Goal: Task Accomplishment & Management: Use online tool/utility

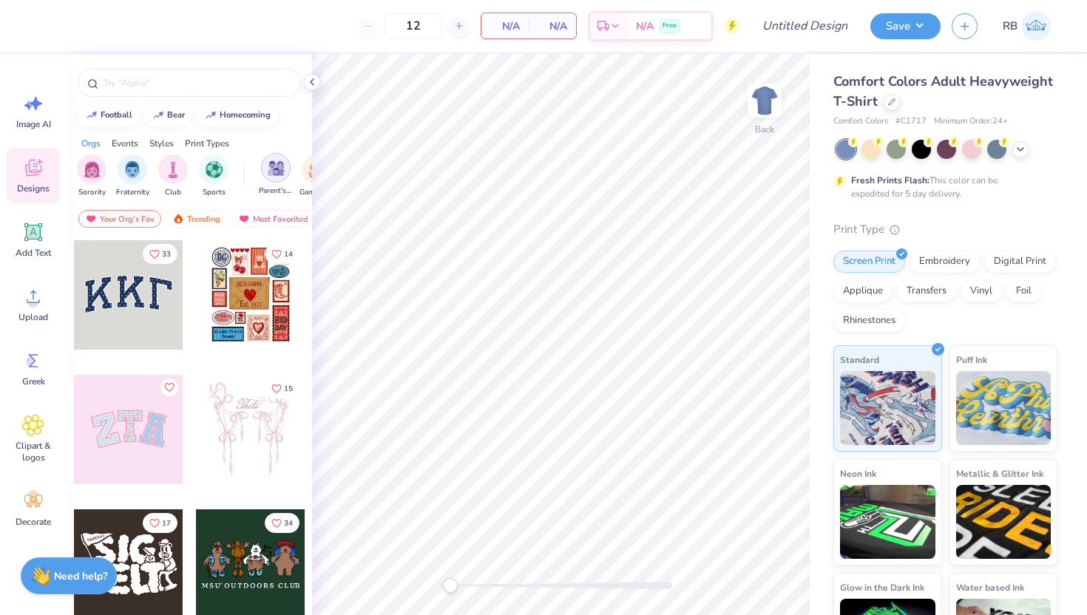
click at [273, 177] on div "filter for Parent's Weekend" at bounding box center [276, 168] width 30 height 30
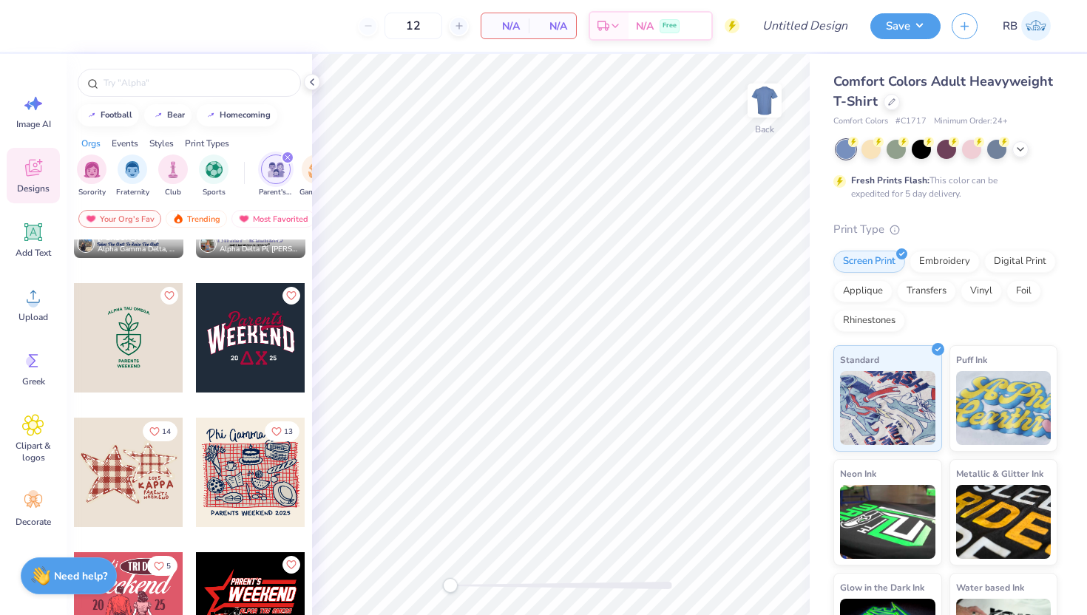
scroll to position [1035, 0]
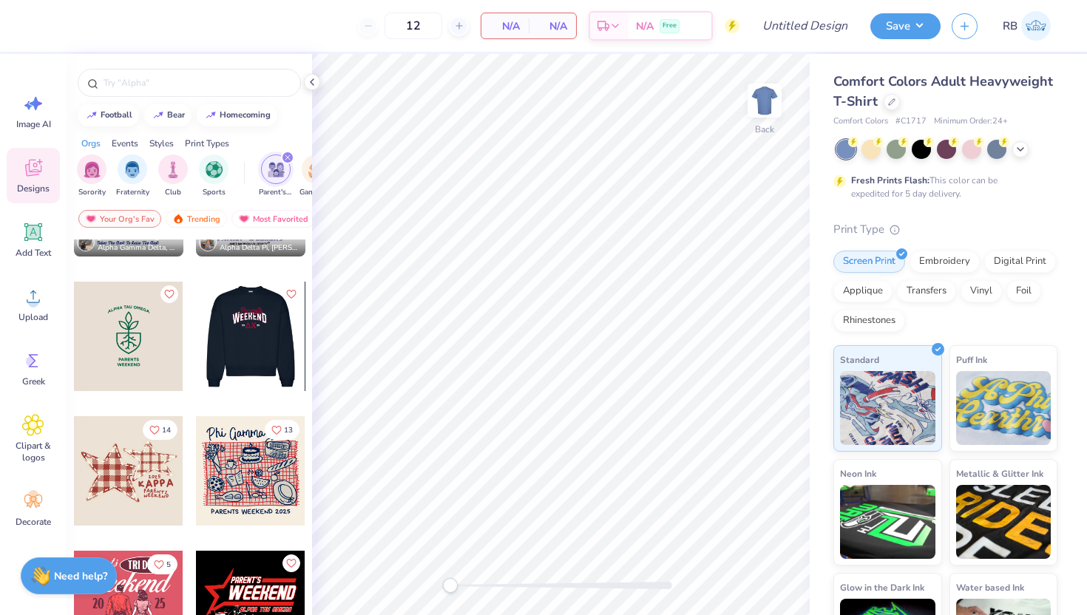
click at [267, 352] on div at bounding box center [251, 336] width 328 height 109
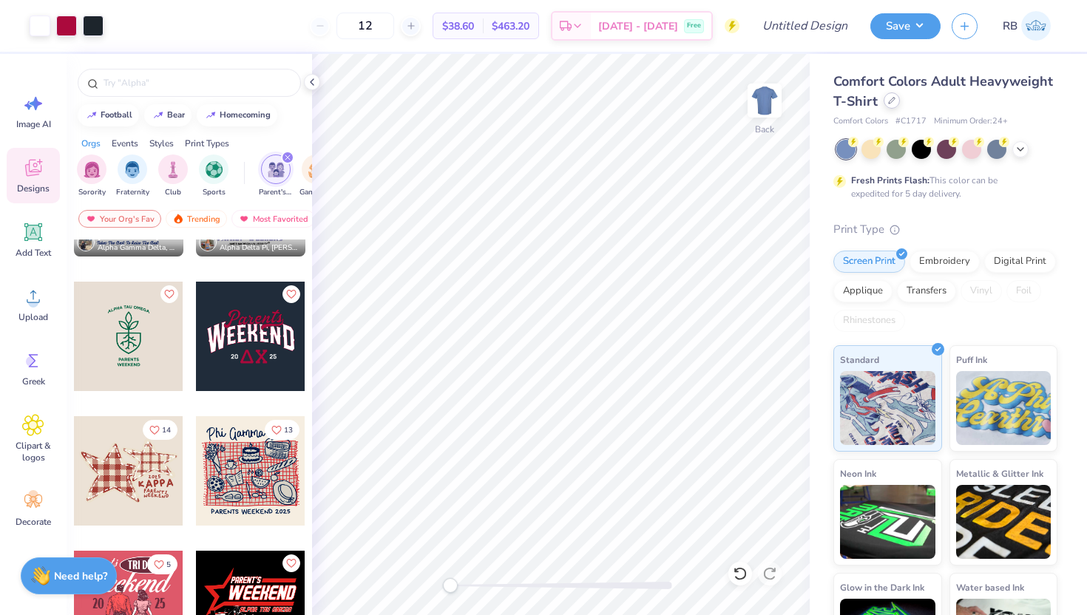
click at [895, 100] on div at bounding box center [892, 100] width 16 height 16
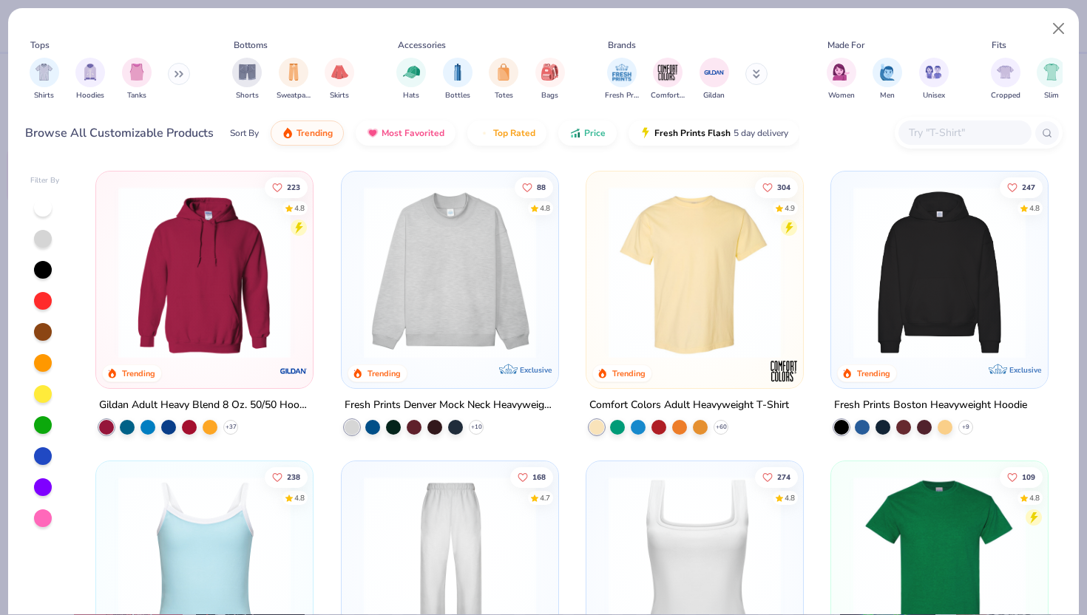
click at [254, 349] on img at bounding box center [204, 272] width 187 height 172
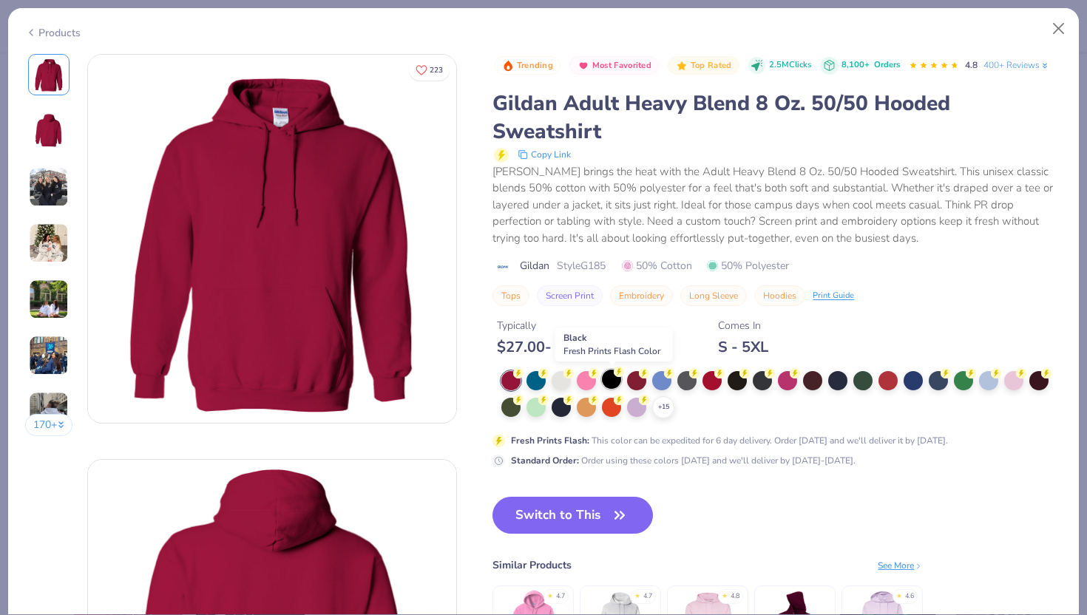
click at [611, 379] on div at bounding box center [611, 379] width 19 height 19
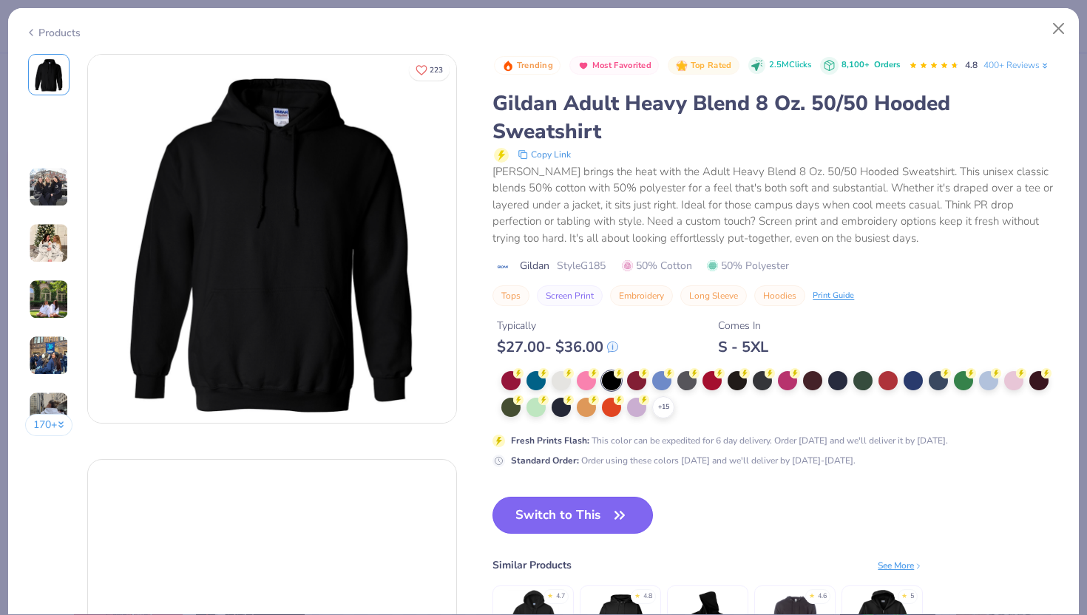
click at [559, 520] on button "Switch to This" at bounding box center [572, 515] width 160 height 37
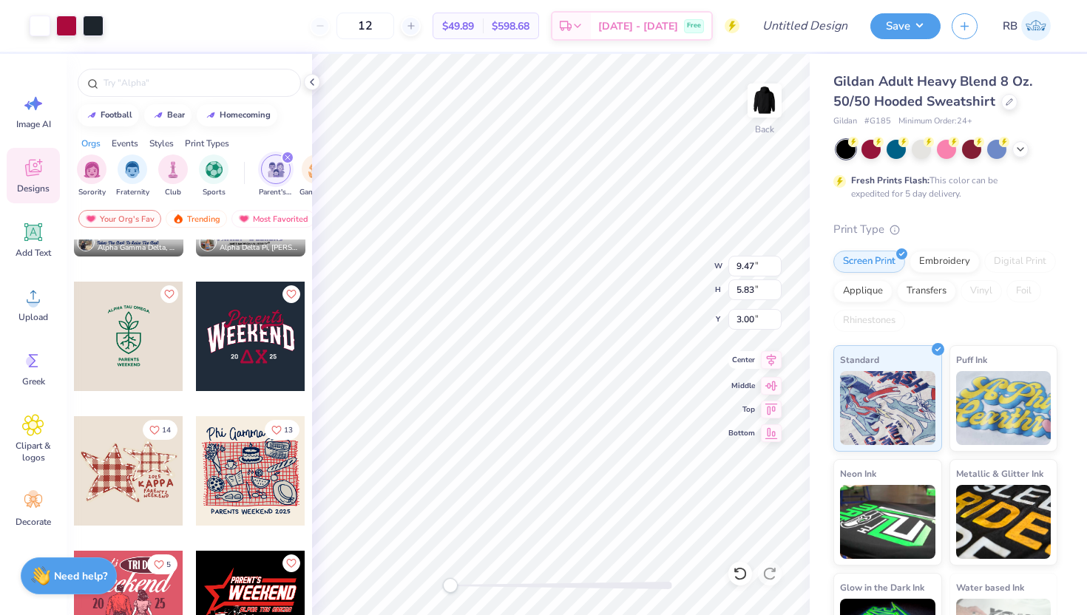
click at [769, 362] on icon at bounding box center [772, 360] width 10 height 13
click at [557, 610] on div "Back" at bounding box center [561, 334] width 498 height 561
click at [100, 26] on div at bounding box center [93, 24] width 21 height 21
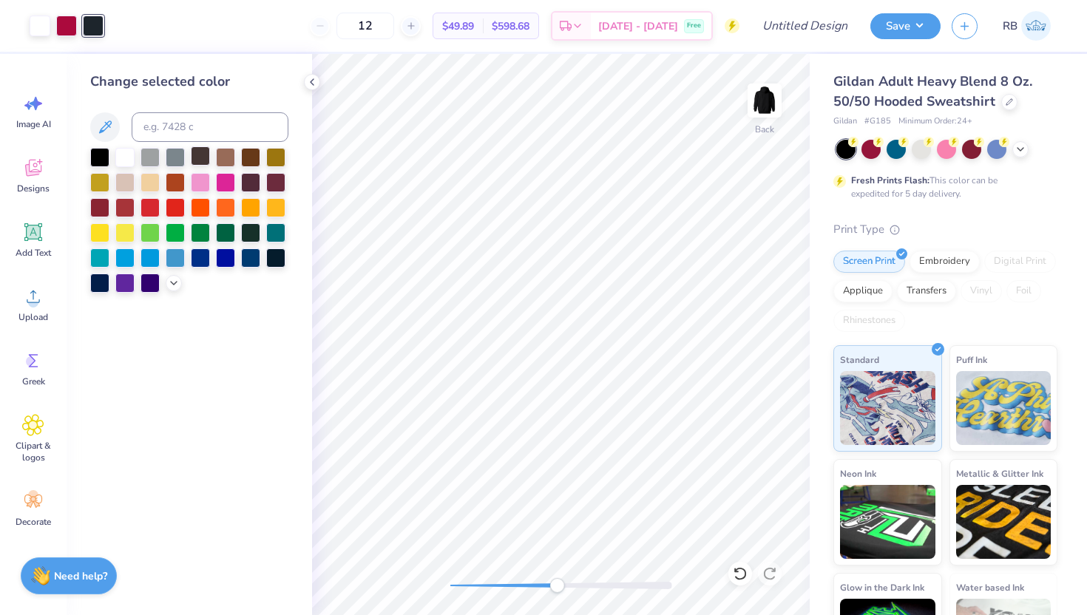
click at [201, 159] on div at bounding box center [200, 155] width 19 height 19
click at [216, 174] on div at bounding box center [225, 181] width 19 height 19
drag, startPoint x: 557, startPoint y: 587, endPoint x: 534, endPoint y: 587, distance: 23.7
click at [534, 587] on div "Accessibility label" at bounding box center [533, 585] width 15 height 15
click at [121, 161] on div at bounding box center [124, 155] width 19 height 19
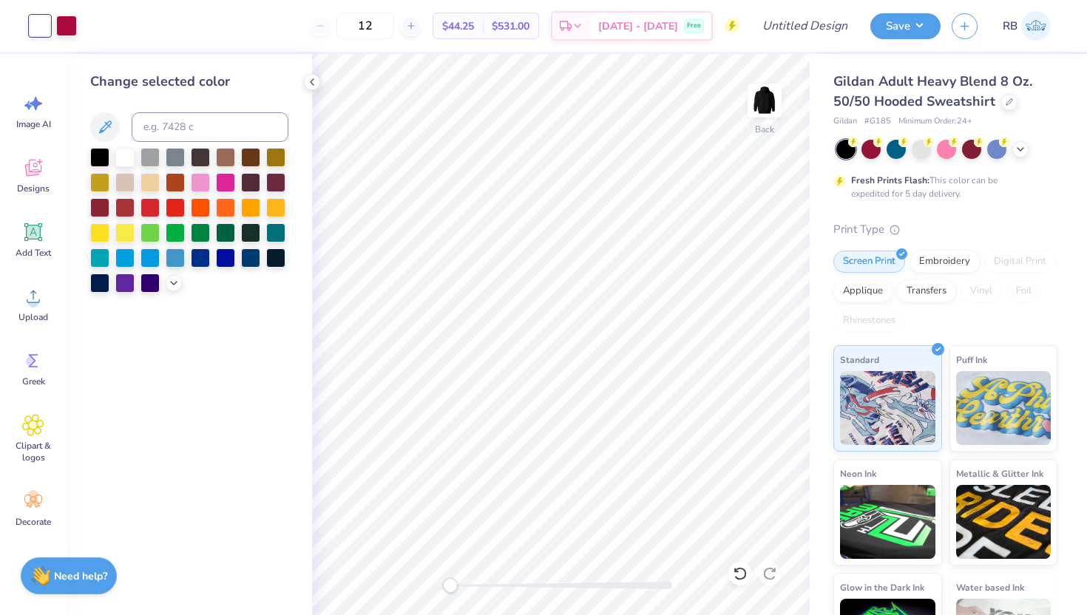
click at [434, 584] on div "Back" at bounding box center [561, 334] width 498 height 561
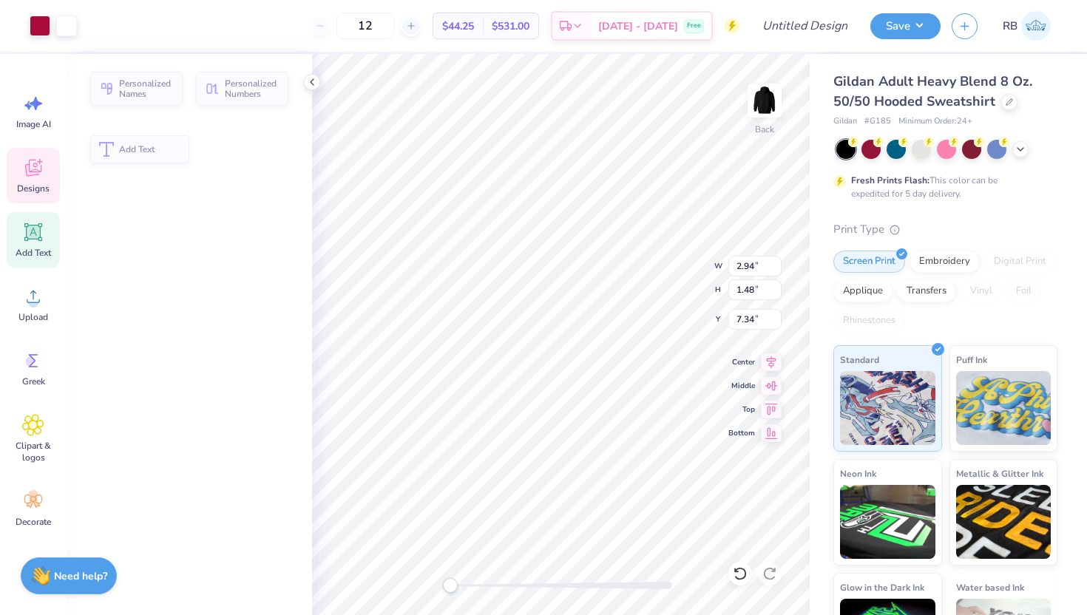
type input "2.94"
type input "1.48"
type input "7.34"
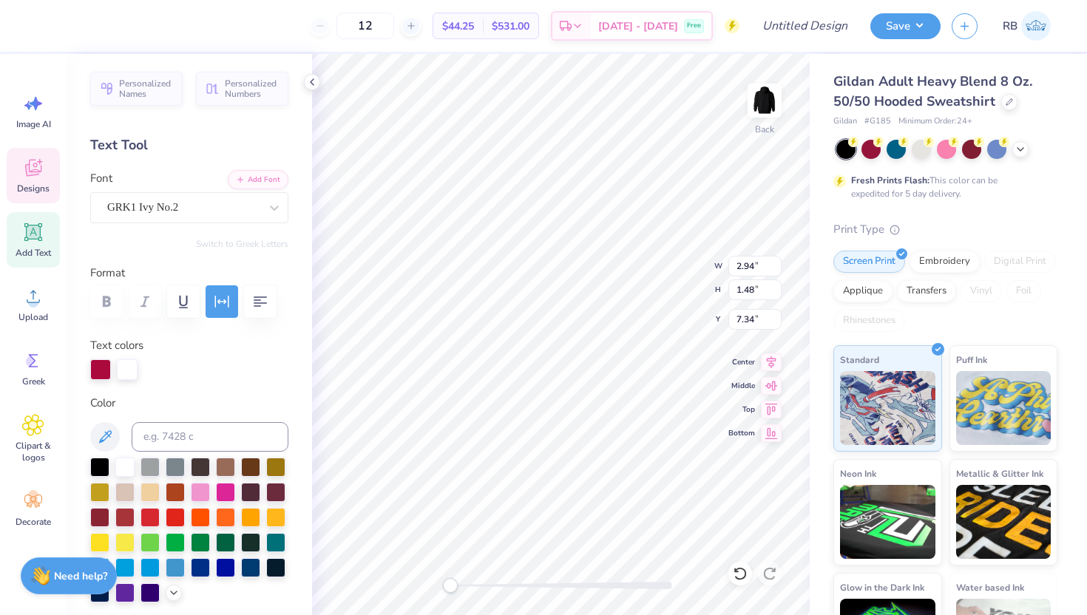
type textarea "DU"
click at [765, 360] on icon at bounding box center [771, 360] width 21 height 18
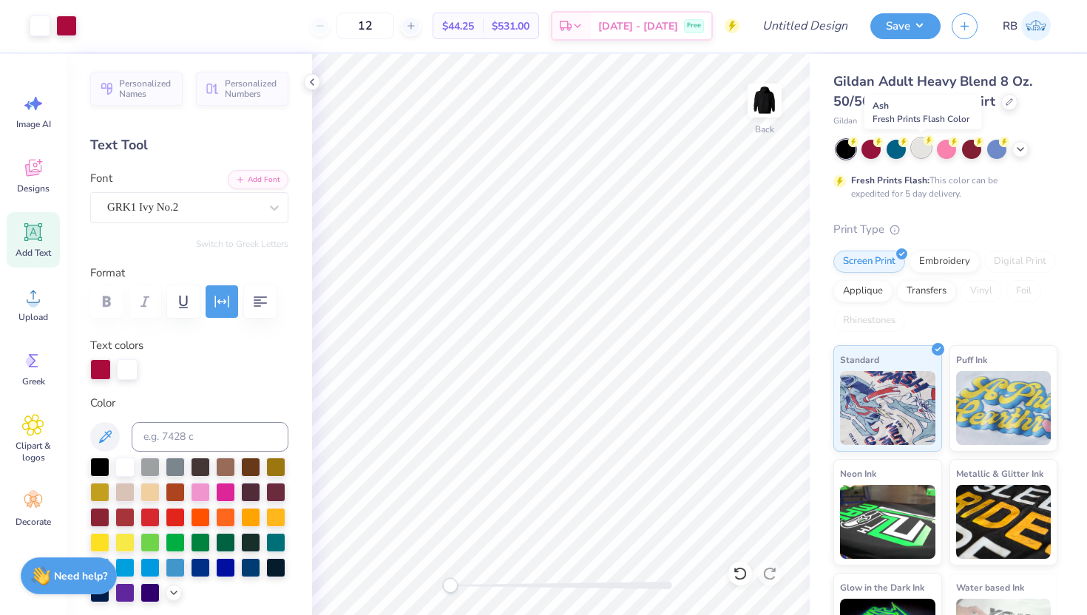
click at [922, 148] on div at bounding box center [921, 147] width 19 height 19
click at [742, 573] on icon at bounding box center [740, 573] width 15 height 15
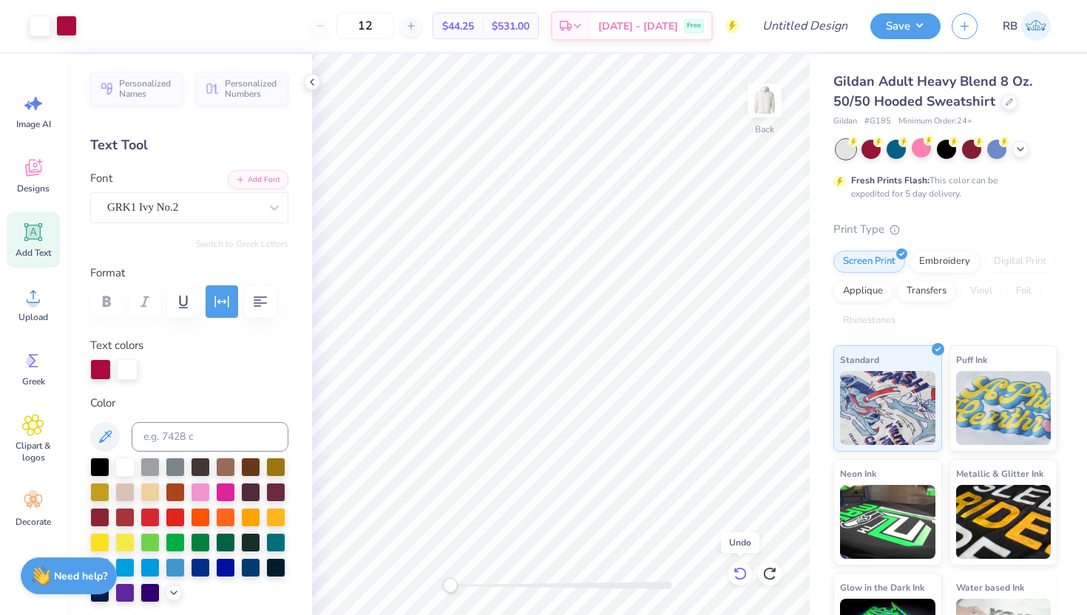
click at [742, 573] on icon at bounding box center [740, 573] width 15 height 15
click at [740, 572] on icon at bounding box center [740, 573] width 15 height 15
type input "2.94"
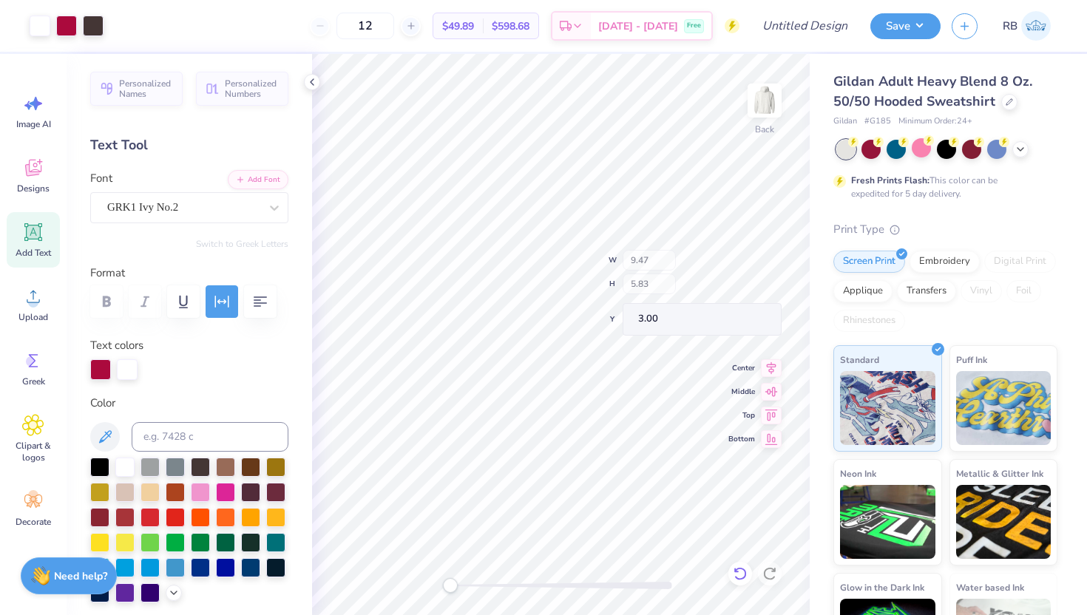
type input "1.48"
type input "7.34"
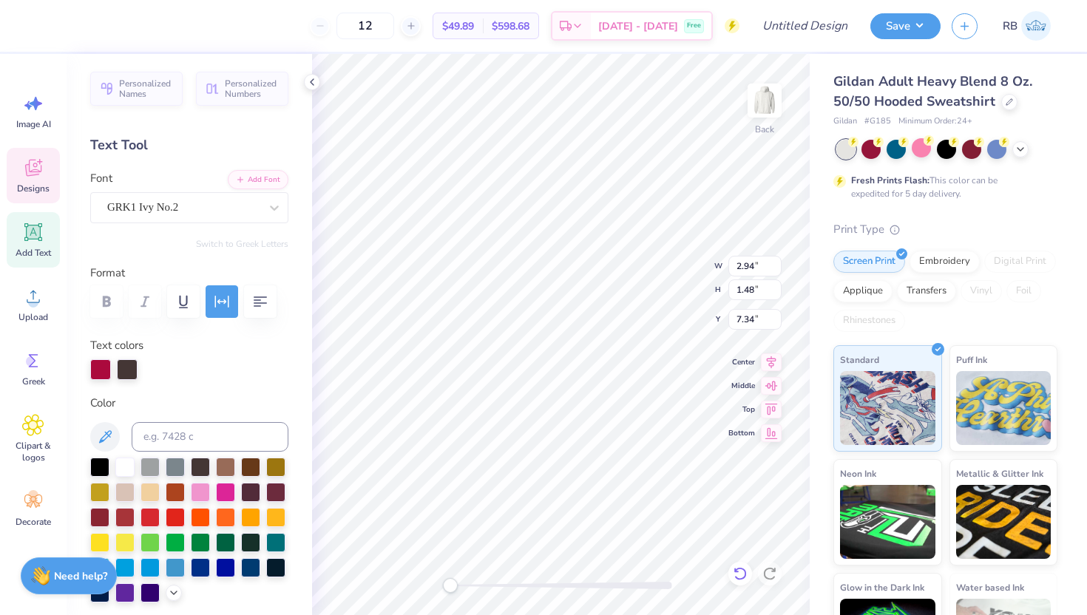
type textarea "DU"
click at [771, 362] on icon at bounding box center [771, 360] width 21 height 18
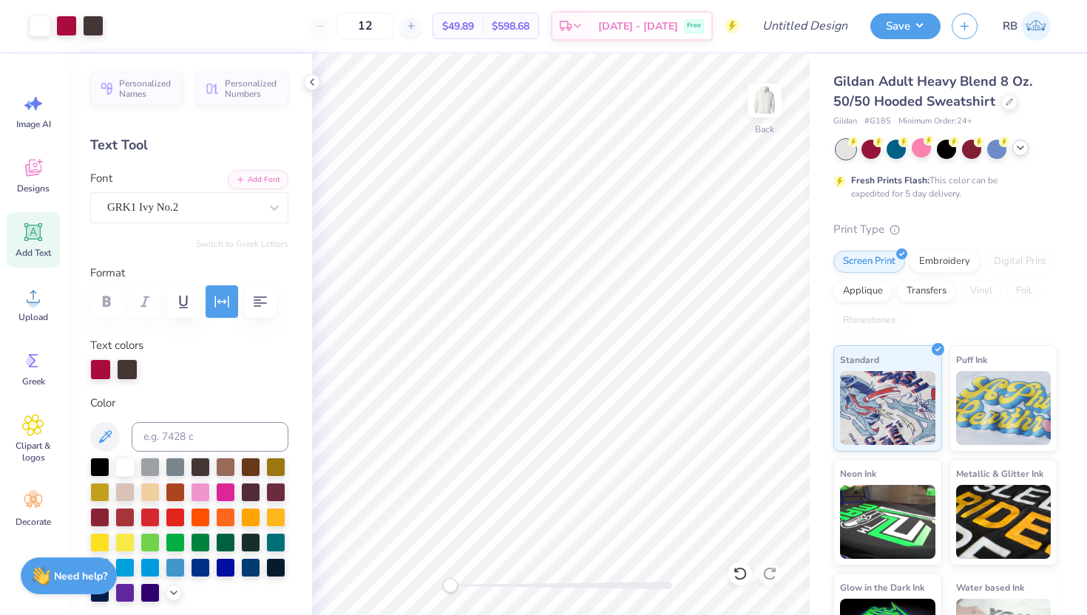
click at [1020, 146] on icon at bounding box center [1020, 148] width 12 height 12
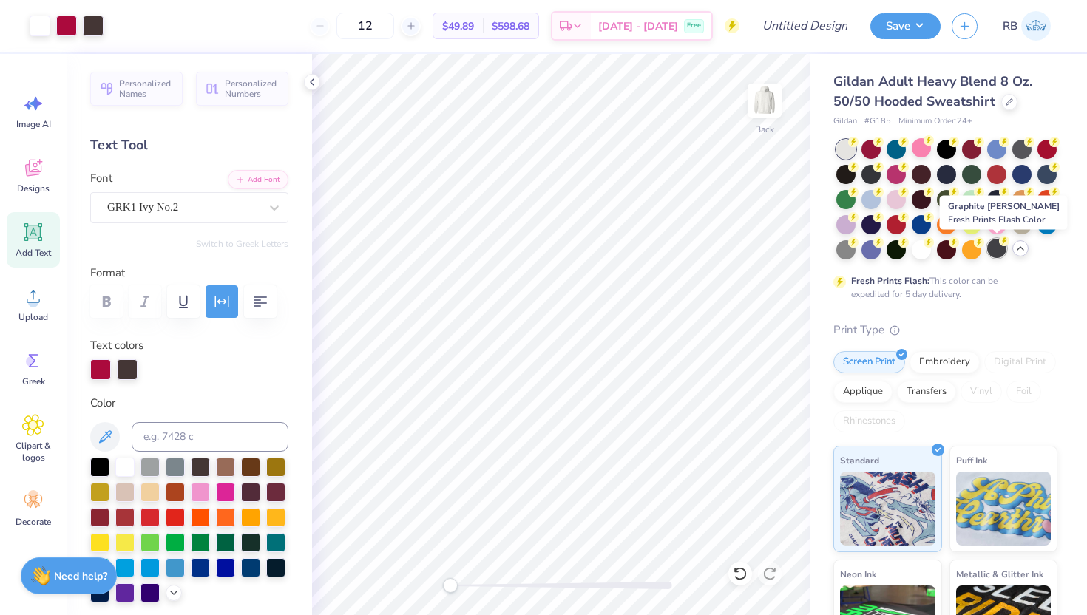
click at [1002, 251] on div at bounding box center [996, 248] width 19 height 19
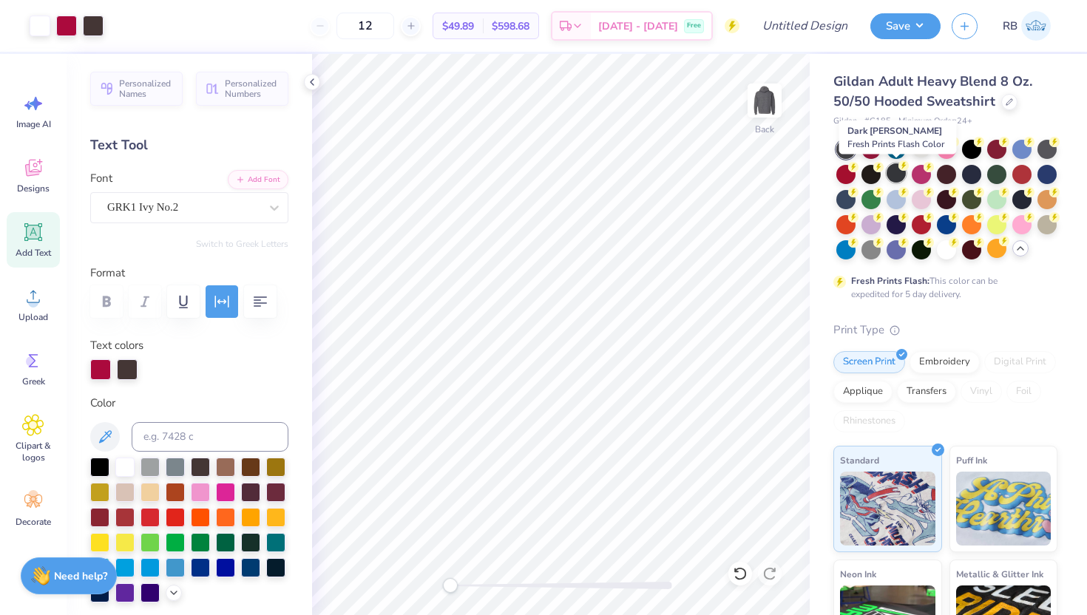
click at [898, 171] on div at bounding box center [895, 172] width 19 height 19
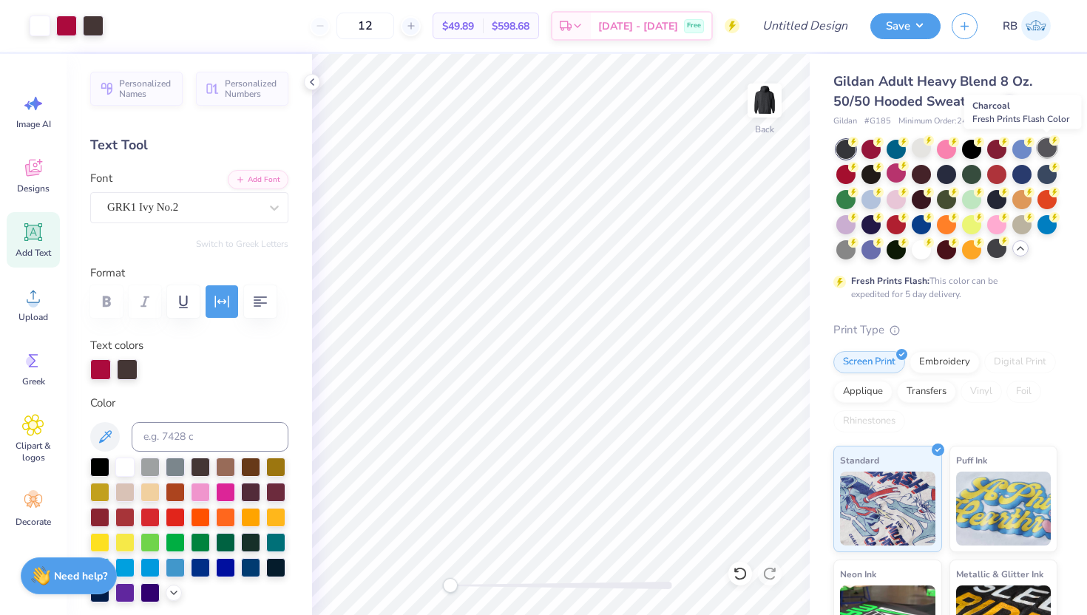
click at [1047, 141] on div at bounding box center [1046, 147] width 19 height 19
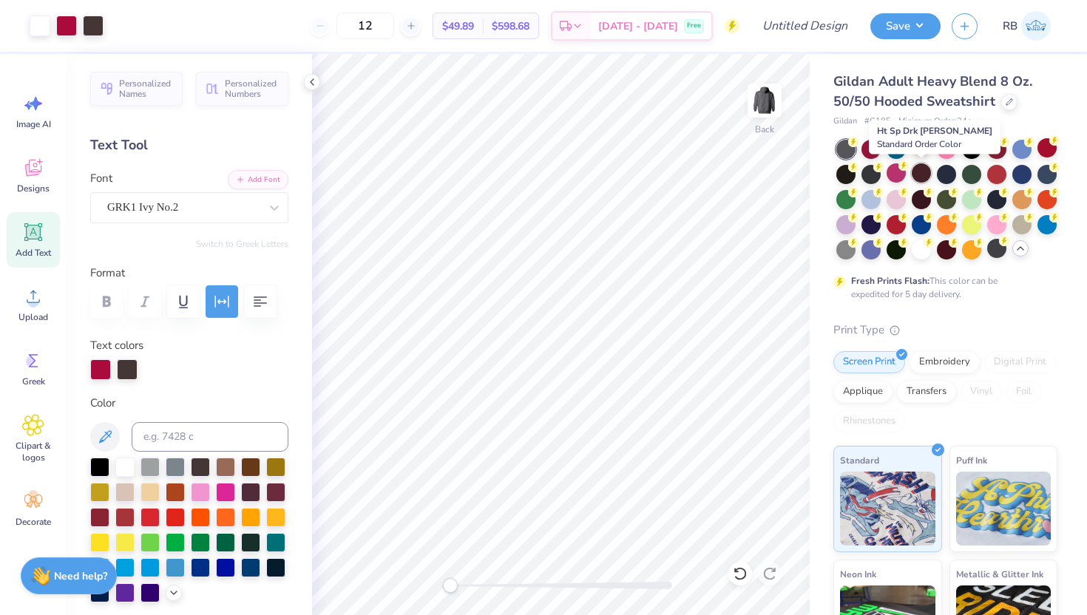
click at [918, 175] on div at bounding box center [921, 172] width 19 height 19
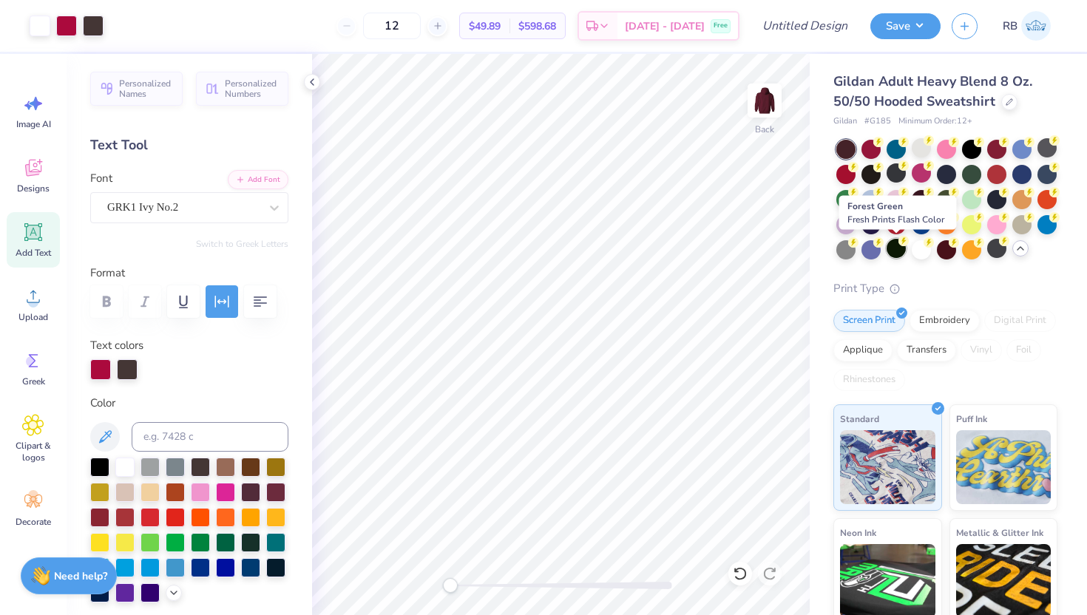
click at [898, 247] on div at bounding box center [895, 248] width 19 height 19
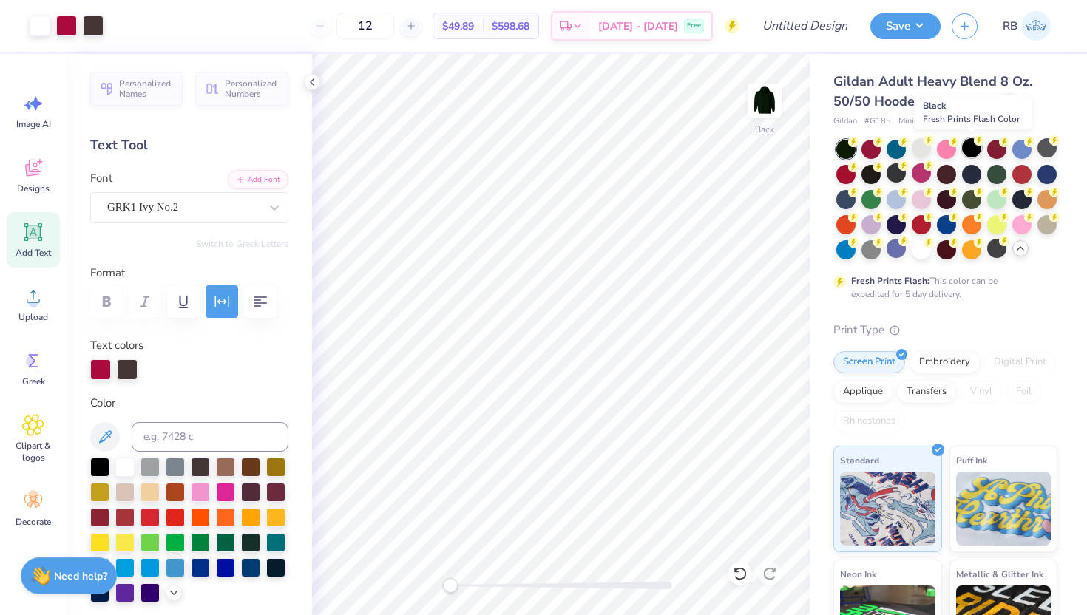
click at [969, 147] on div at bounding box center [971, 147] width 19 height 19
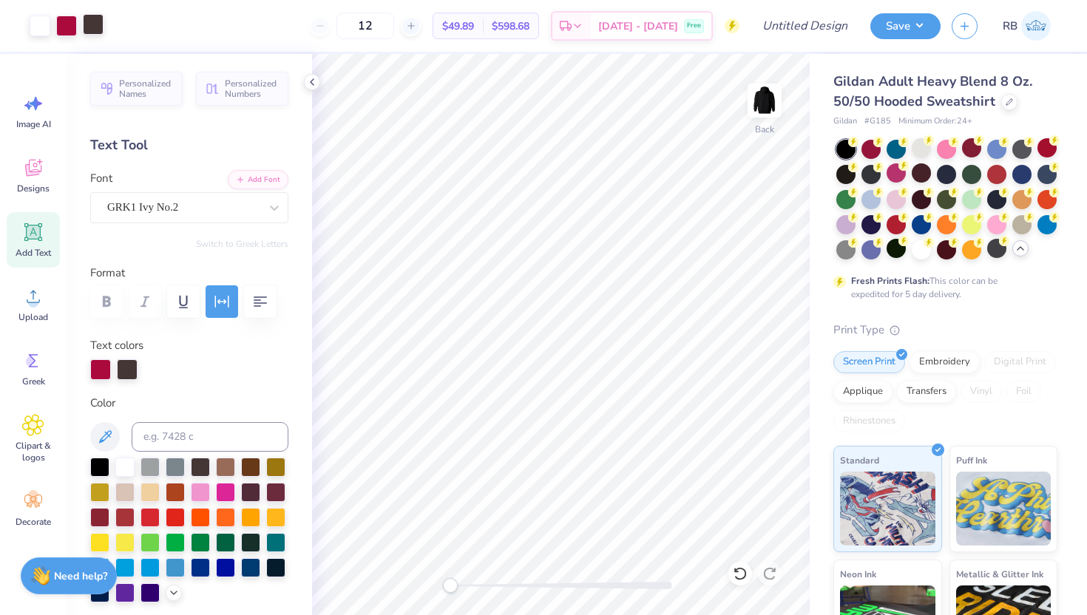
click at [95, 27] on div at bounding box center [93, 24] width 21 height 21
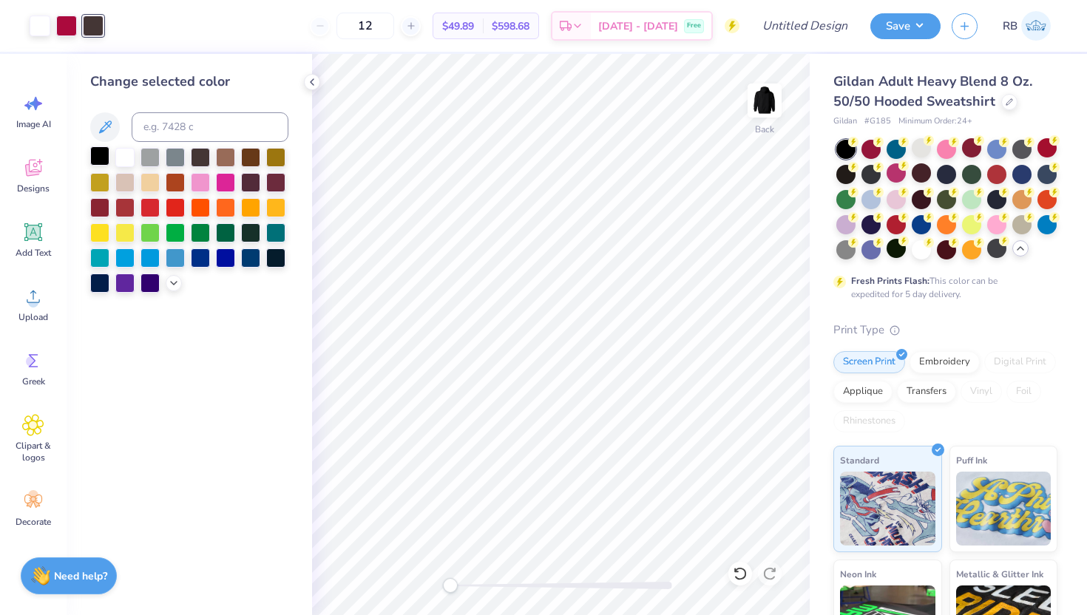
click at [101, 155] on div at bounding box center [99, 155] width 19 height 19
click at [128, 150] on div at bounding box center [124, 155] width 19 height 19
click at [813, 21] on input "Design Title" at bounding box center [823, 26] width 72 height 30
click at [830, 27] on input "du beach weekend" at bounding box center [823, 26] width 72 height 30
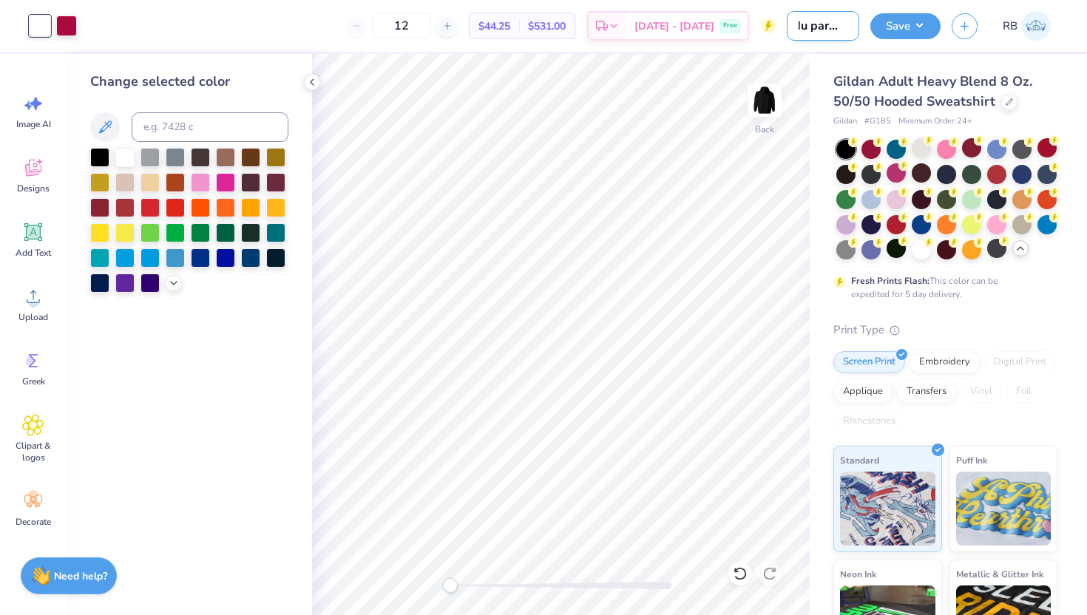
scroll to position [0, 10]
type input "du parents weekend"
click at [906, 32] on button "Save" at bounding box center [905, 24] width 70 height 26
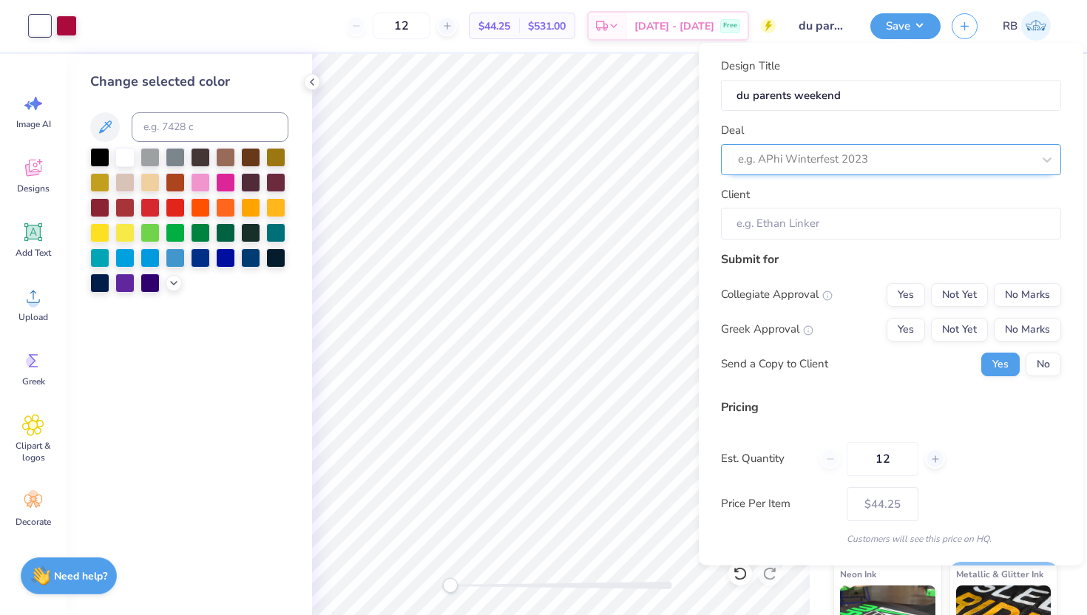
click at [892, 157] on div at bounding box center [885, 159] width 294 height 20
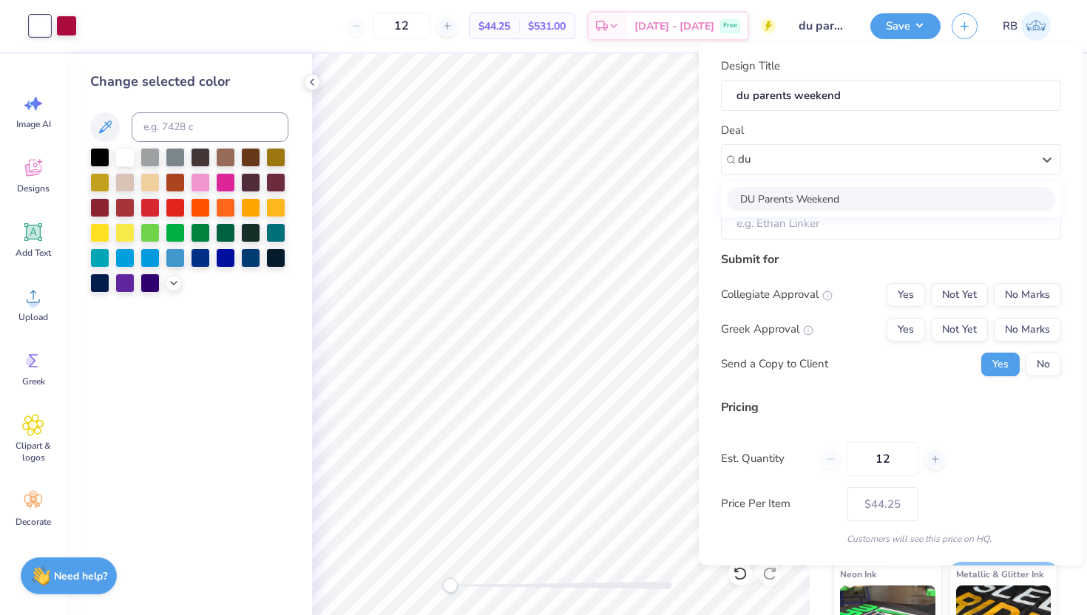
click at [873, 200] on div "DU Parents Weekend" at bounding box center [891, 198] width 328 height 24
type input "du"
type input "Tyler Goldstein"
click at [910, 330] on button "Yes" at bounding box center [905, 329] width 38 height 24
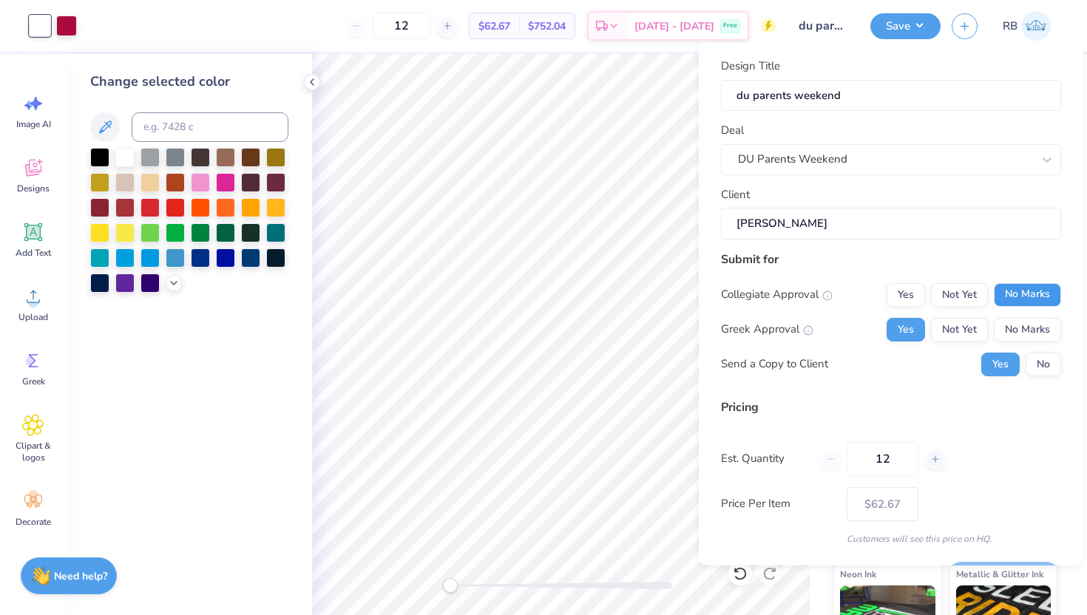
click at [1025, 296] on button "No Marks" at bounding box center [1027, 294] width 67 height 24
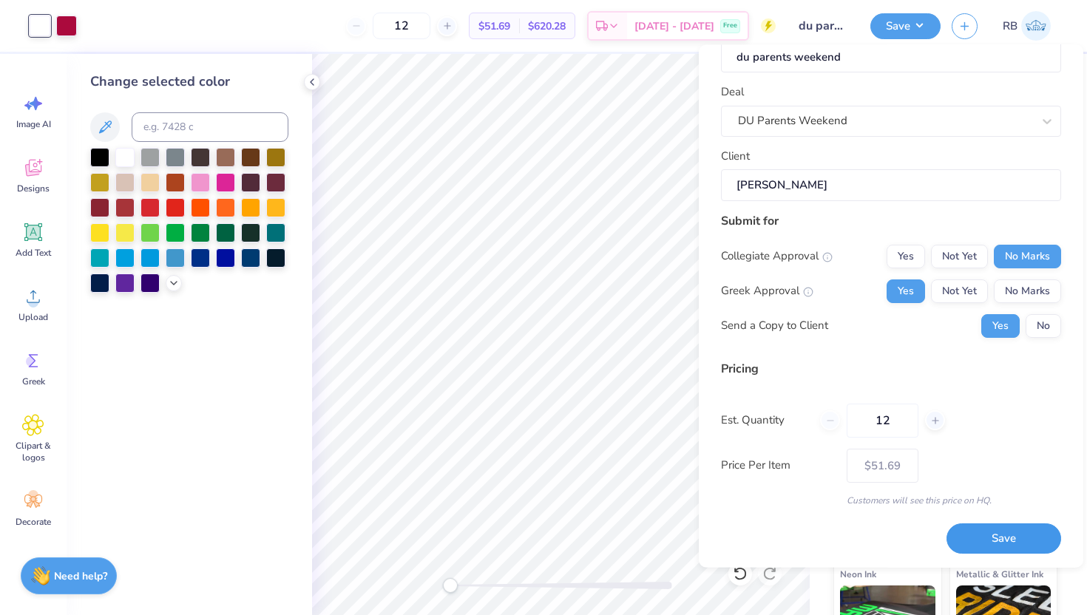
click at [997, 532] on button "Save" at bounding box center [1003, 538] width 115 height 30
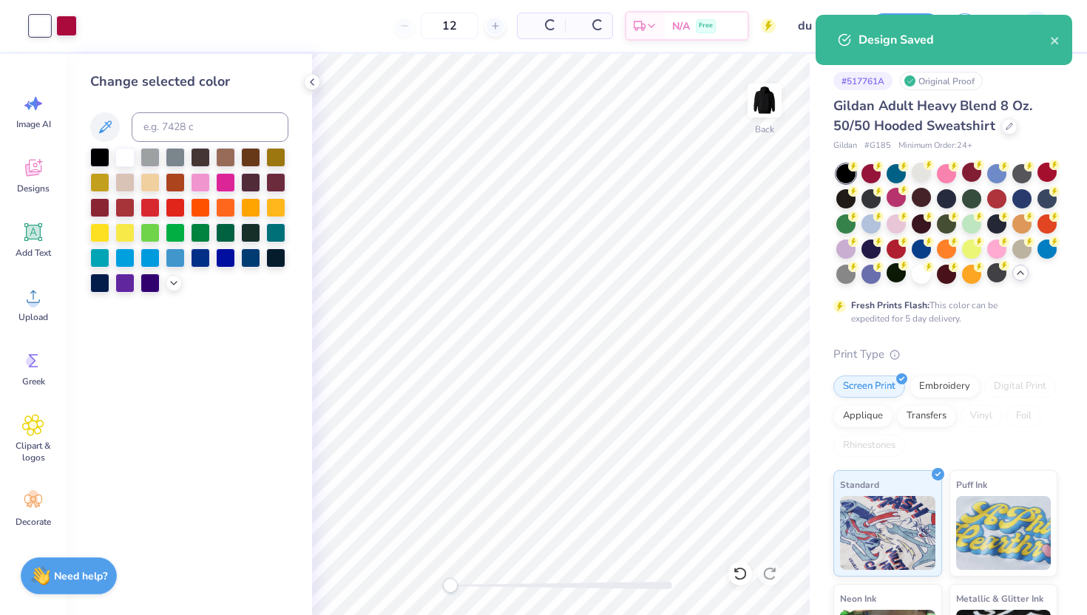
type input "$44.25"
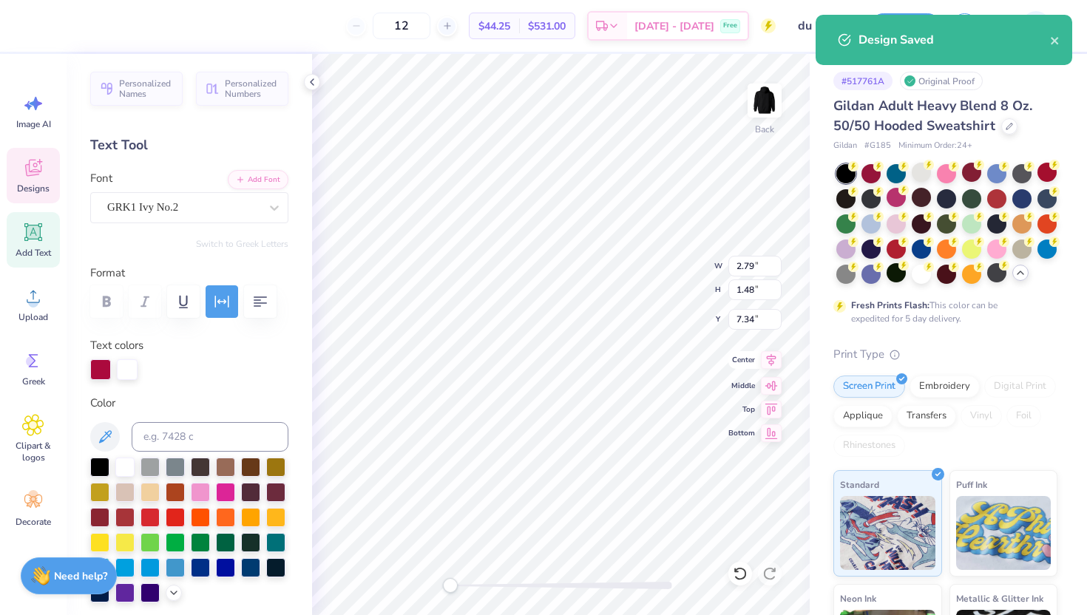
click at [771, 358] on icon at bounding box center [771, 360] width 21 height 18
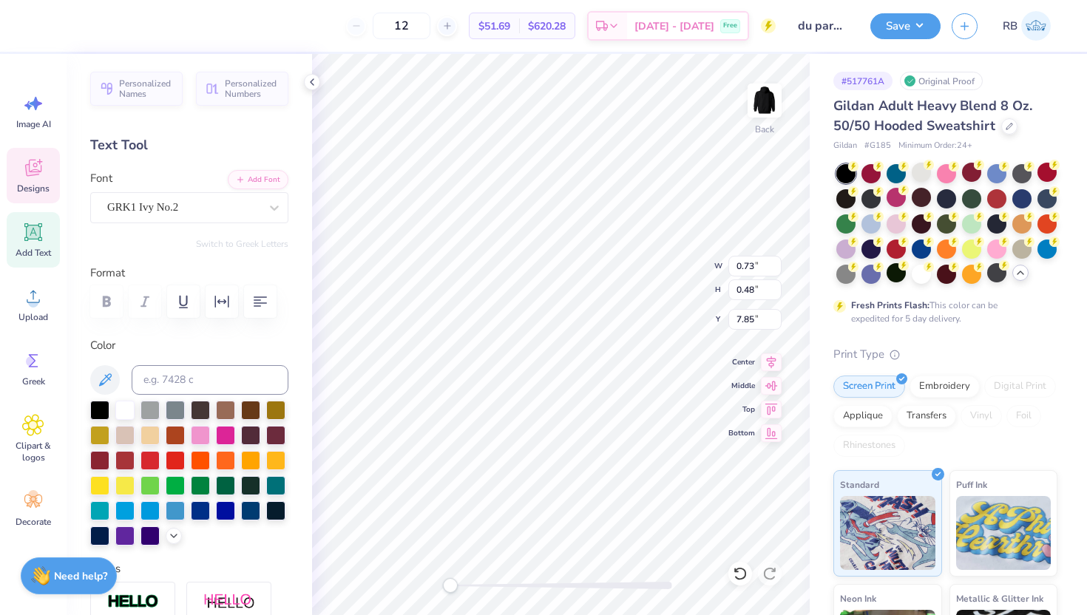
type input "4.88"
click at [761, 356] on icon at bounding box center [771, 360] width 21 height 18
click at [771, 361] on icon at bounding box center [772, 360] width 10 height 13
click at [773, 360] on icon at bounding box center [771, 360] width 21 height 18
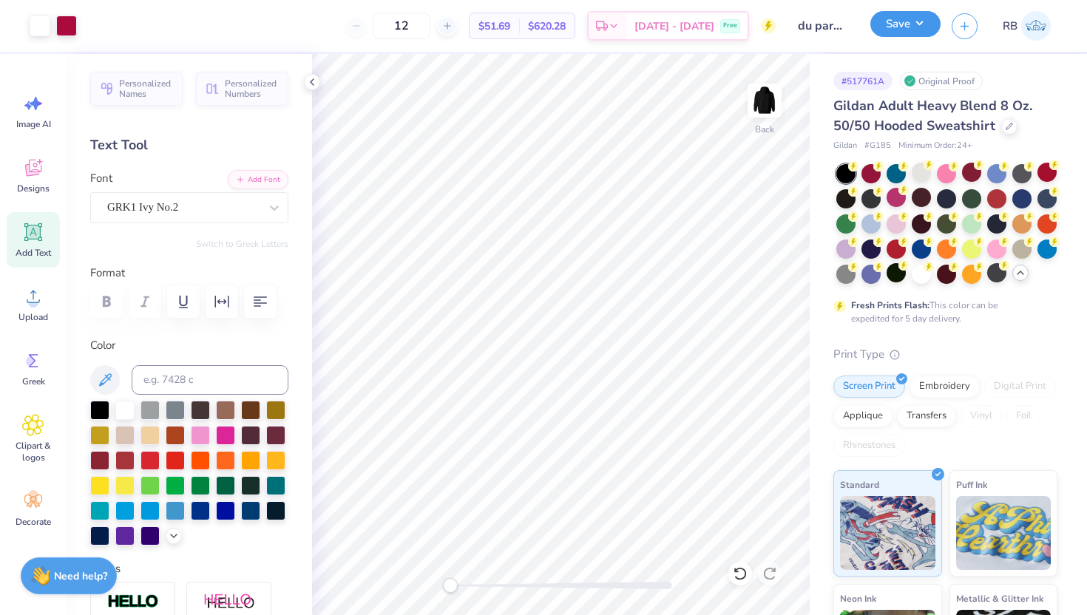
click at [912, 29] on button "Save" at bounding box center [905, 24] width 70 height 26
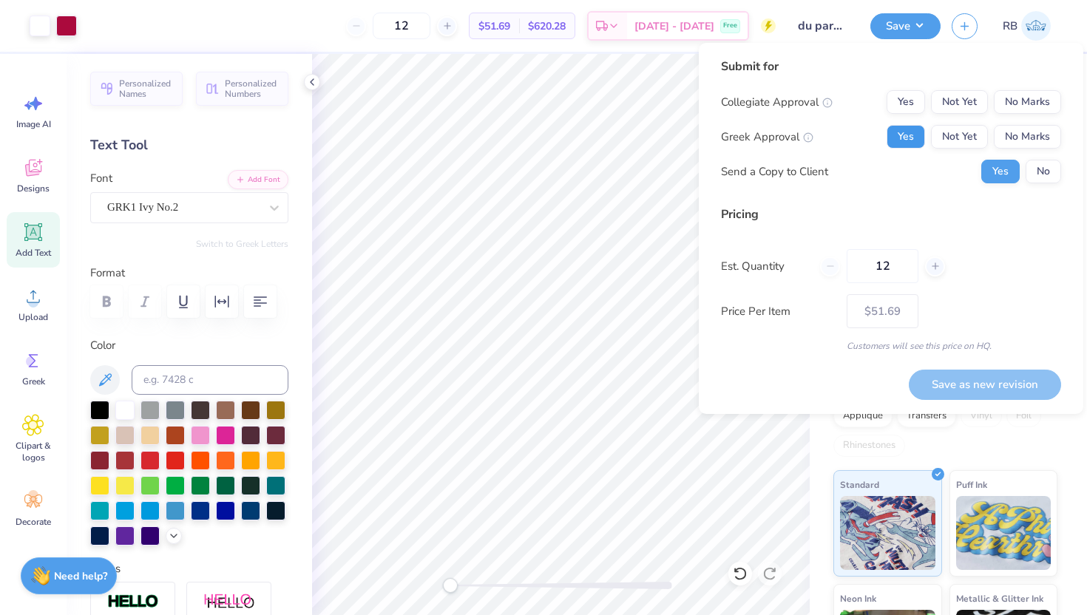
click at [900, 132] on button "Yes" at bounding box center [905, 137] width 38 height 24
click at [1014, 102] on button "No Marks" at bounding box center [1027, 102] width 67 height 24
click at [959, 377] on button "Save as new revision" at bounding box center [985, 385] width 152 height 30
type input "$51.69"
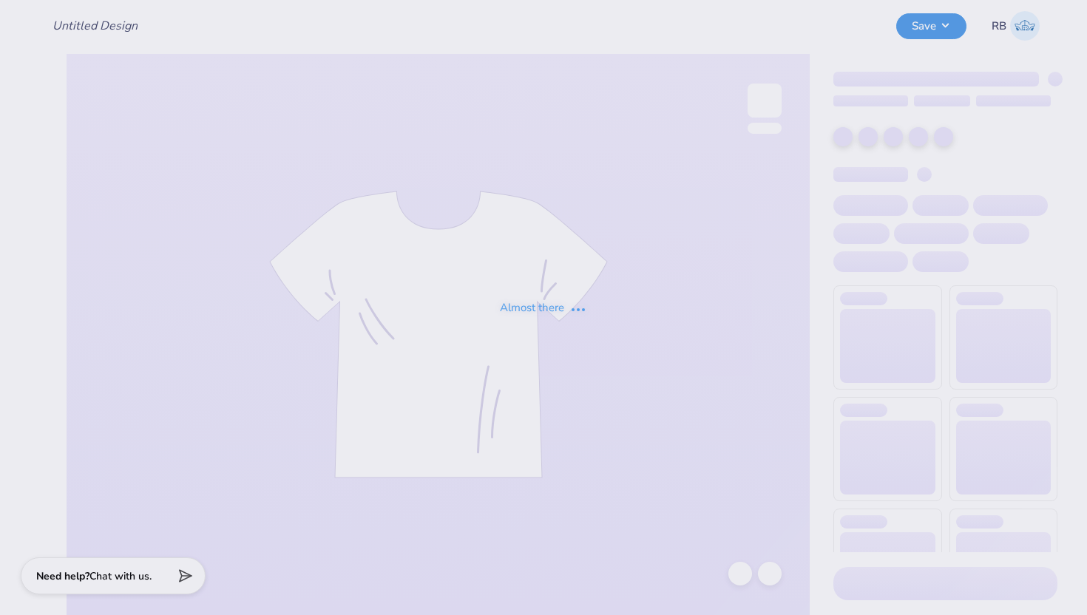
type input "du parents weekend"
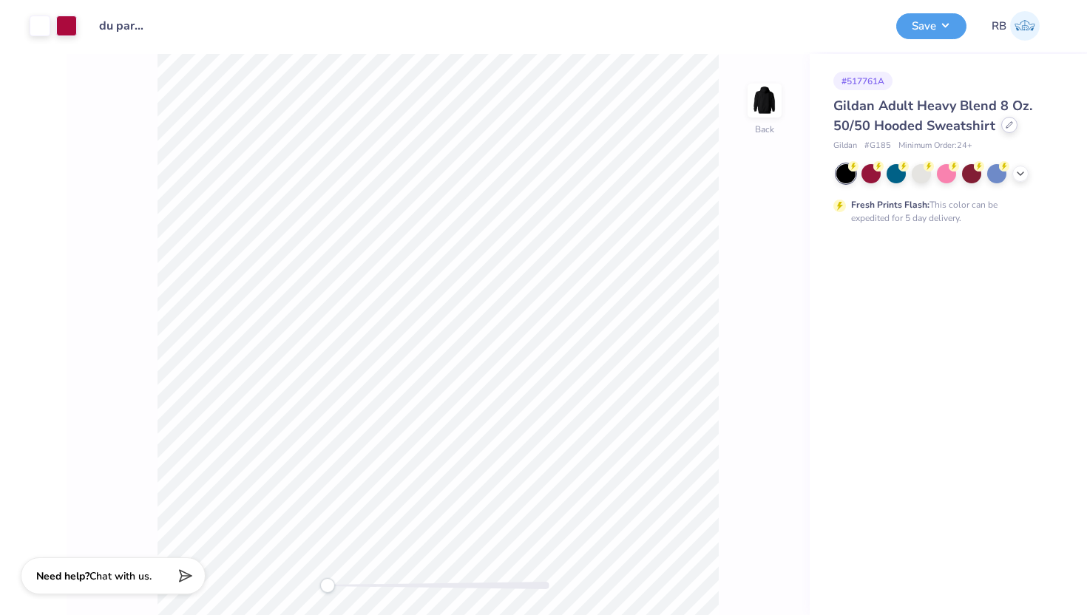
click at [1007, 127] on icon at bounding box center [1009, 124] width 7 height 7
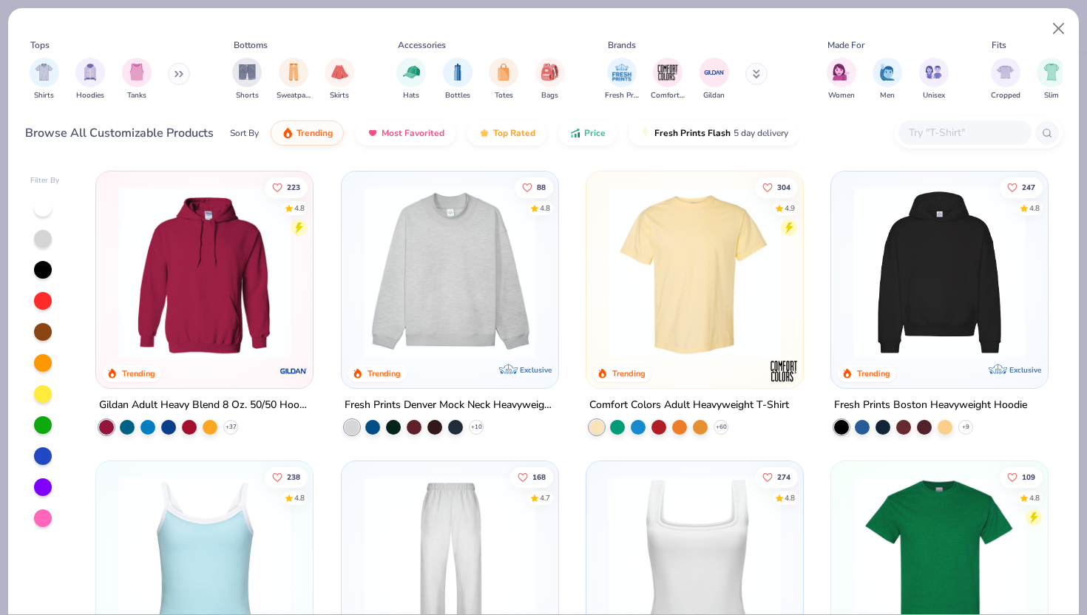
click at [926, 119] on div at bounding box center [979, 133] width 168 height 32
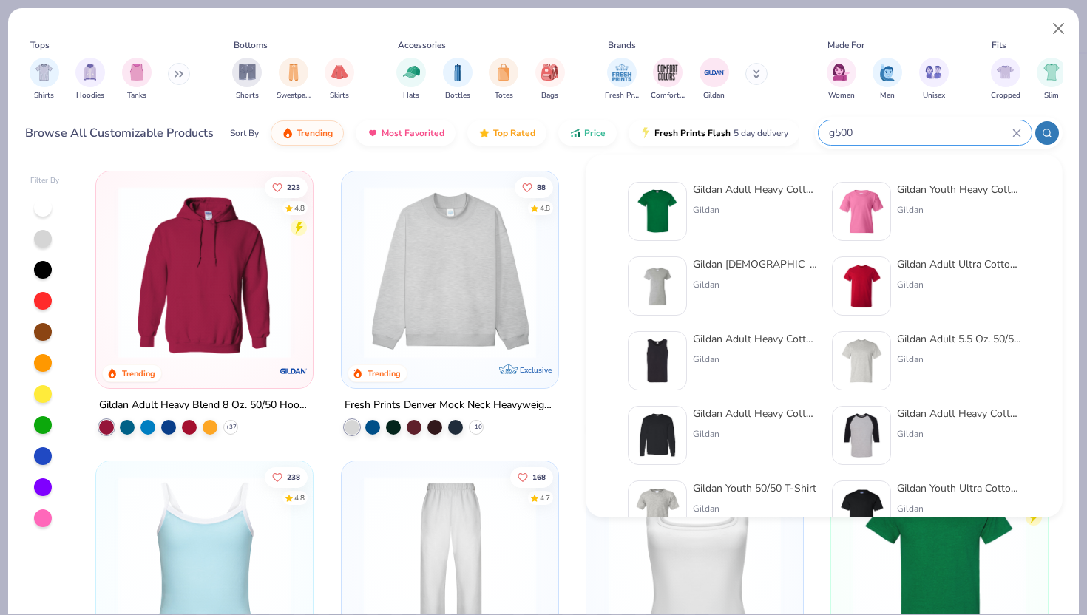
type input "g500"
click at [749, 186] on div "Gildan Adult Heavy Cotton T-Shirt" at bounding box center [755, 190] width 124 height 16
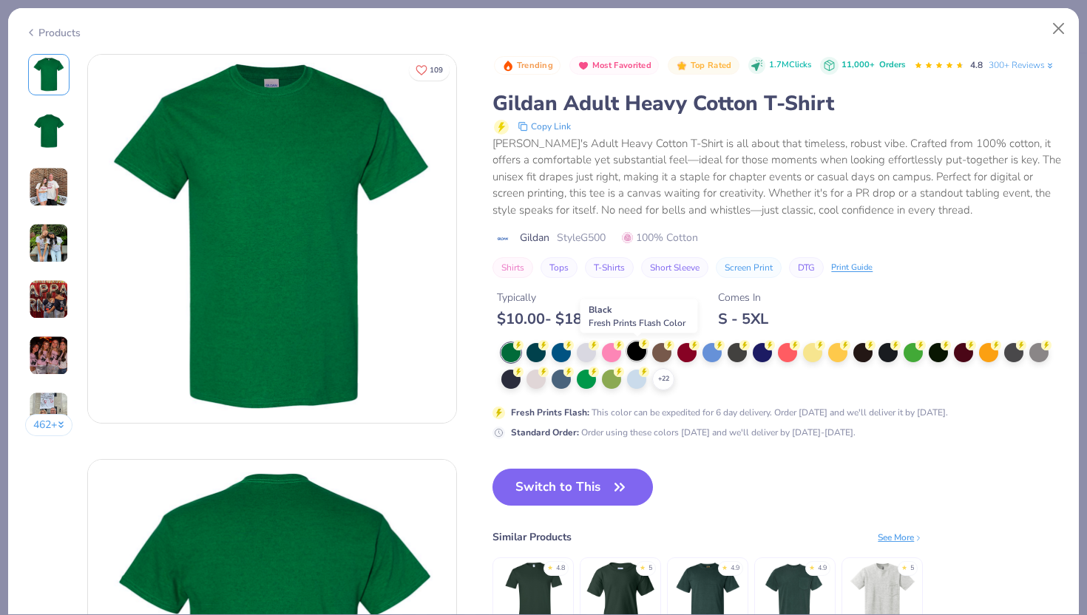
click at [629, 349] on div at bounding box center [636, 351] width 19 height 19
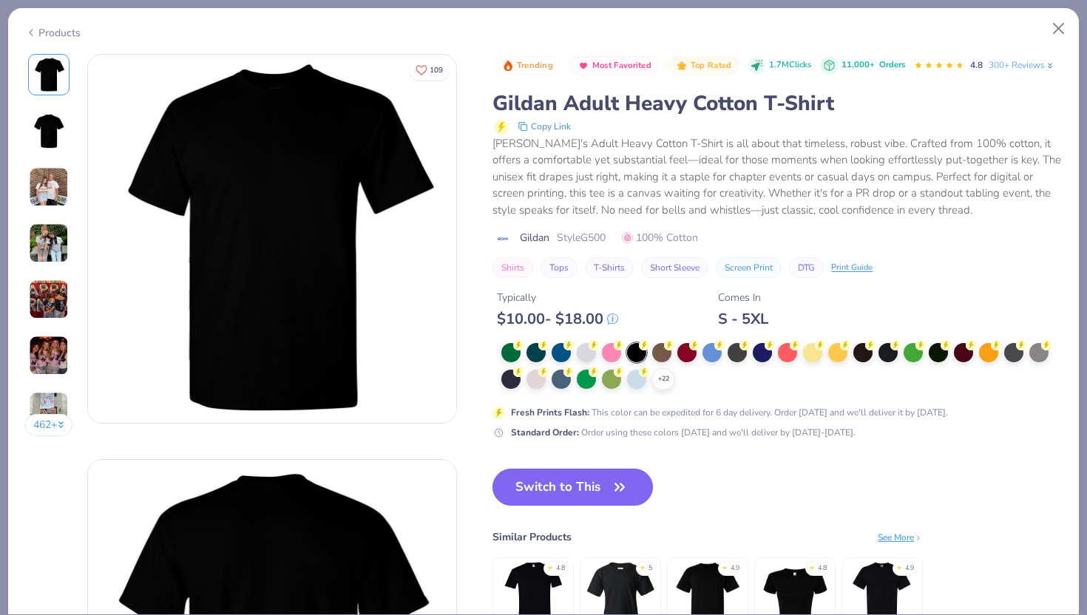
click at [574, 476] on button "Switch to This" at bounding box center [572, 487] width 160 height 37
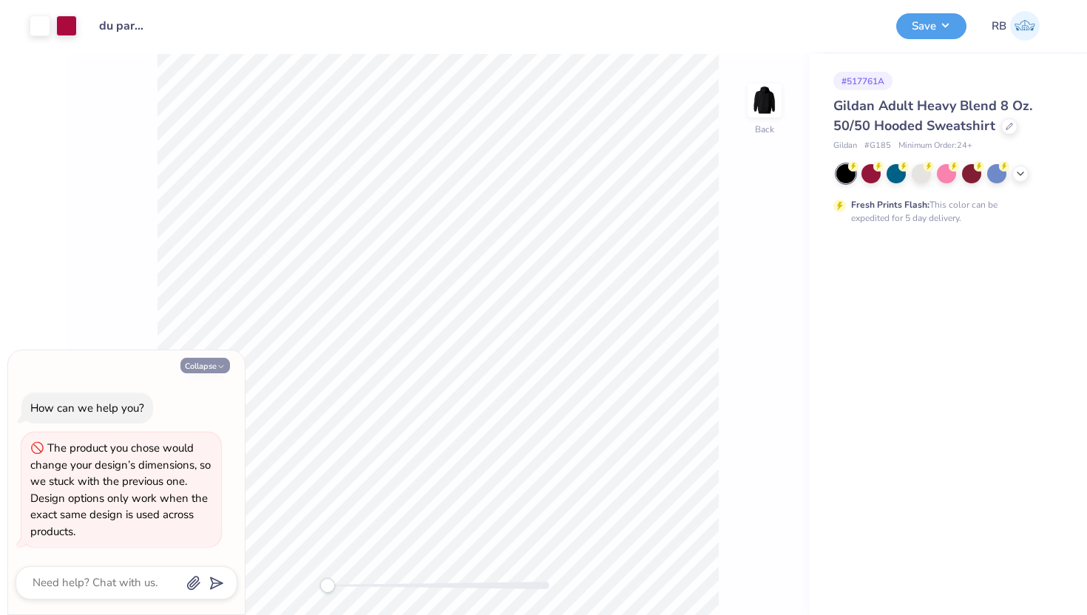
click at [208, 362] on button "Collapse" at bounding box center [205, 366] width 50 height 16
type textarea "x"
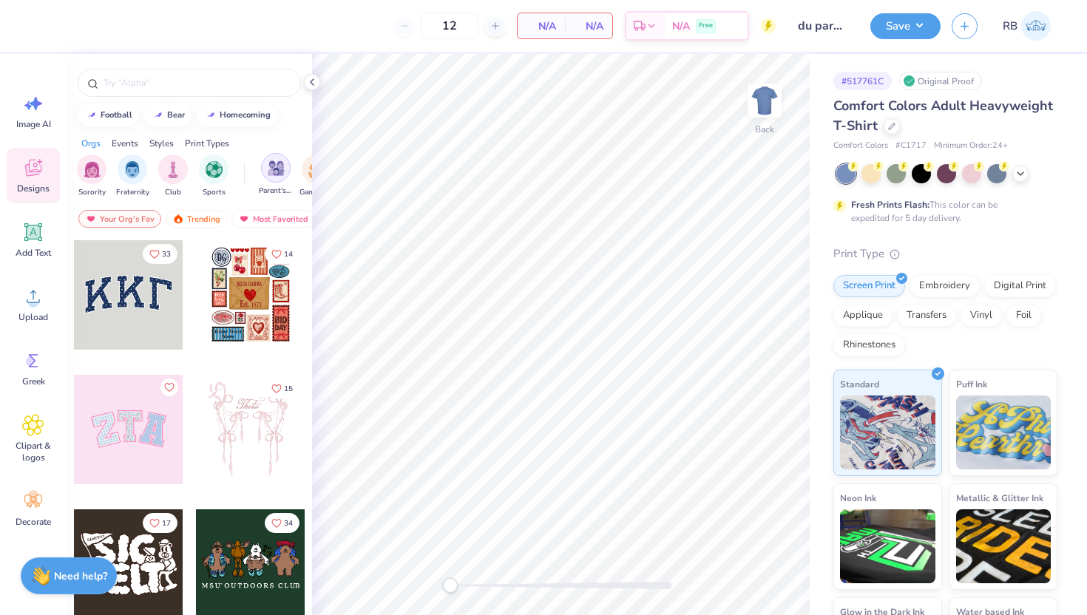
click at [276, 167] on img "filter for Parent's Weekend" at bounding box center [276, 168] width 17 height 17
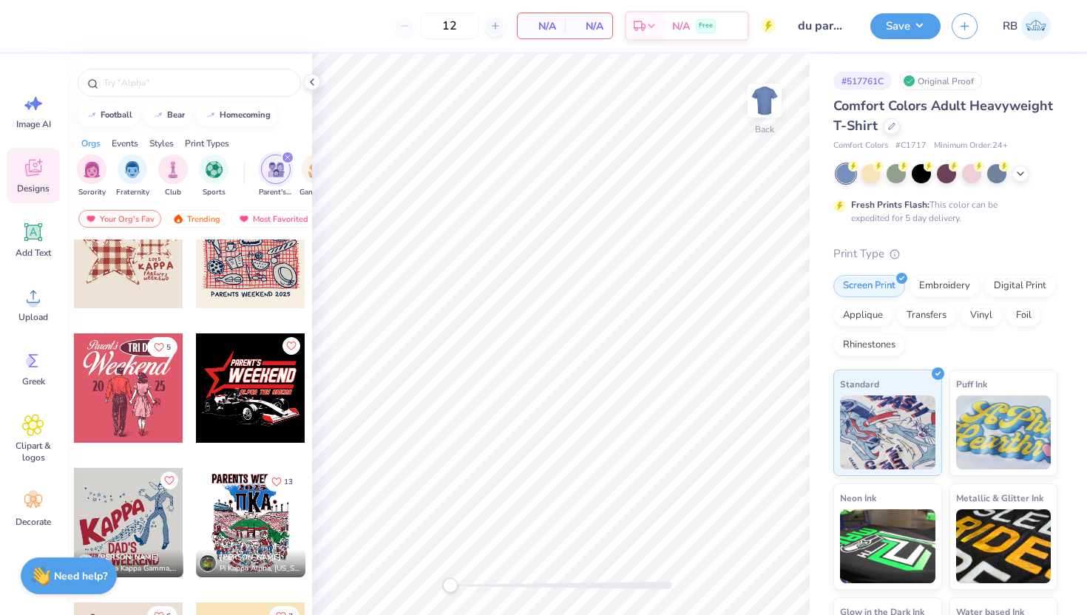
scroll to position [1153, 0]
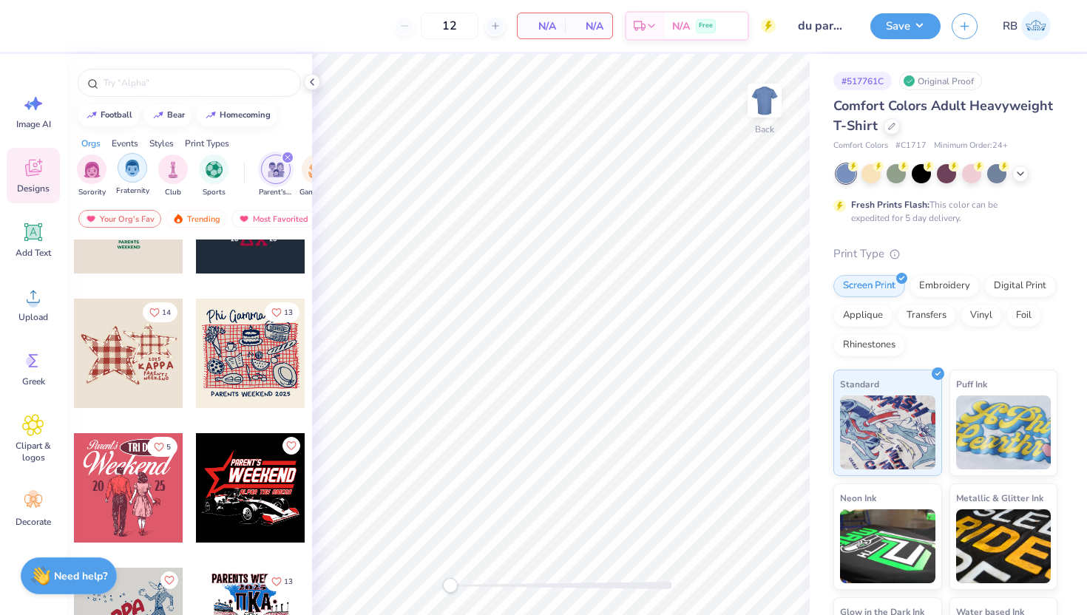
click at [127, 160] on img "filter for Fraternity" at bounding box center [132, 168] width 16 height 17
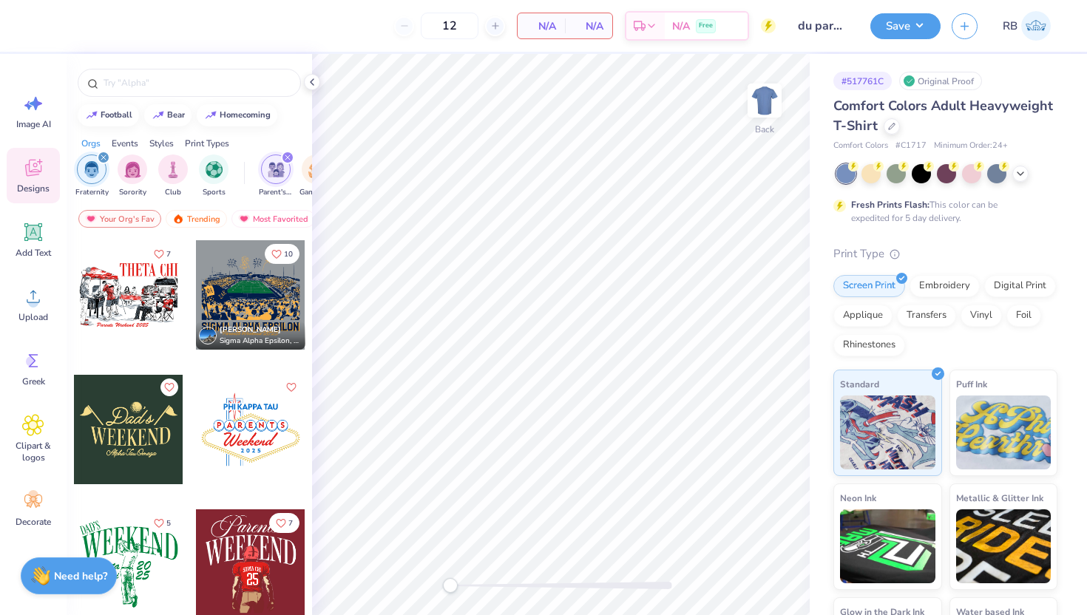
click at [140, 319] on div at bounding box center [128, 294] width 109 height 109
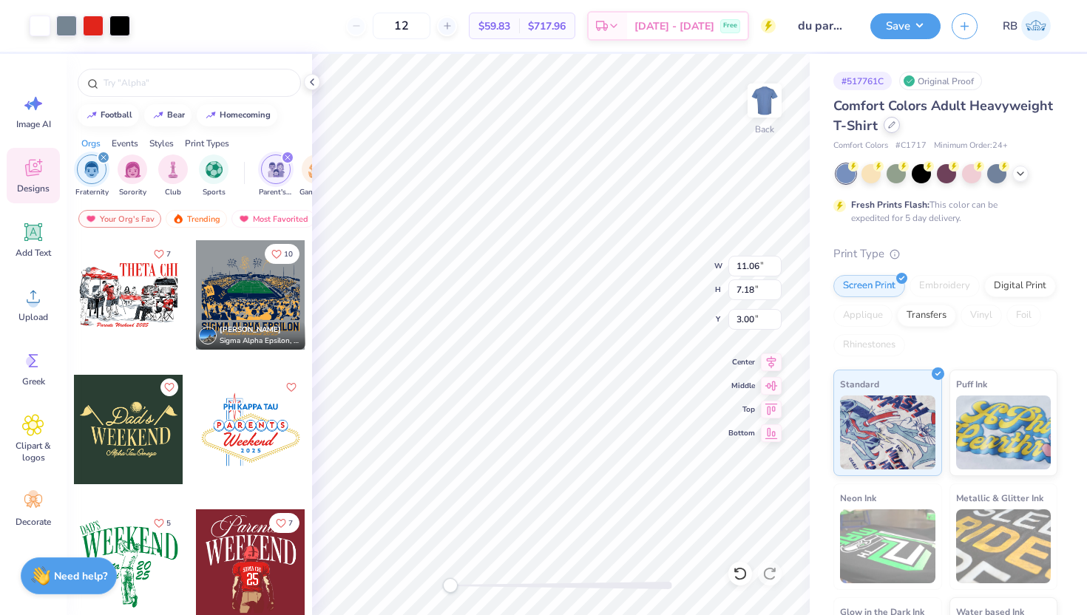
click at [888, 125] on icon at bounding box center [891, 124] width 7 height 7
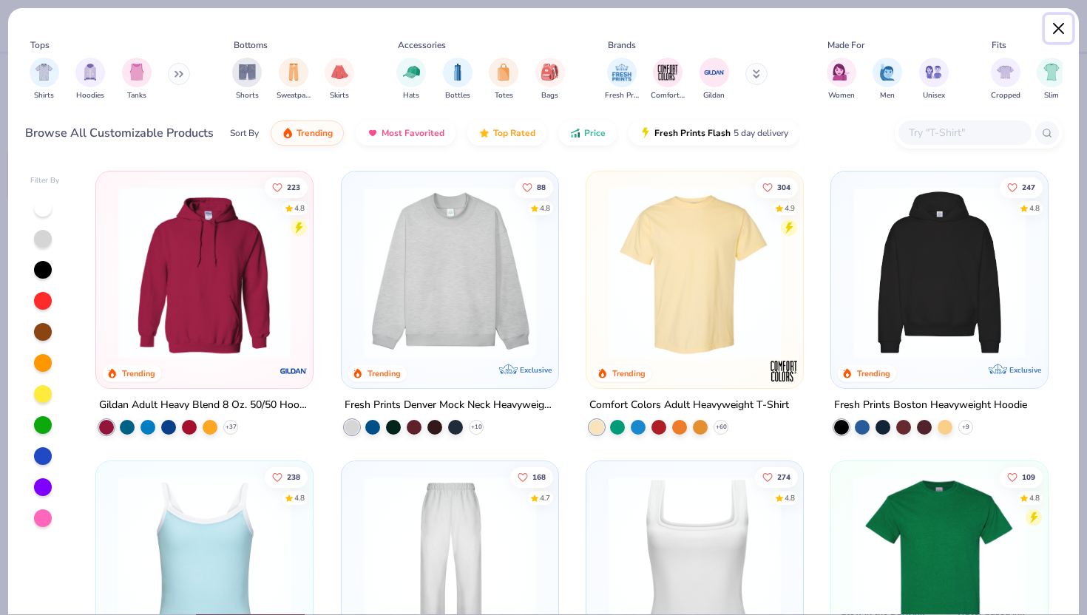
click at [1054, 28] on button "Close" at bounding box center [1059, 29] width 28 height 28
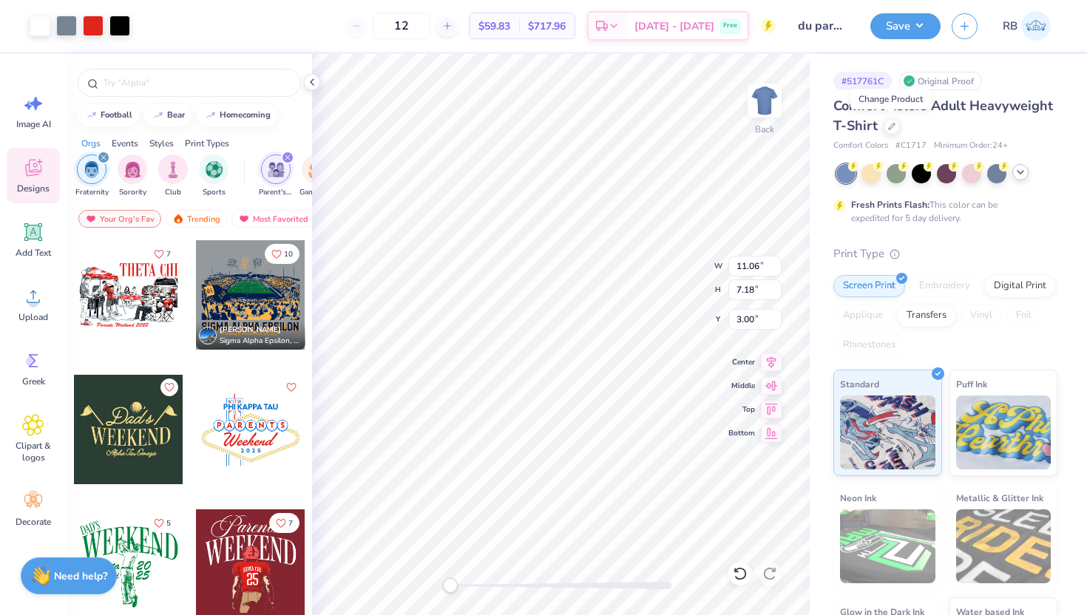
click at [1025, 177] on div at bounding box center [946, 173] width 221 height 19
click at [1017, 169] on icon at bounding box center [1020, 172] width 12 height 12
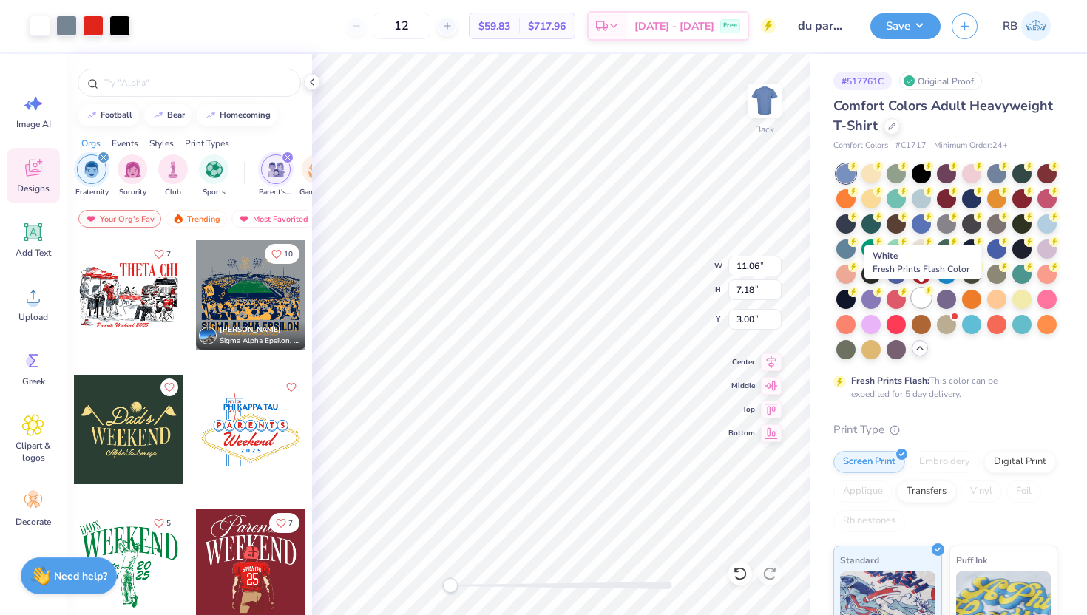
click at [925, 302] on div at bounding box center [921, 297] width 19 height 19
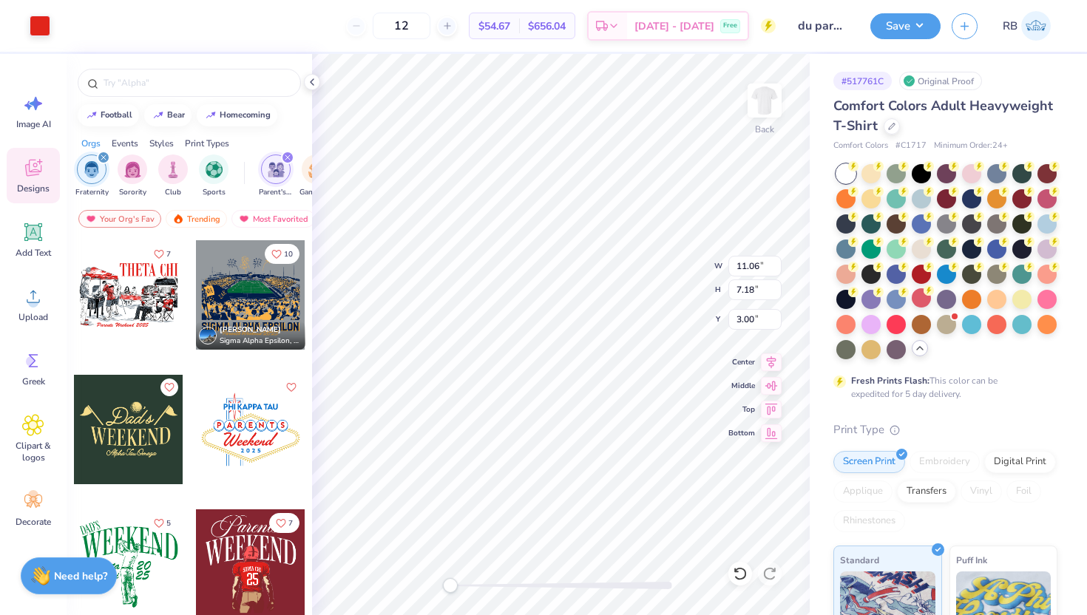
type input "6.50"
type input "1.48"
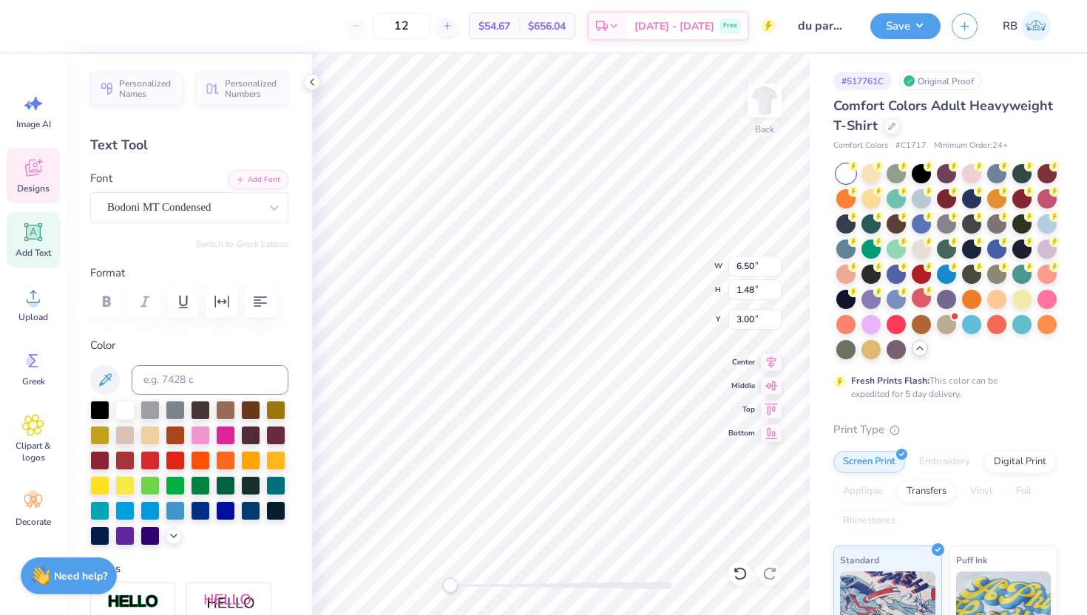
type textarea "DELTA UPSILON"
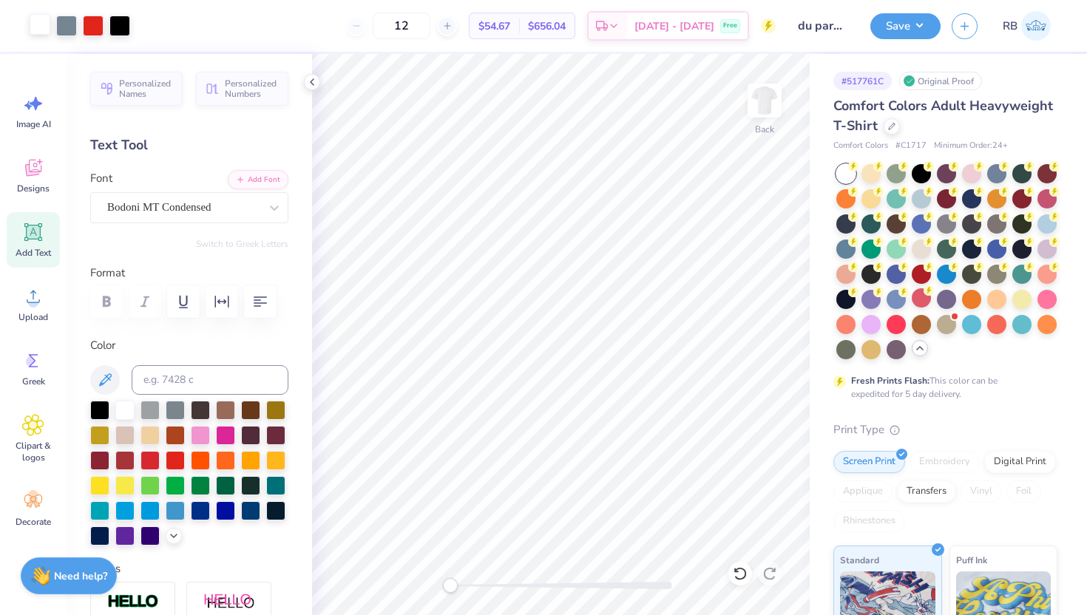
click at [41, 32] on div at bounding box center [40, 24] width 21 height 21
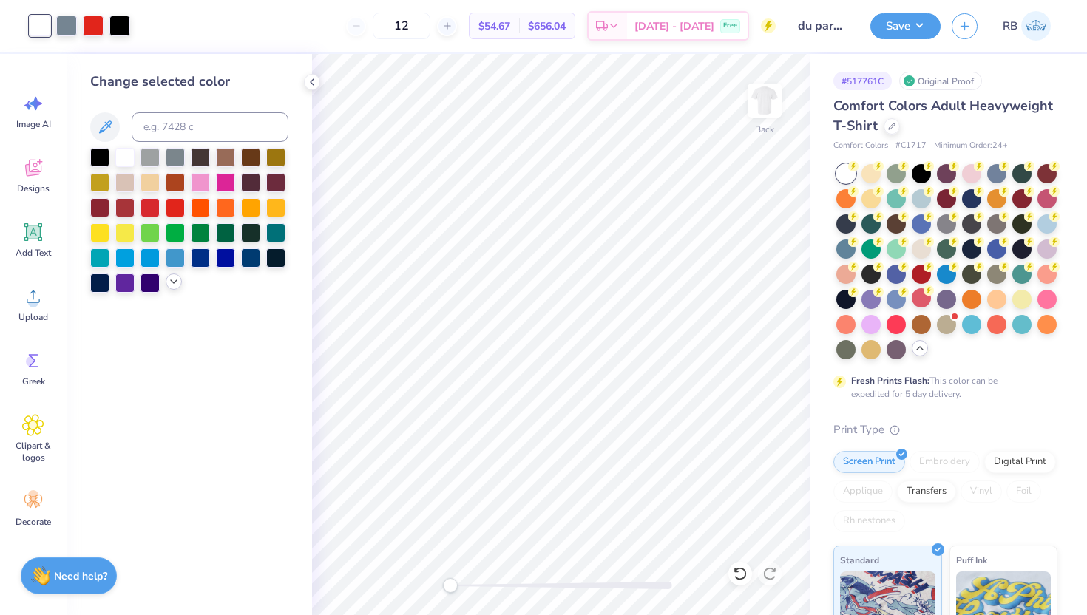
click at [170, 279] on icon at bounding box center [174, 282] width 12 height 12
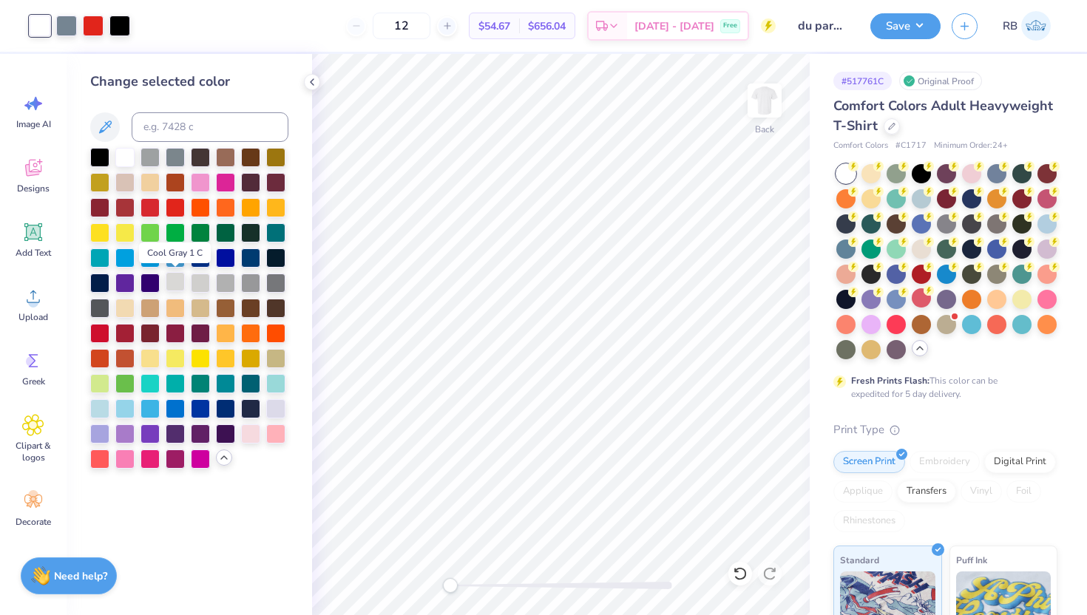
click at [180, 282] on div at bounding box center [175, 281] width 19 height 19
click at [396, 591] on div "Back" at bounding box center [561, 334] width 498 height 561
click at [737, 577] on icon at bounding box center [740, 573] width 15 height 15
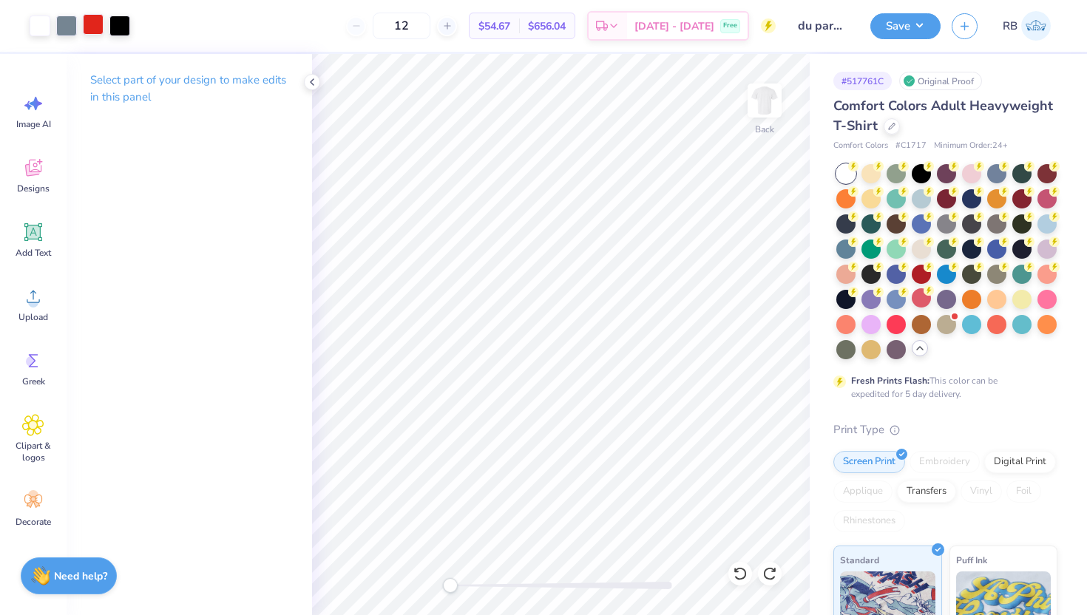
click at [91, 27] on div at bounding box center [93, 24] width 21 height 21
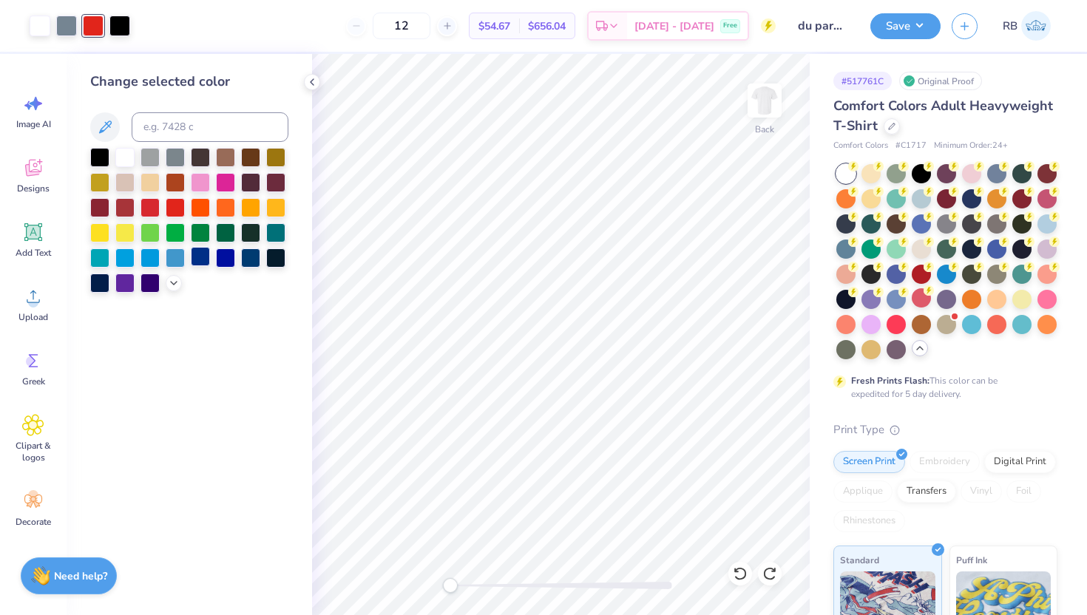
click at [200, 257] on div at bounding box center [200, 256] width 19 height 19
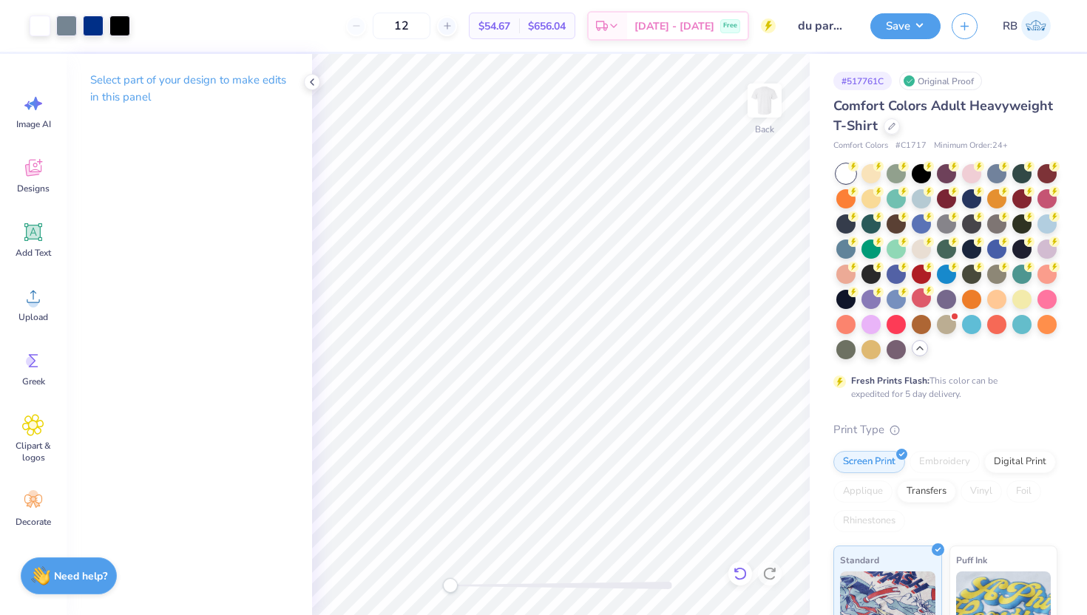
click at [739, 574] on icon at bounding box center [740, 573] width 15 height 15
click at [898, 30] on button "Save" at bounding box center [905, 24] width 70 height 26
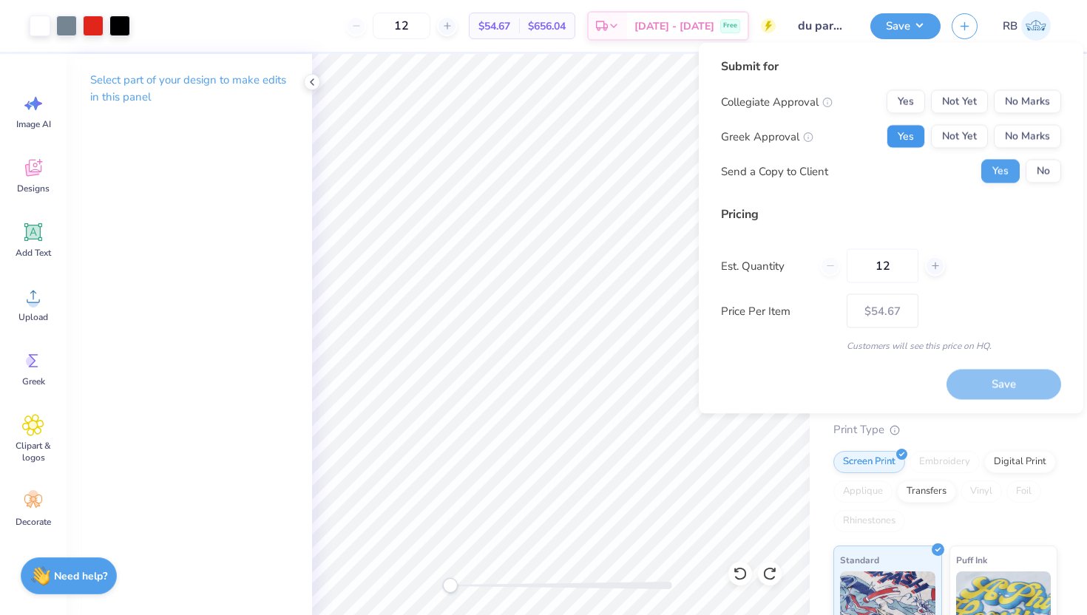
click at [904, 143] on button "Yes" at bounding box center [905, 137] width 38 height 24
click at [1037, 92] on button "No Marks" at bounding box center [1027, 102] width 67 height 24
click at [984, 380] on button "Save" at bounding box center [1003, 384] width 115 height 30
type input "$45.09"
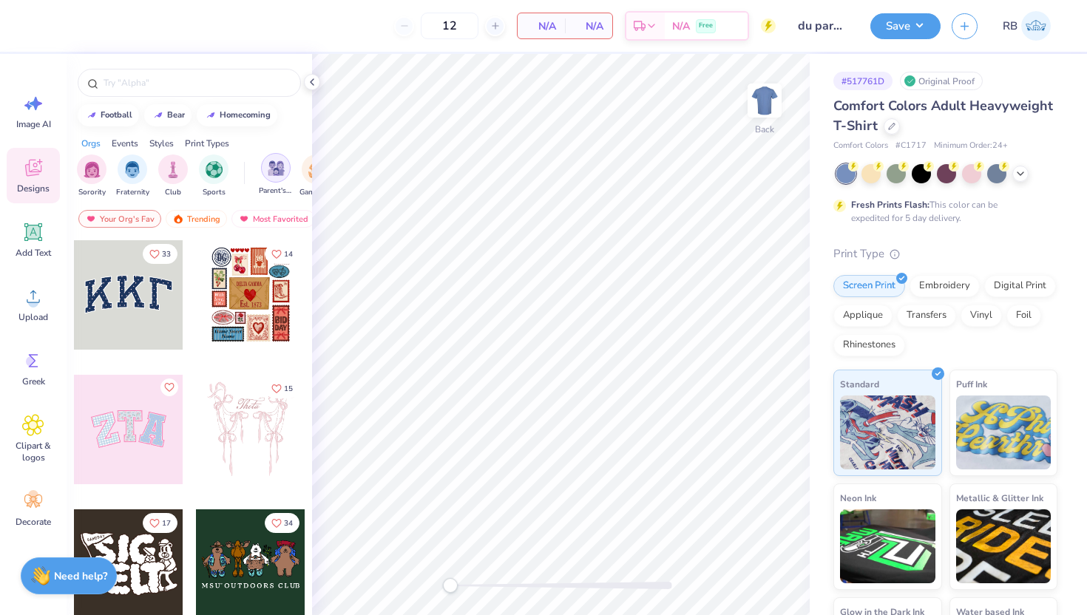
click at [282, 171] on img "filter for Parent's Weekend" at bounding box center [276, 168] width 17 height 17
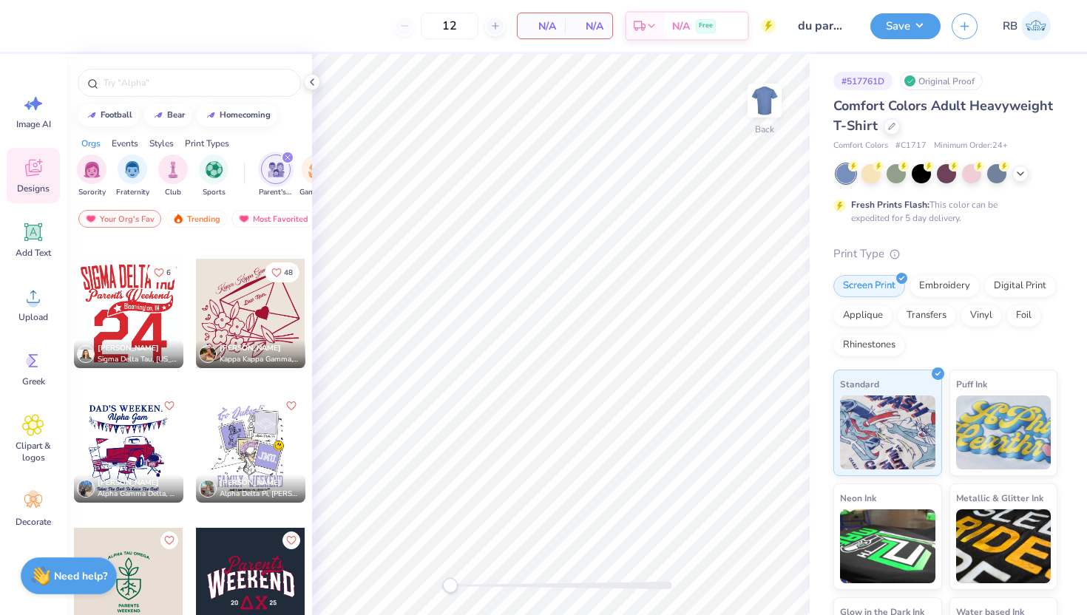
scroll to position [792, 0]
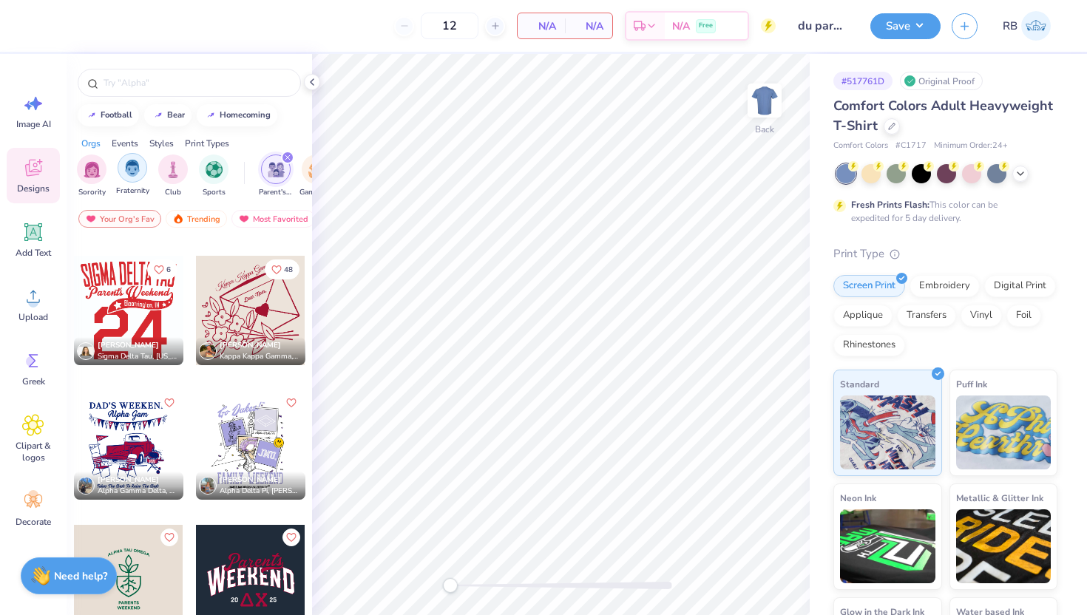
click at [134, 170] on img "filter for Fraternity" at bounding box center [132, 168] width 16 height 17
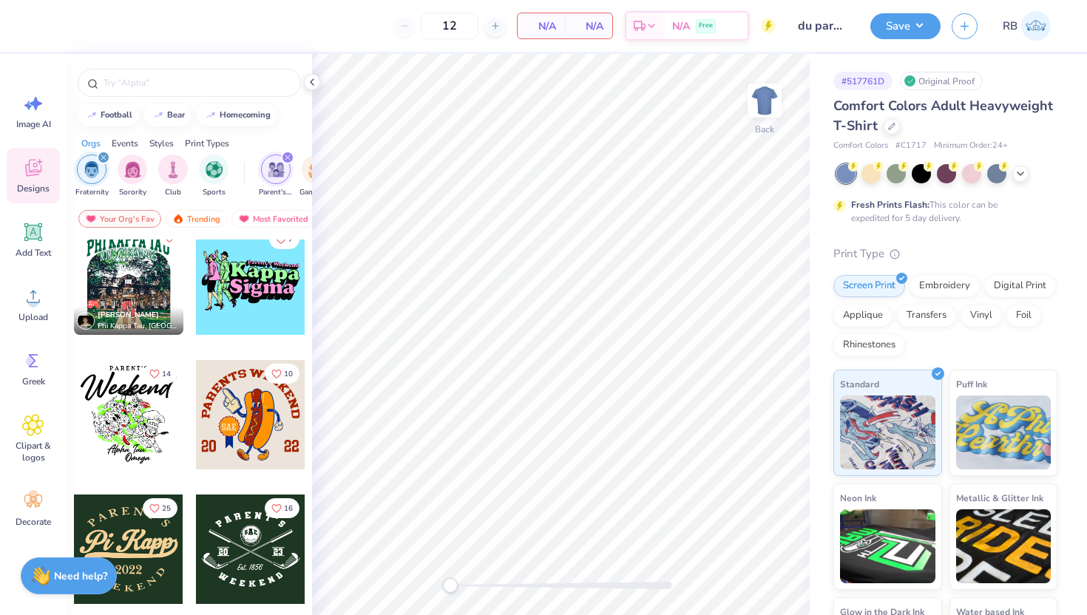
scroll to position [1513, 0]
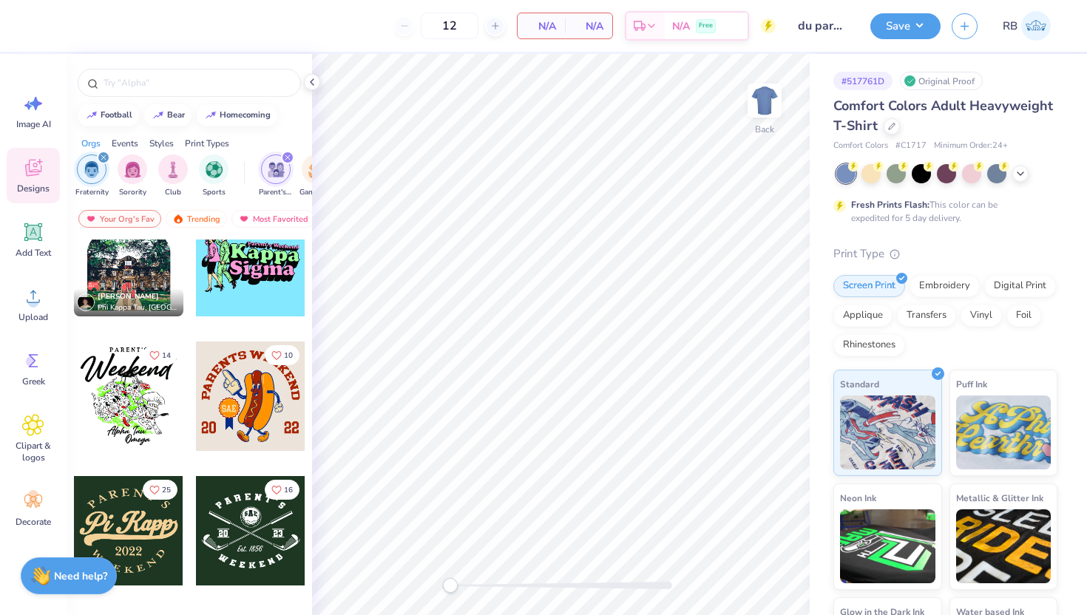
click at [262, 404] on div at bounding box center [250, 396] width 109 height 109
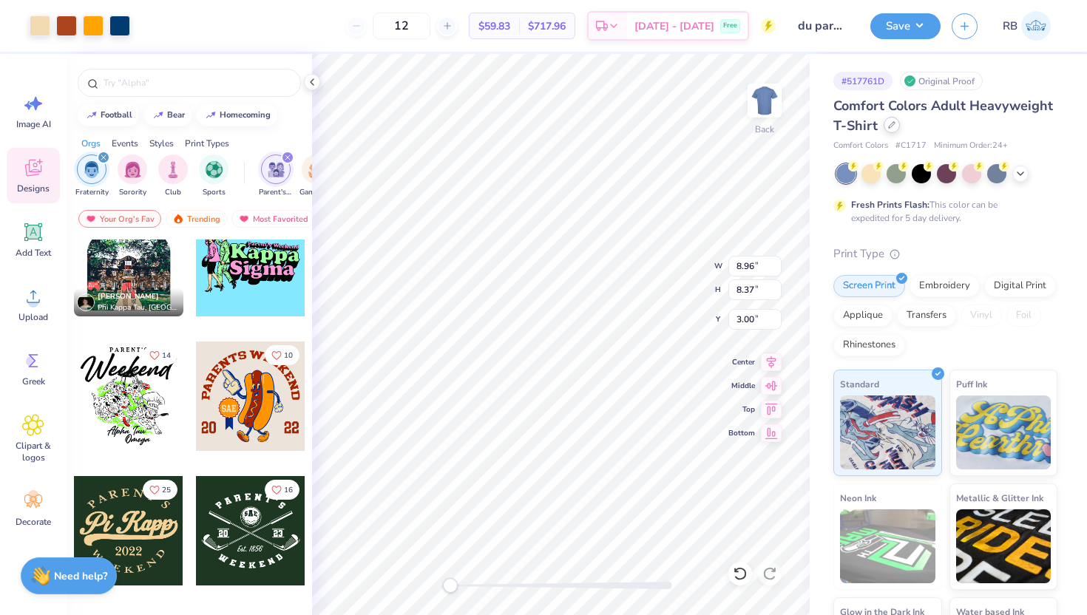
click at [889, 132] on div at bounding box center [892, 125] width 16 height 16
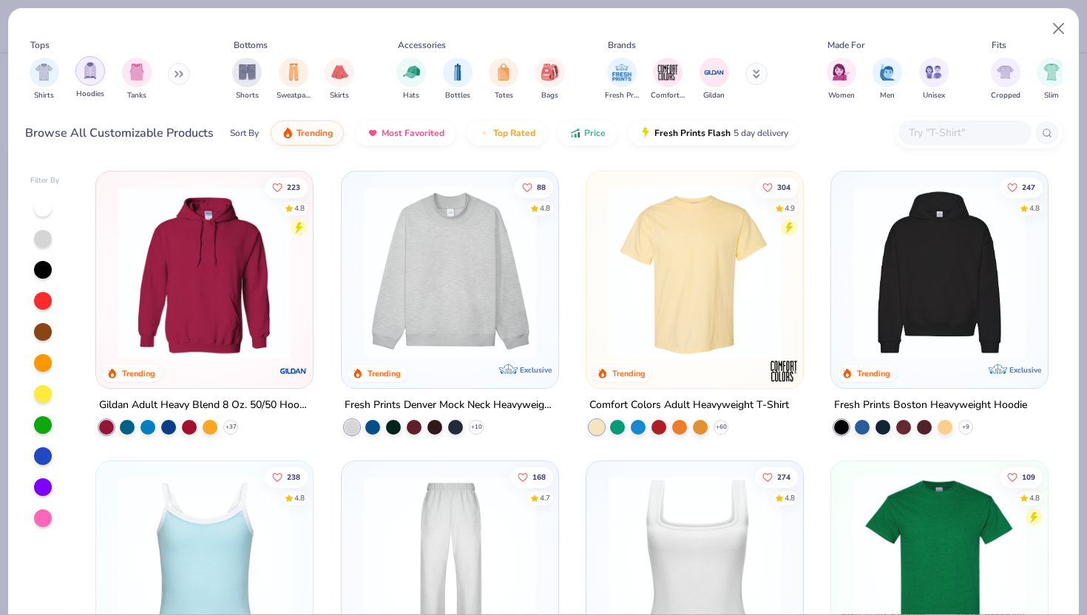
click at [99, 69] on div "filter for Hoodies" at bounding box center [90, 71] width 30 height 30
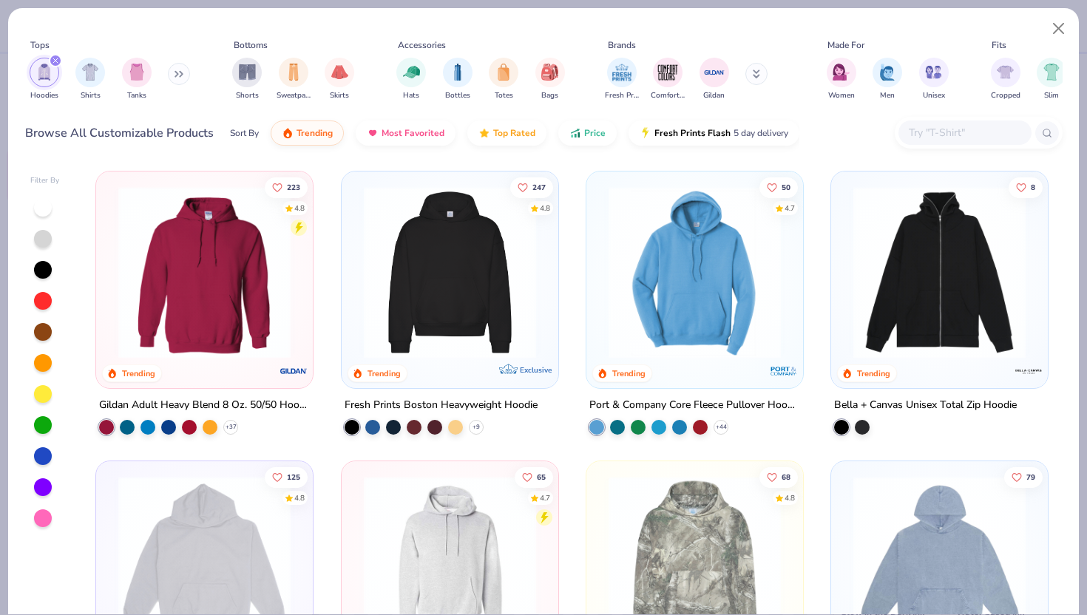
click at [756, 73] on icon at bounding box center [756, 72] width 5 height 2
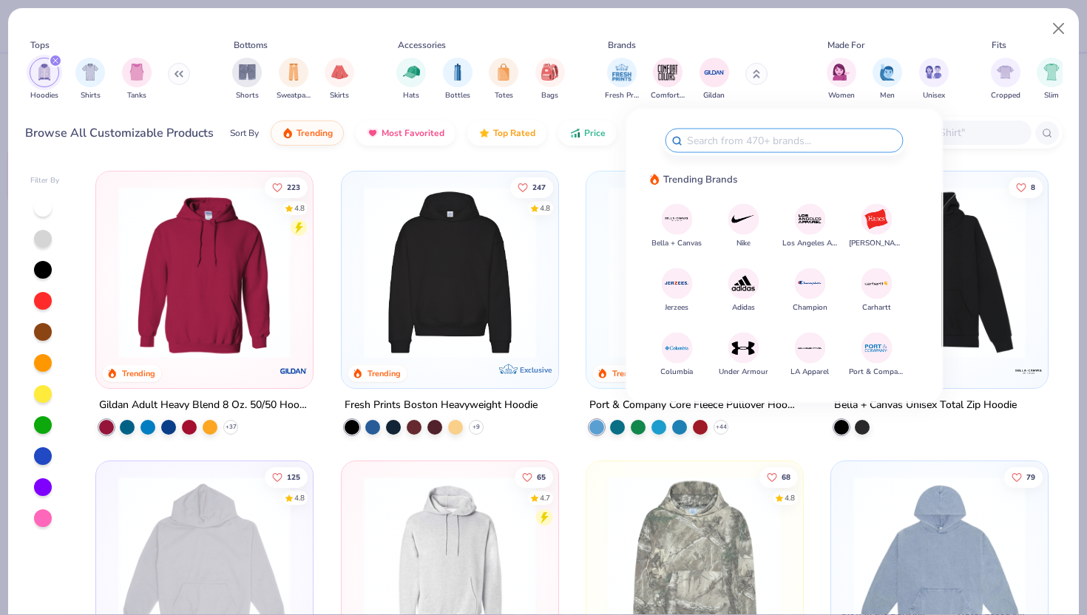
click at [670, 285] on img at bounding box center [677, 284] width 26 height 26
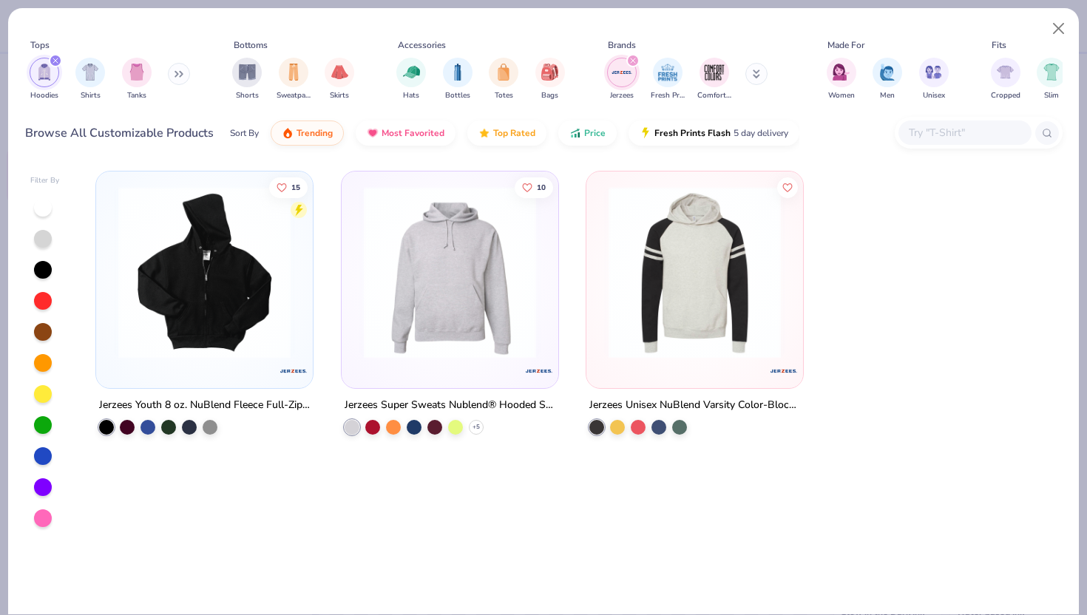
click at [485, 303] on img at bounding box center [449, 272] width 187 height 172
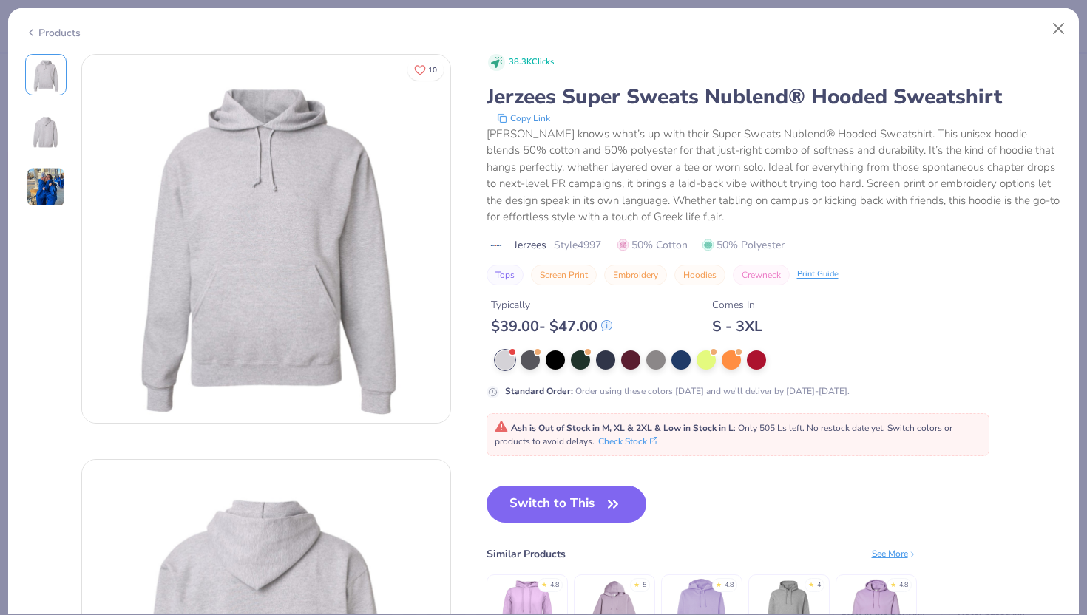
click at [64, 34] on div "Products" at bounding box center [52, 33] width 55 height 16
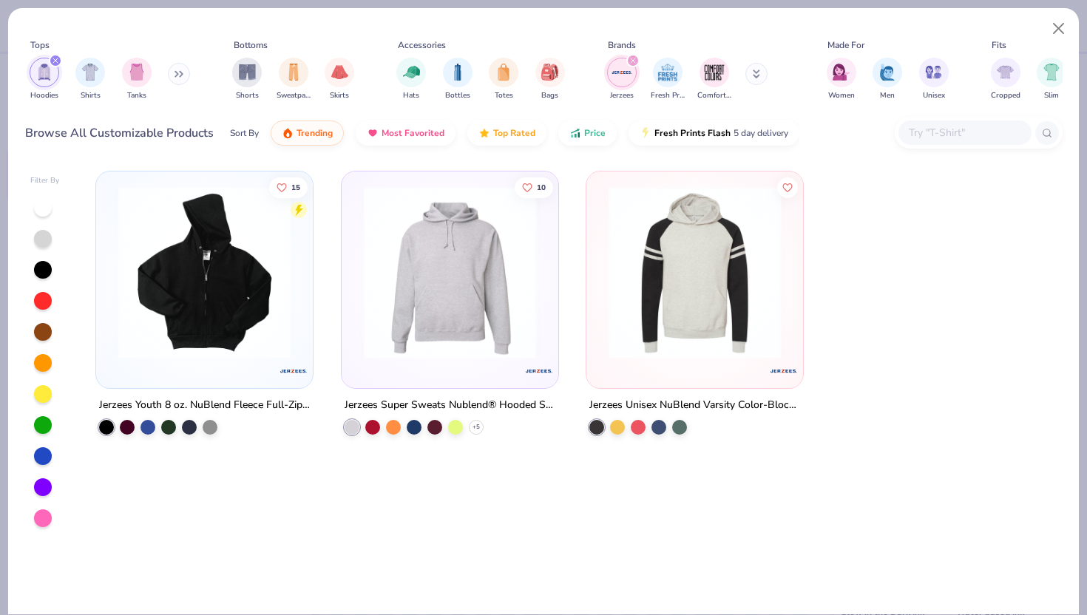
click at [632, 57] on div "filter for Jerzees" at bounding box center [632, 60] width 13 height 13
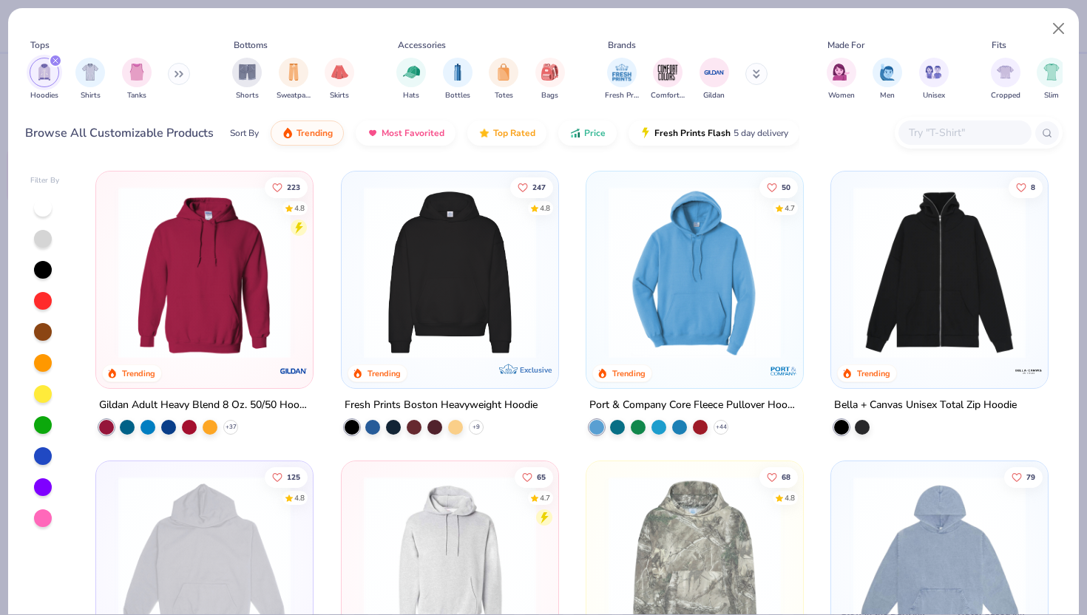
click at [766, 76] on button at bounding box center [756, 74] width 22 height 22
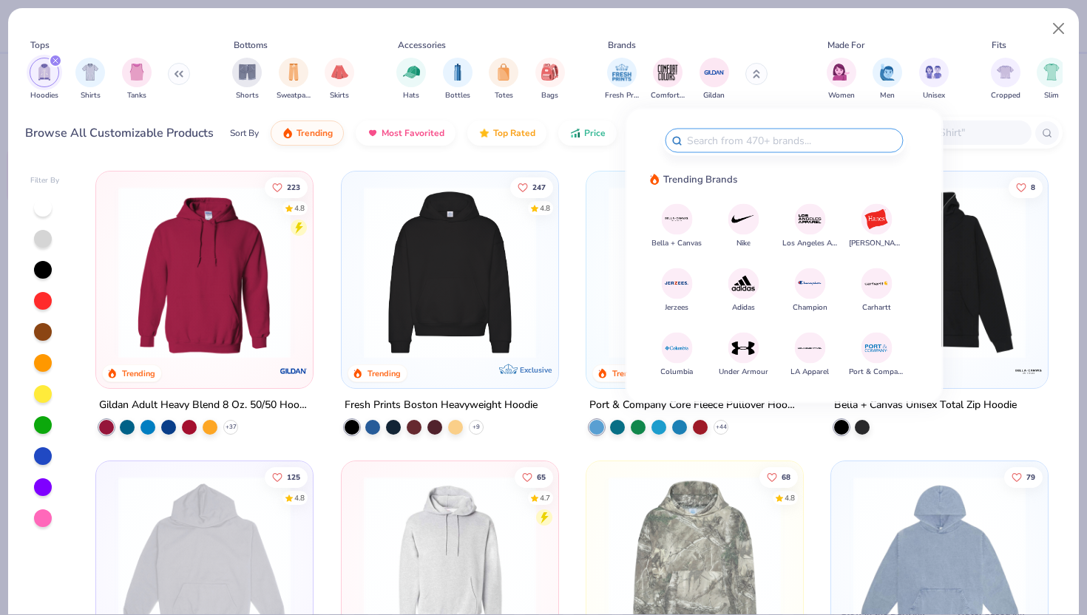
click at [878, 229] on img at bounding box center [877, 219] width 26 height 26
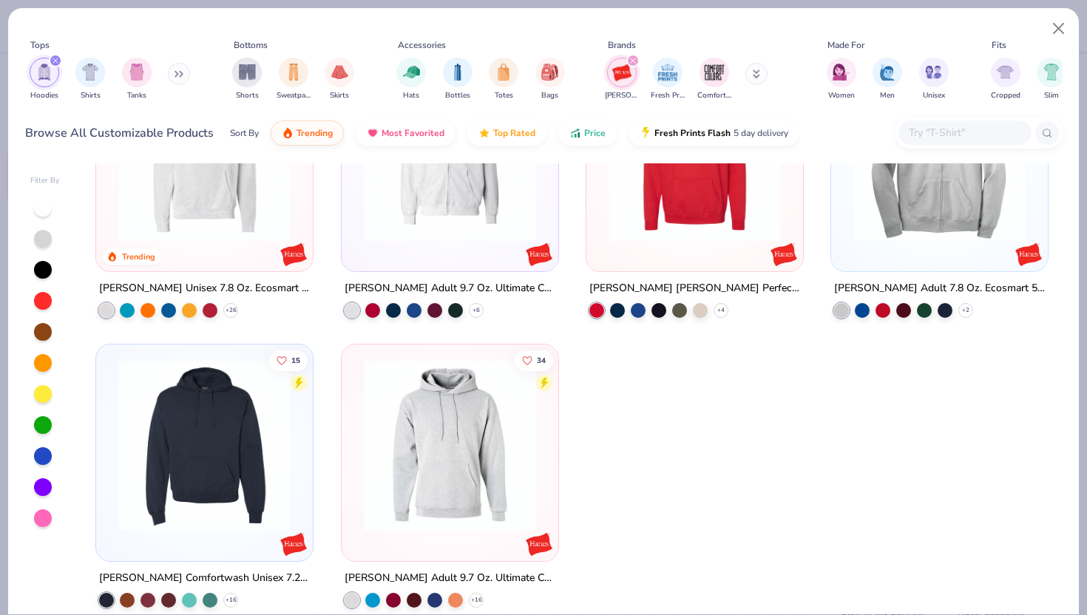
scroll to position [135, 0]
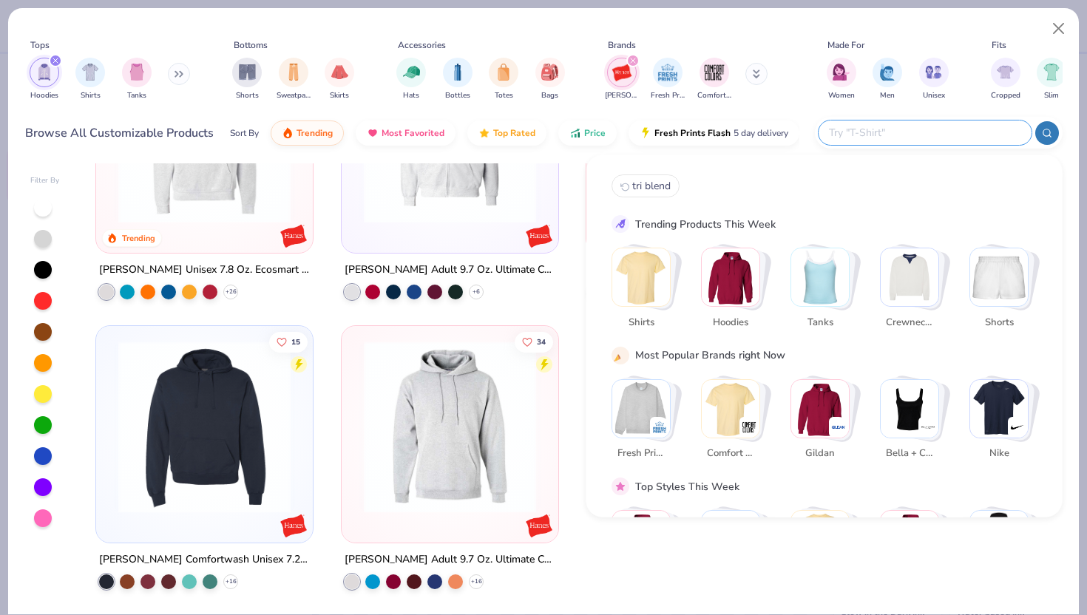
click at [938, 133] on input "text" at bounding box center [924, 132] width 194 height 17
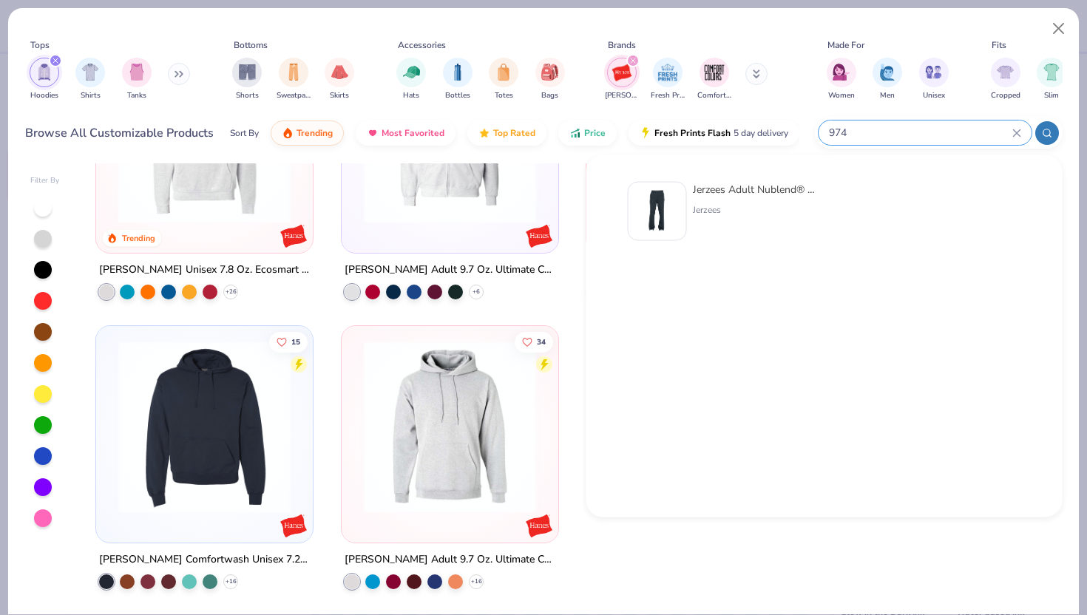
type input "97"
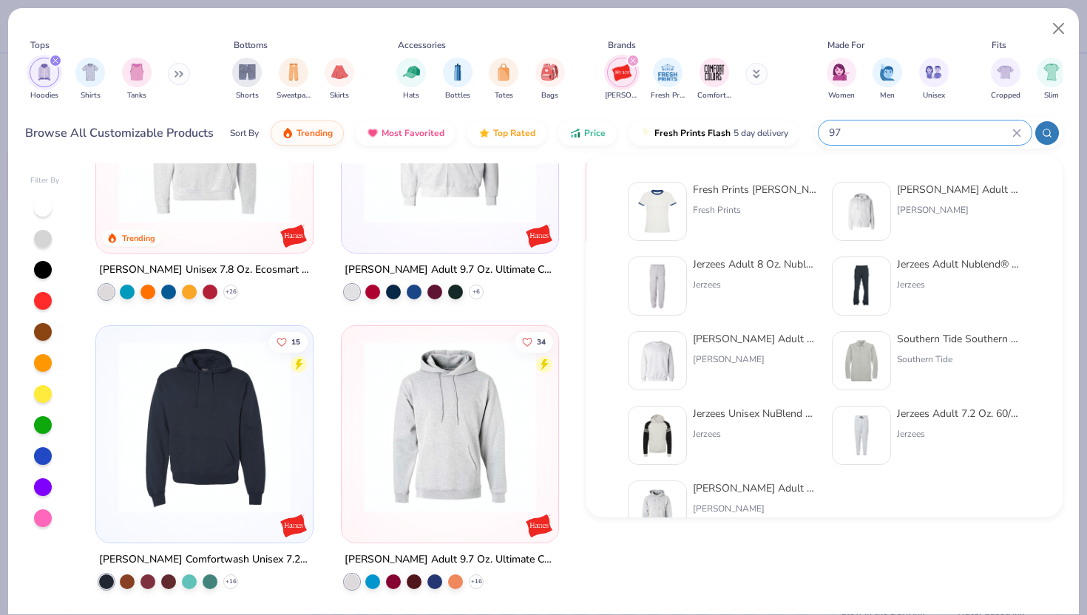
scroll to position [30, 0]
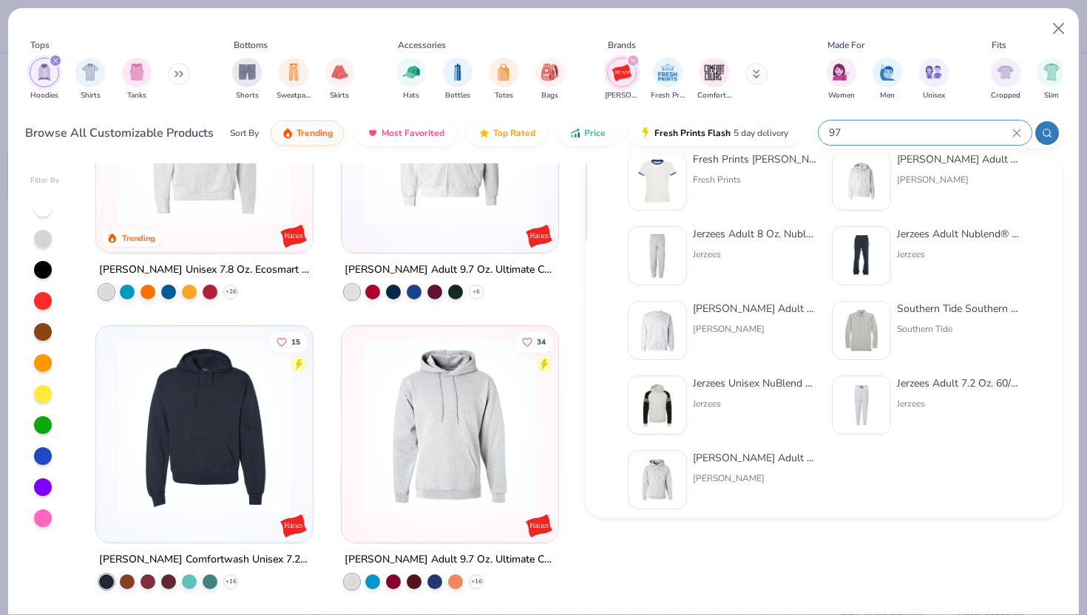
click at [1017, 131] on icon at bounding box center [1016, 132] width 7 height 7
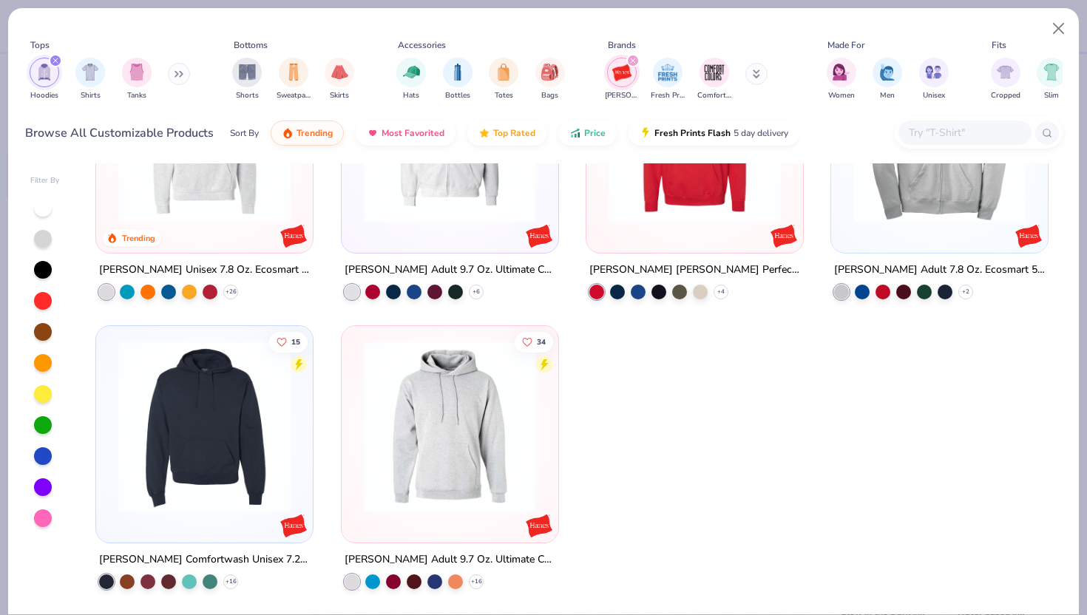
click at [635, 58] on div "filter for Hanes" at bounding box center [632, 60] width 13 height 13
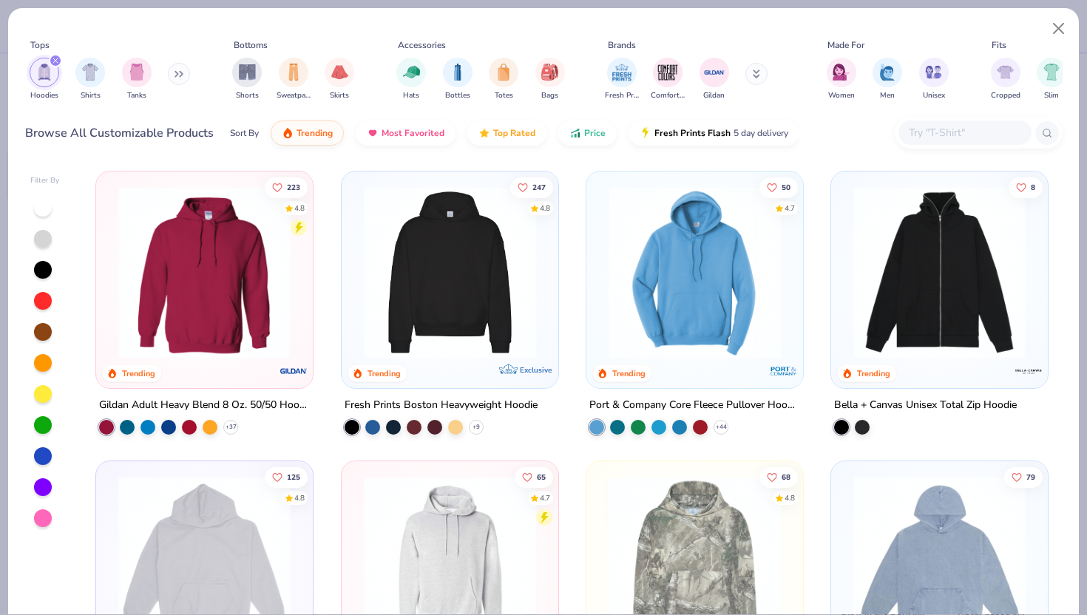
click at [748, 69] on button at bounding box center [756, 74] width 22 height 22
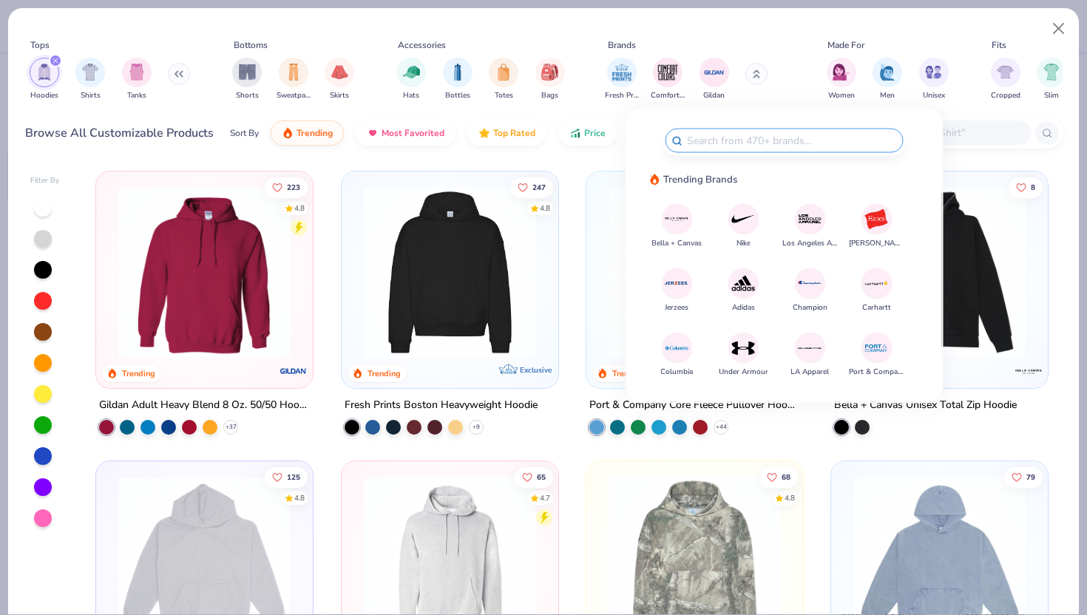
click at [675, 293] on img at bounding box center [677, 284] width 26 height 26
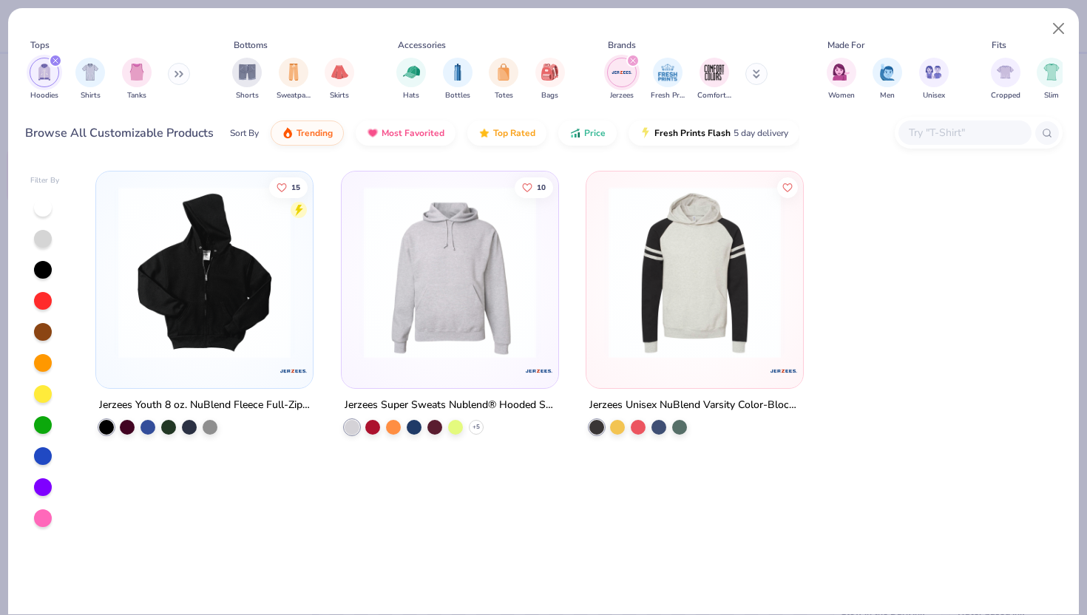
click at [55, 55] on div "filter for Hoodies" at bounding box center [55, 60] width 13 height 13
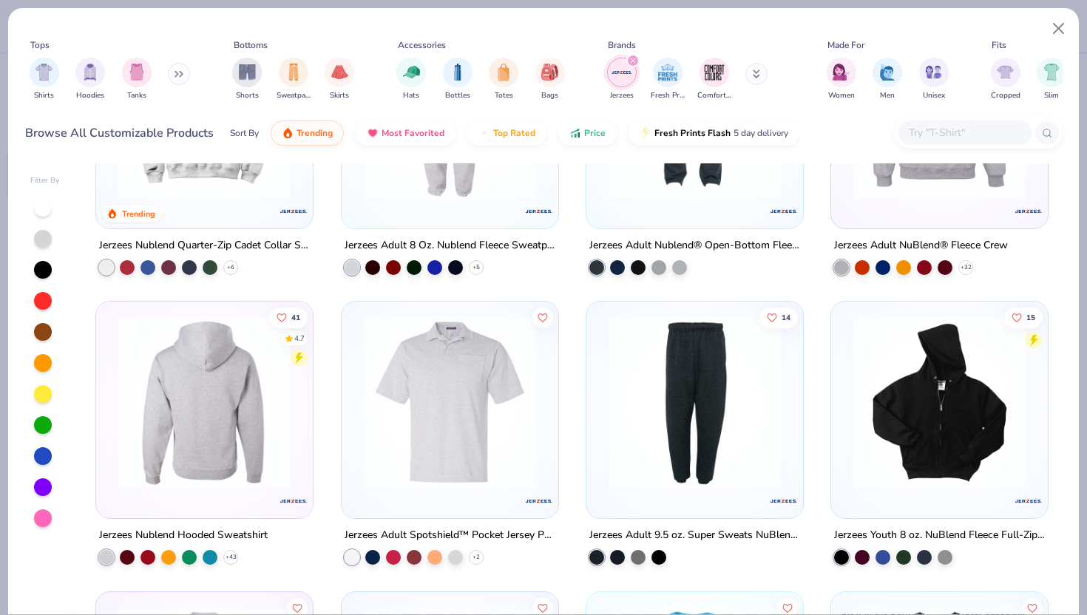
scroll to position [181, 0]
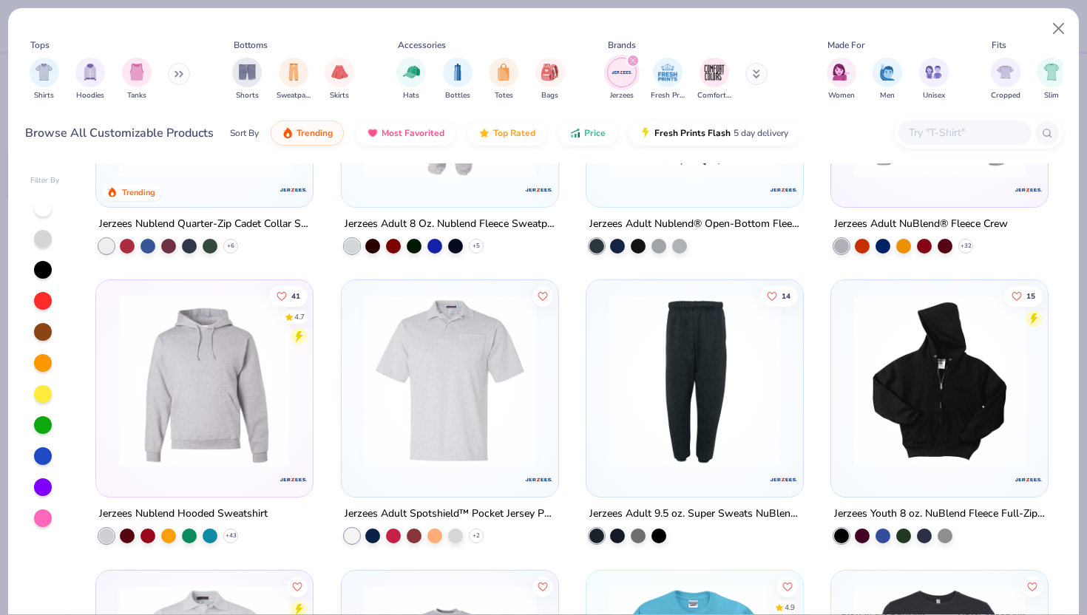
click at [225, 428] on img at bounding box center [204, 381] width 187 height 172
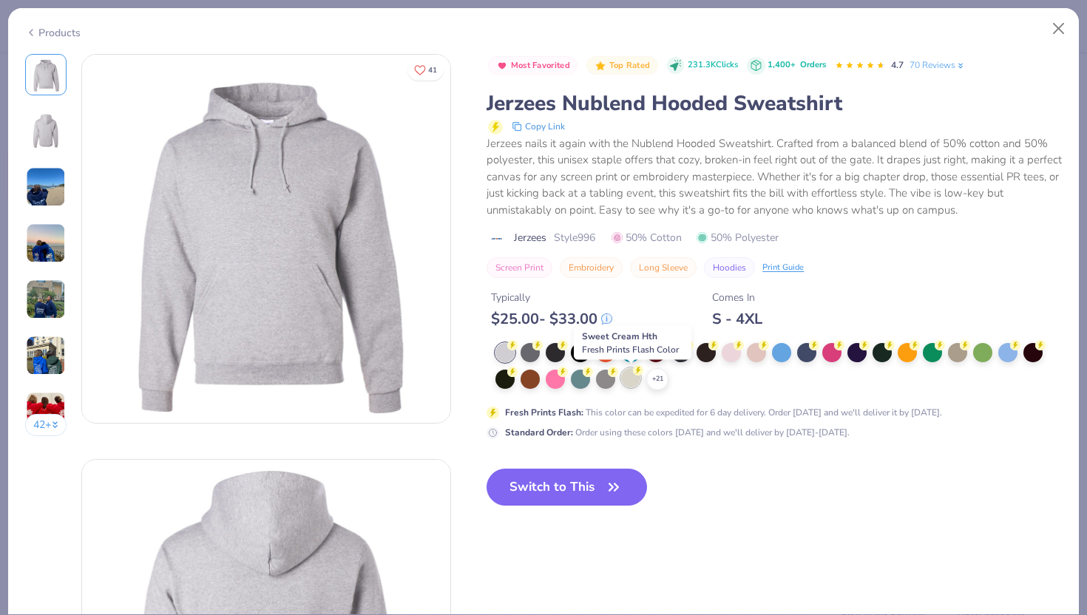
click at [634, 380] on div at bounding box center [630, 377] width 19 height 19
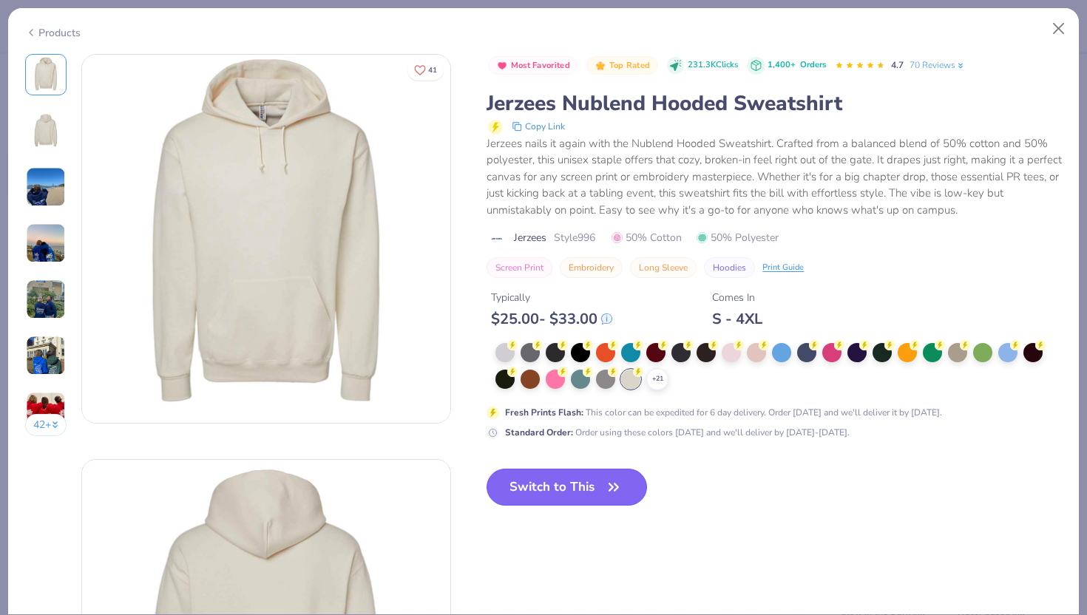
click at [572, 484] on button "Switch to This" at bounding box center [566, 487] width 160 height 37
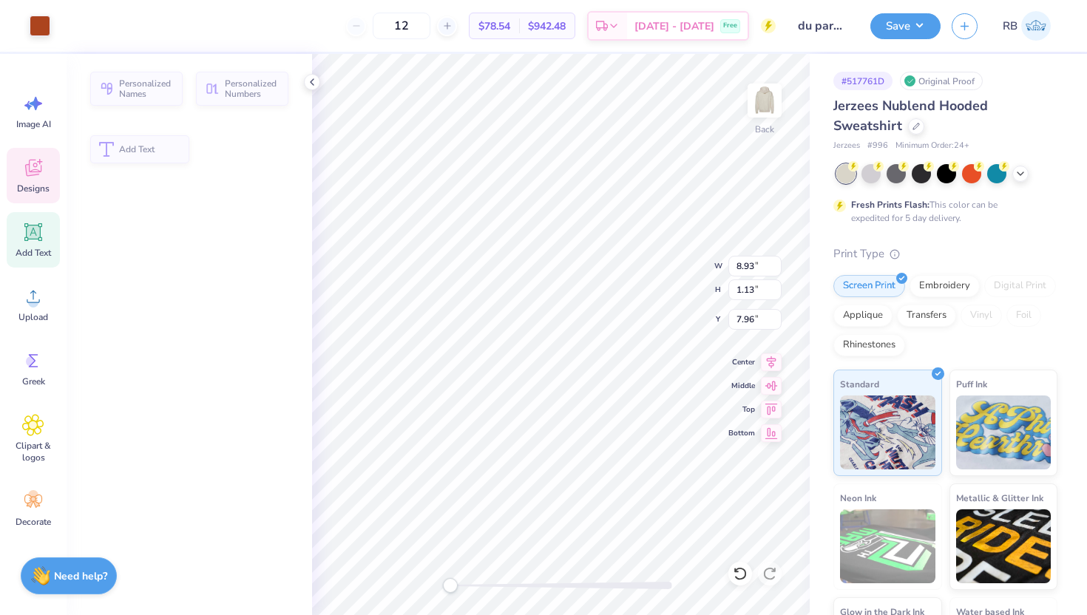
type input "8.93"
type input "1.13"
type input "7.96"
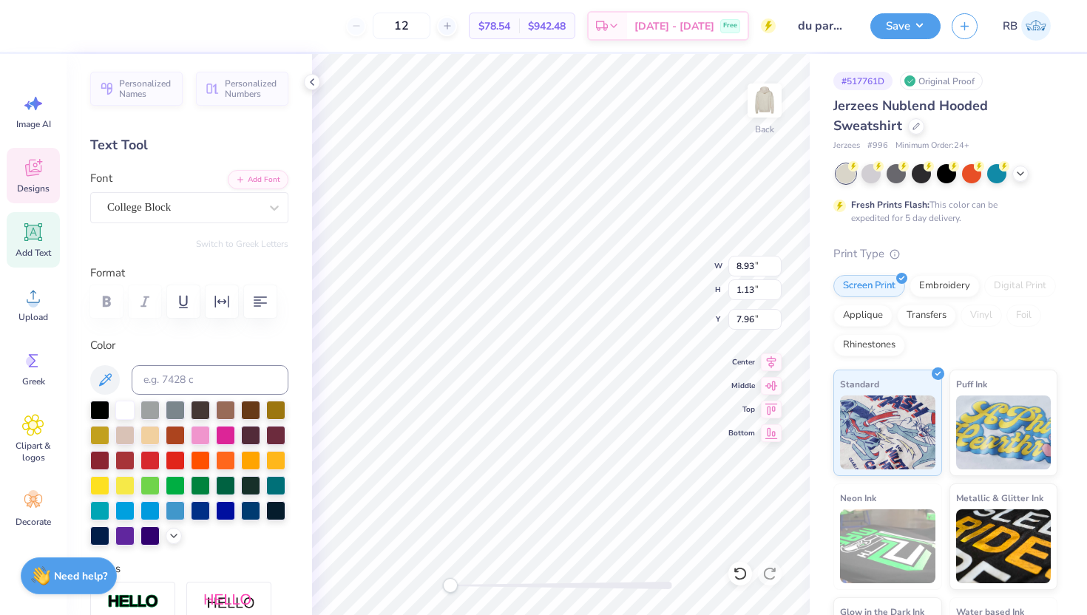
scroll to position [0, 6]
type textarea "20 25"
click at [762, 356] on icon at bounding box center [771, 360] width 21 height 18
type textarea "DY"
click at [769, 356] on icon at bounding box center [771, 360] width 21 height 18
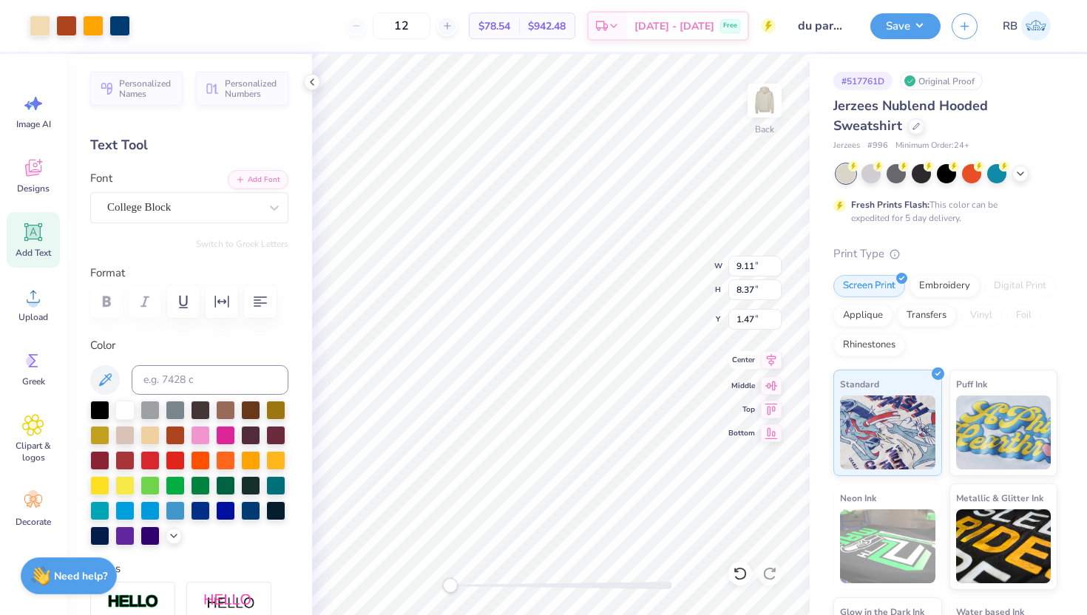
click at [770, 361] on icon at bounding box center [772, 360] width 10 height 13
click at [749, 321] on input "1.37" at bounding box center [754, 319] width 53 height 21
type input "3.00"
click at [614, 258] on li "Cut" at bounding box center [635, 251] width 116 height 30
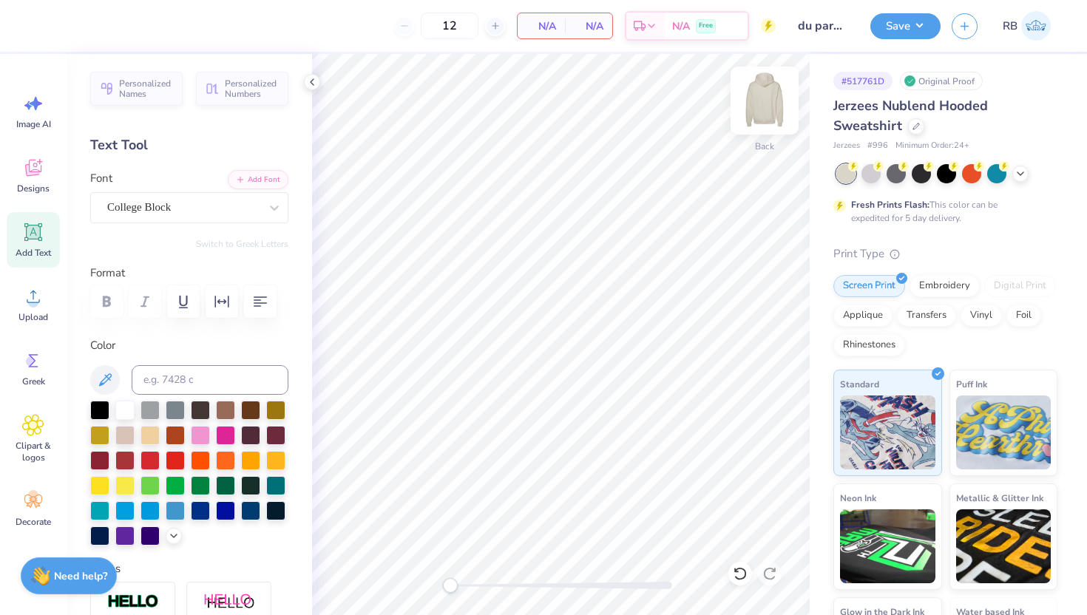
click at [777, 96] on img at bounding box center [764, 100] width 59 height 59
click at [592, 314] on li "Paste" at bounding box center [614, 308] width 116 height 29
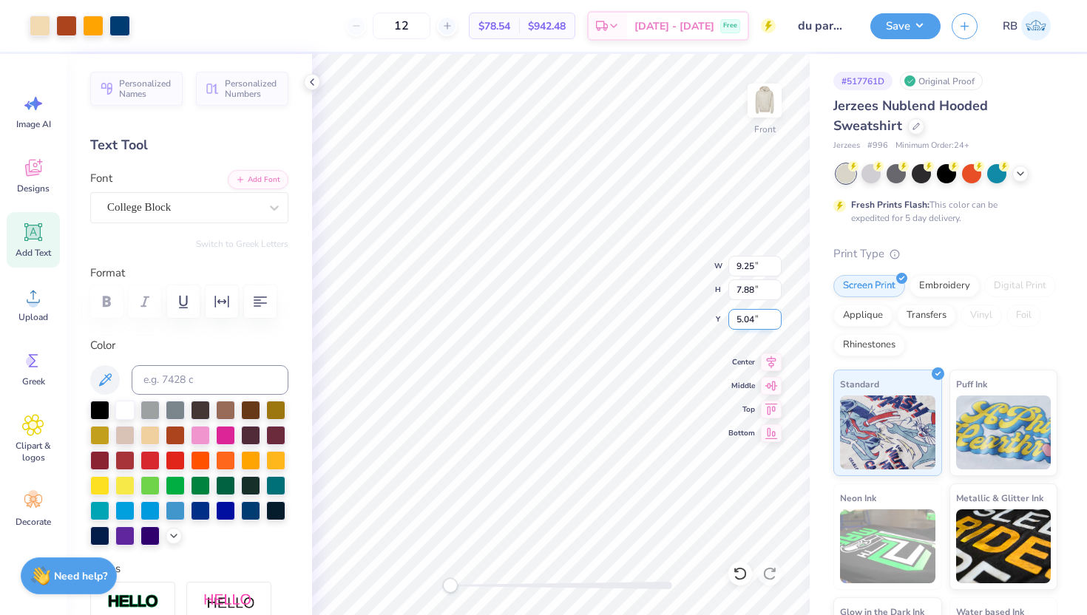
click at [740, 321] on input "5.04" at bounding box center [754, 319] width 53 height 21
type input "6.00"
click at [742, 265] on input "9.25" at bounding box center [754, 266] width 53 height 21
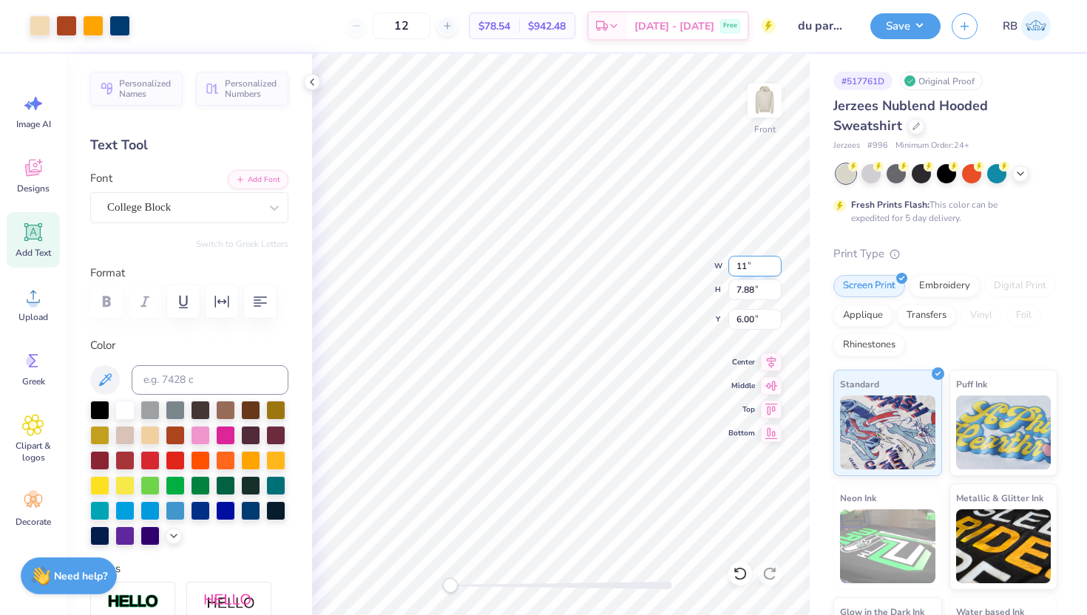
type input "12.78"
type input "9.55"
type input "5.84"
click at [741, 573] on icon at bounding box center [740, 573] width 15 height 15
type input "9.03"
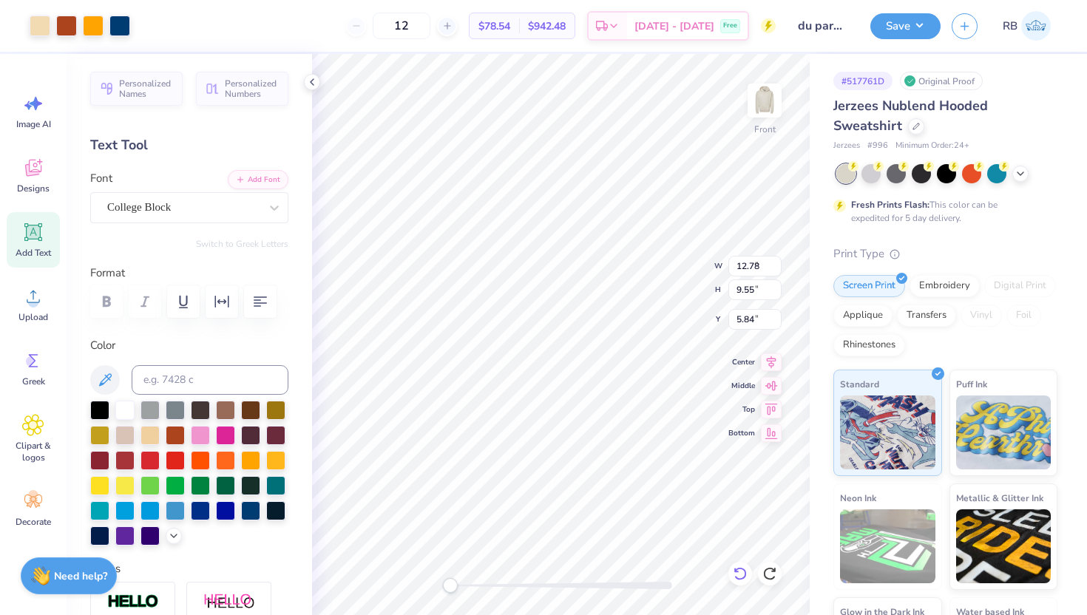
type input "6.75"
type input "7.13"
type input "10.89"
type input "8.14"
type input "6.11"
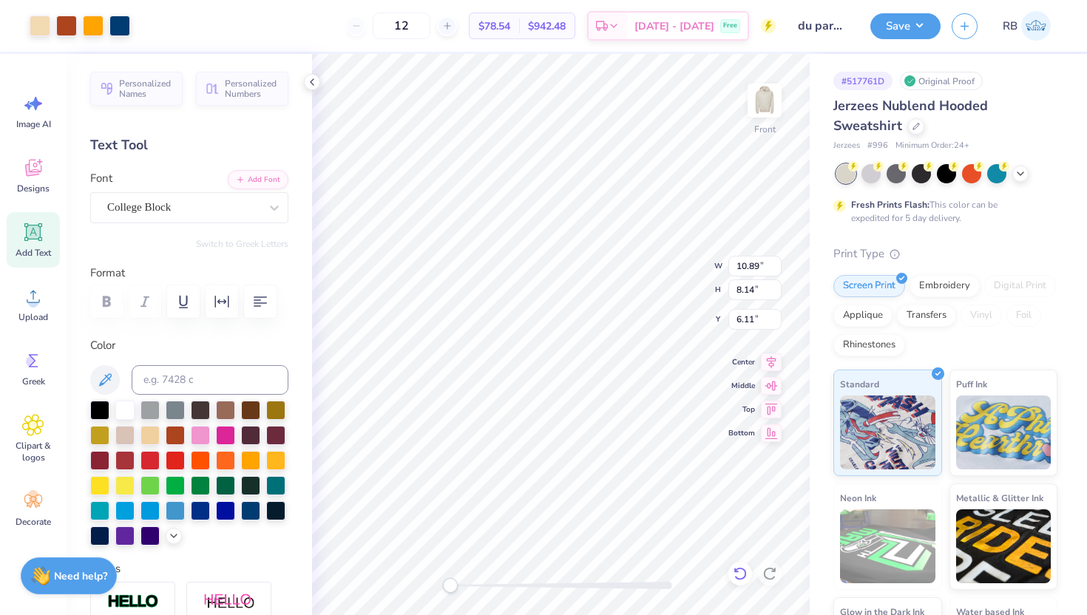
click at [738, 572] on icon at bounding box center [740, 573] width 15 height 15
type input "9.03"
type input "6.75"
type input "7.13"
type input "8.09"
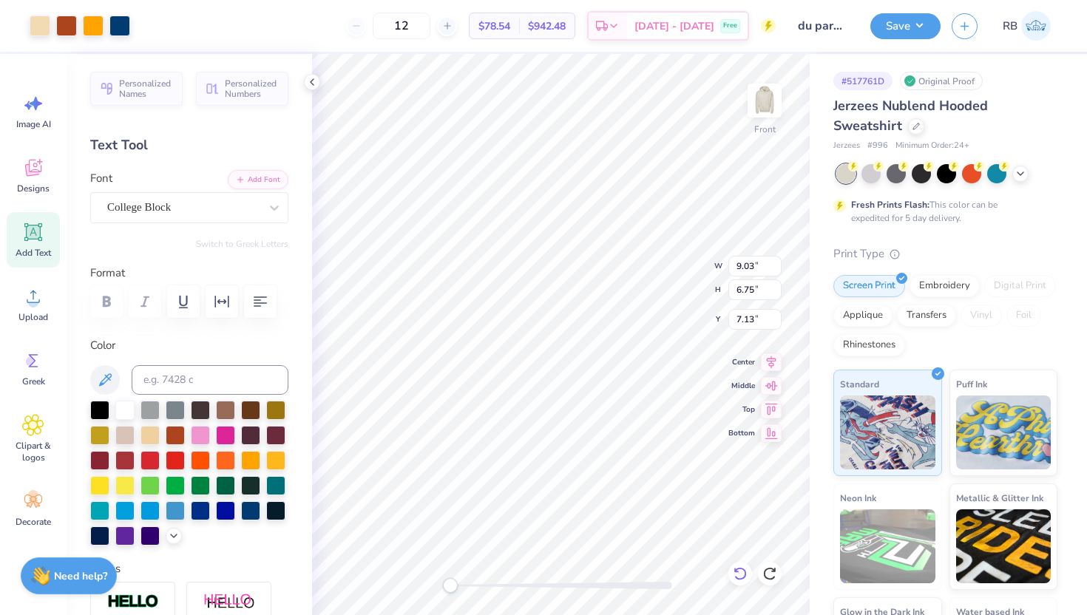
type input "9.67"
type input "6.34"
click at [740, 568] on icon at bounding box center [740, 573] width 15 height 15
type input "6.01"
type input "6.75"
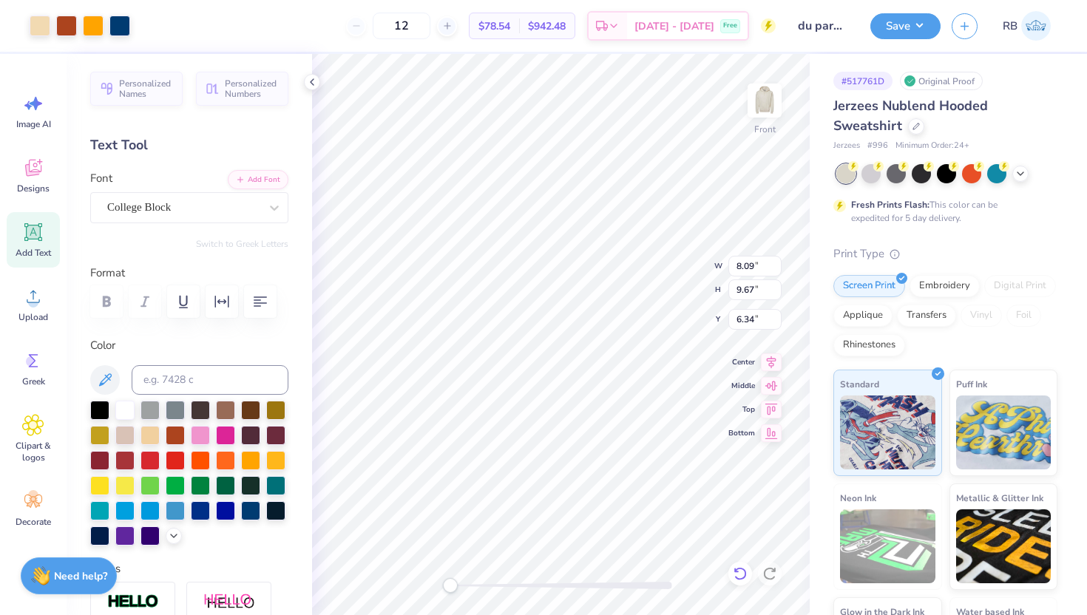
type input "7.13"
click at [772, 364] on icon at bounding box center [771, 360] width 21 height 18
click at [772, 358] on icon at bounding box center [771, 360] width 21 height 18
click at [739, 574] on icon at bounding box center [740, 573] width 15 height 15
click at [745, 572] on icon at bounding box center [739, 573] width 13 height 13
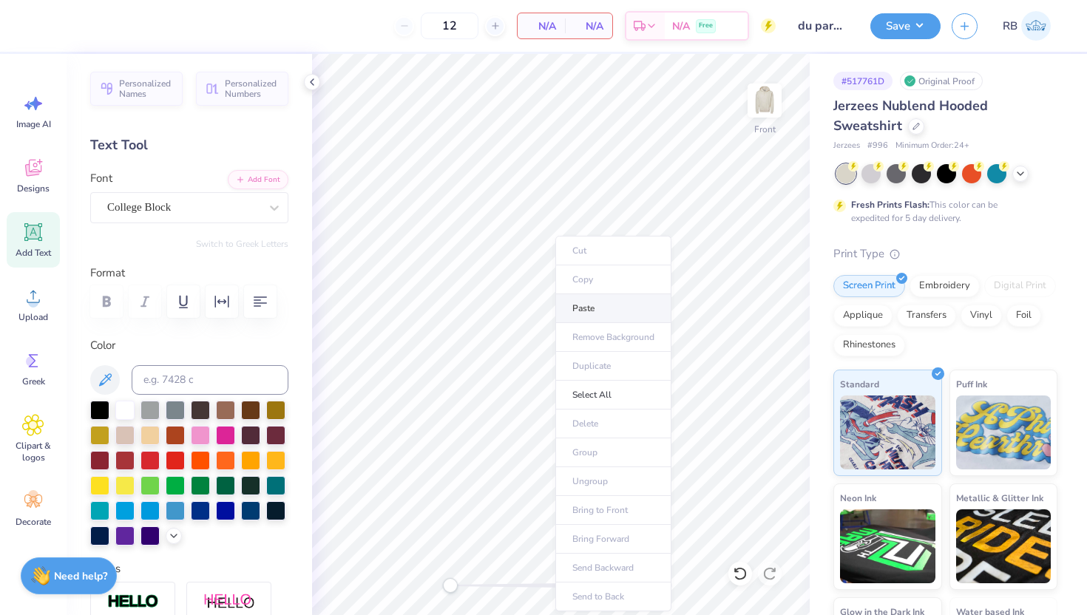
click at [605, 309] on li "Paste" at bounding box center [613, 308] width 116 height 29
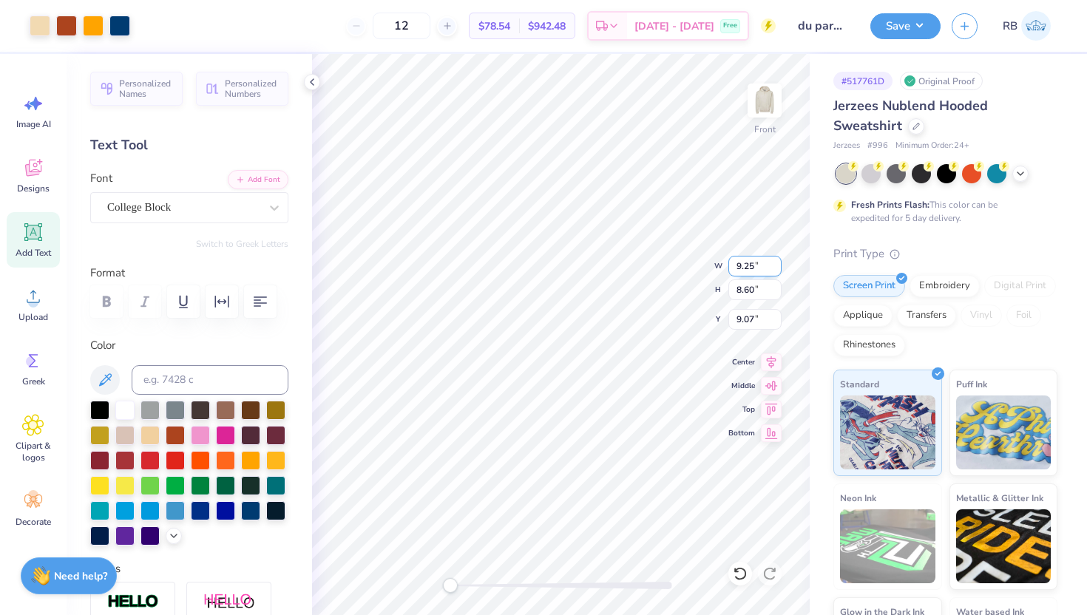
click at [741, 268] on input "9.25" at bounding box center [754, 266] width 53 height 21
type input "13.63"
type input "11.95"
type input "7.55"
click at [765, 361] on icon at bounding box center [771, 360] width 21 height 18
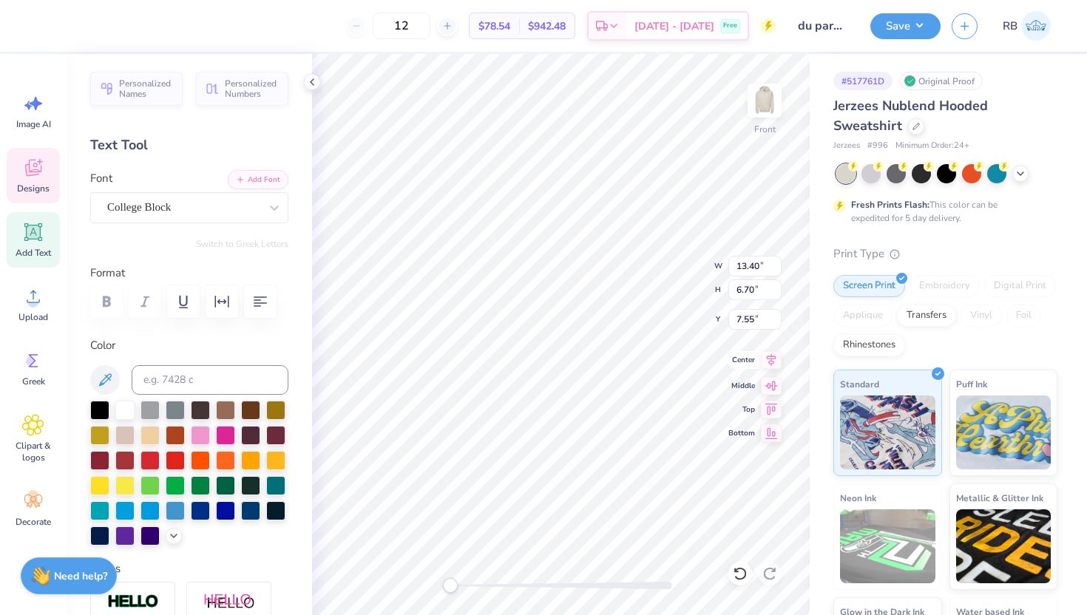
click at [767, 362] on icon at bounding box center [771, 360] width 21 height 18
type input "11.02"
type input "5.51"
type input "8.14"
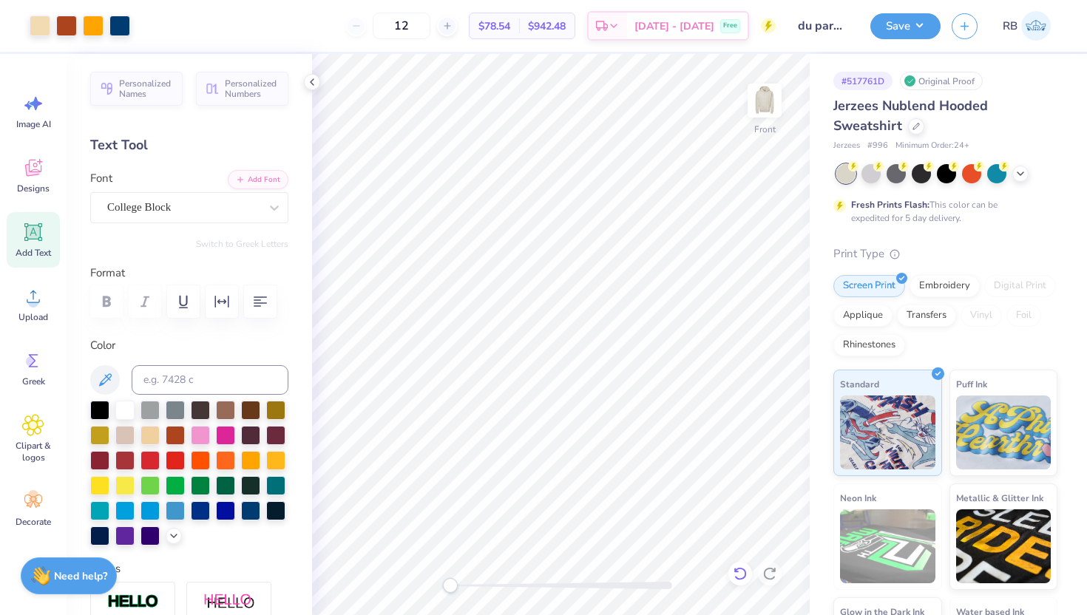
click at [739, 574] on icon at bounding box center [740, 573] width 15 height 15
click at [771, 566] on div at bounding box center [770, 574] width 24 height 24
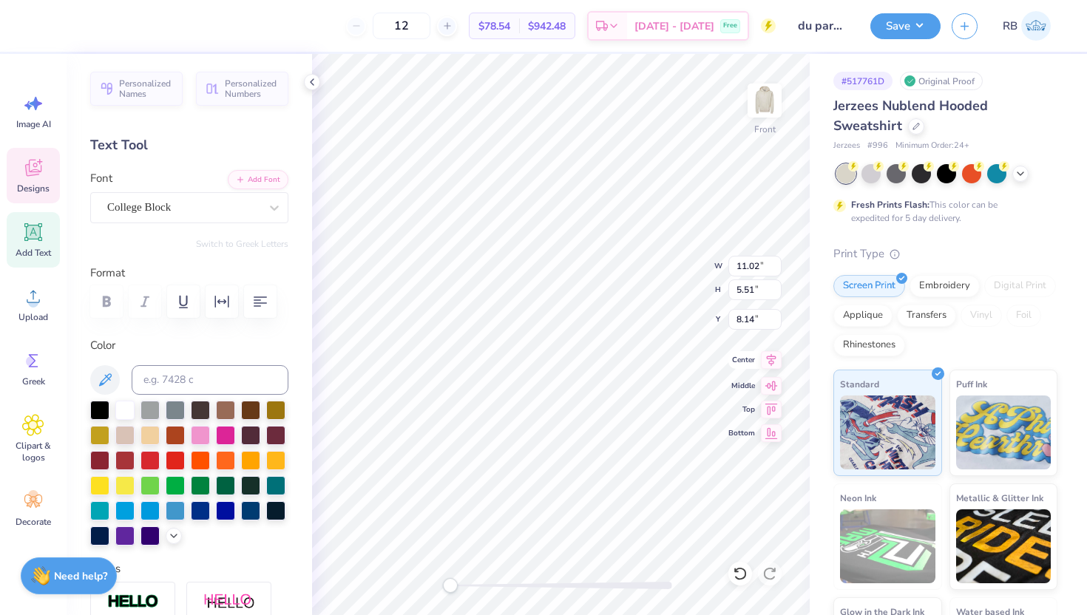
click at [773, 361] on icon at bounding box center [771, 360] width 21 height 18
click at [771, 363] on icon at bounding box center [772, 360] width 10 height 13
click at [745, 315] on input "8.14" at bounding box center [754, 319] width 53 height 21
type input "6.00"
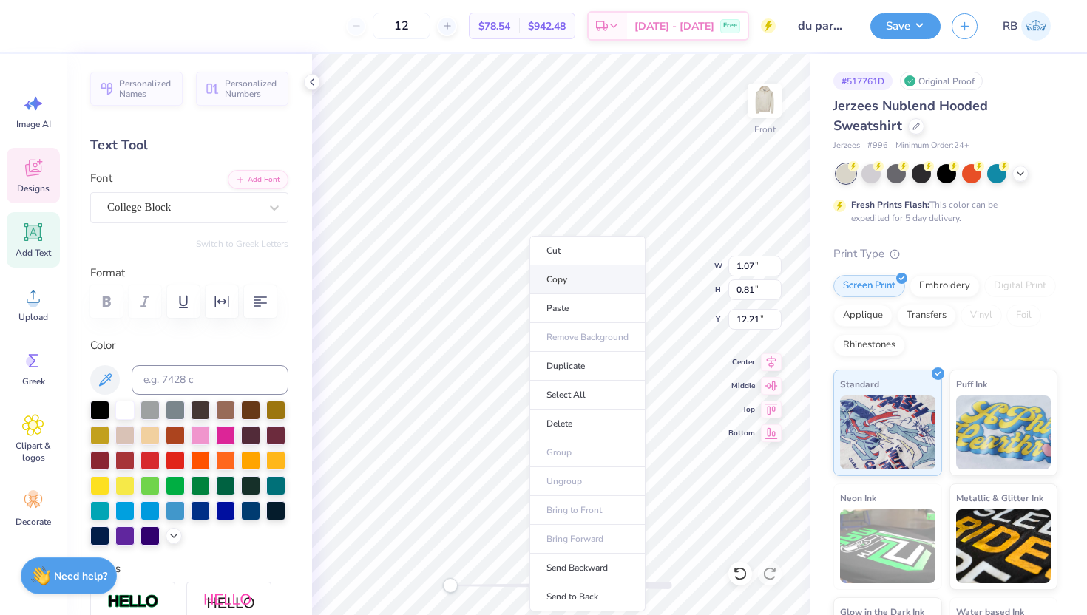
click at [580, 283] on li "Copy" at bounding box center [587, 279] width 116 height 29
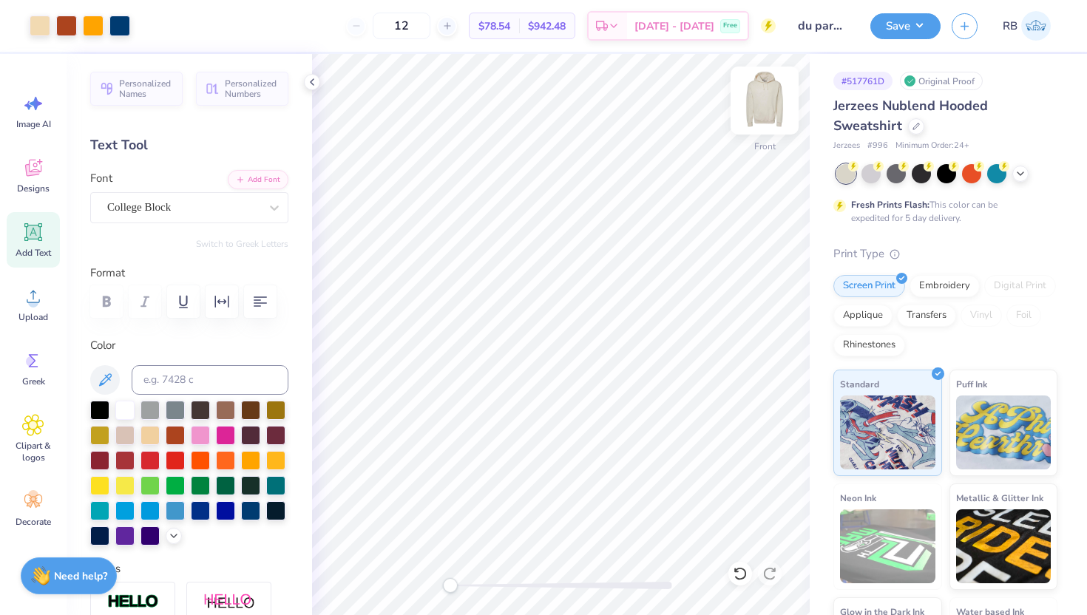
click at [759, 109] on img at bounding box center [764, 100] width 59 height 59
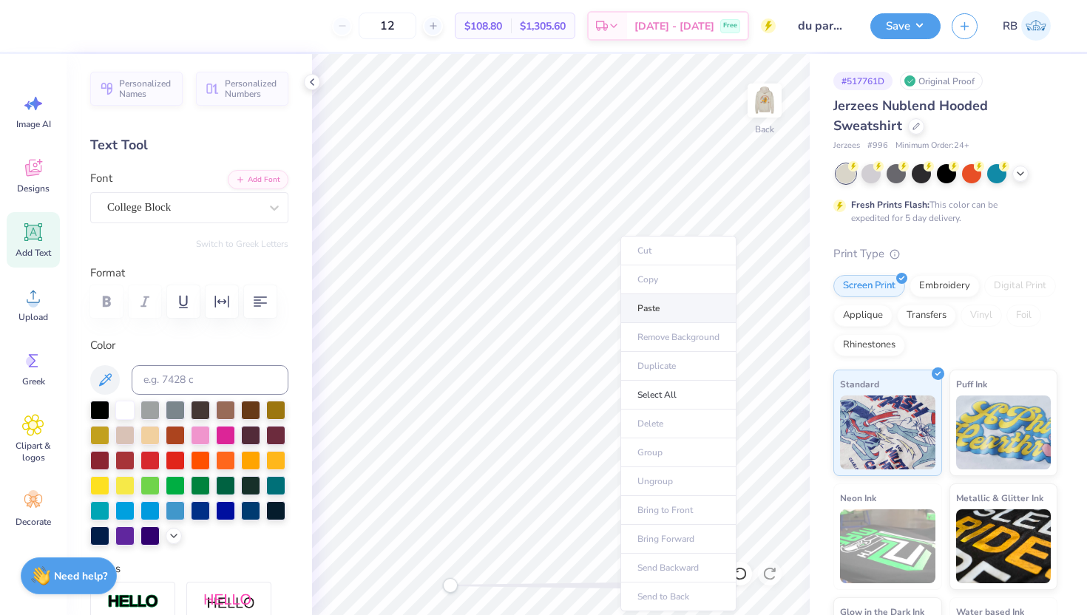
click at [645, 307] on li "Paste" at bounding box center [678, 308] width 116 height 29
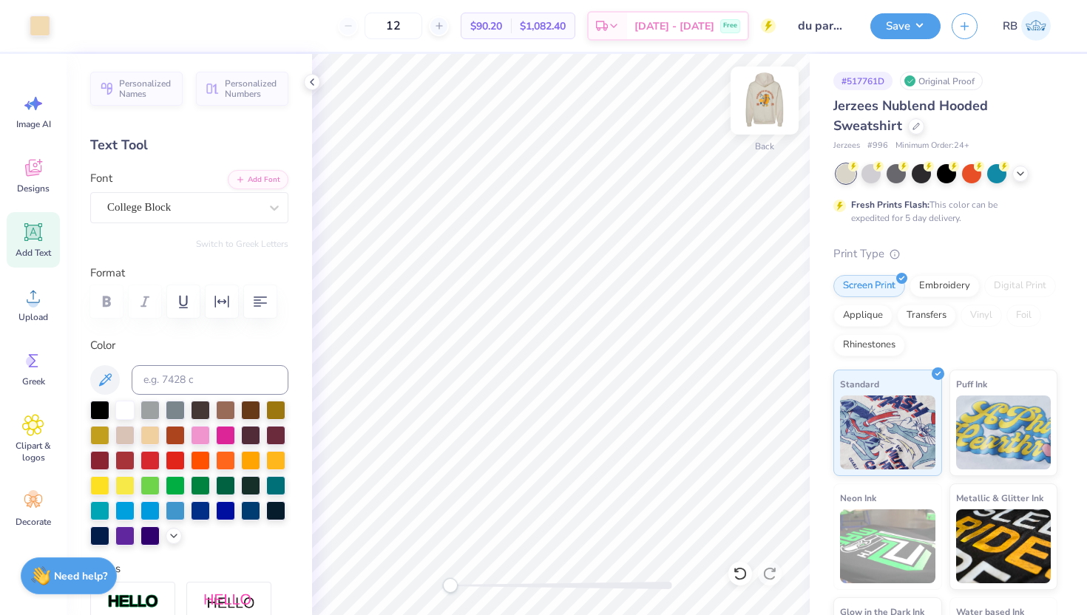
click at [764, 108] on img at bounding box center [764, 100] width 59 height 59
click at [770, 104] on img at bounding box center [764, 100] width 59 height 59
click at [42, 24] on div at bounding box center [40, 24] width 21 height 21
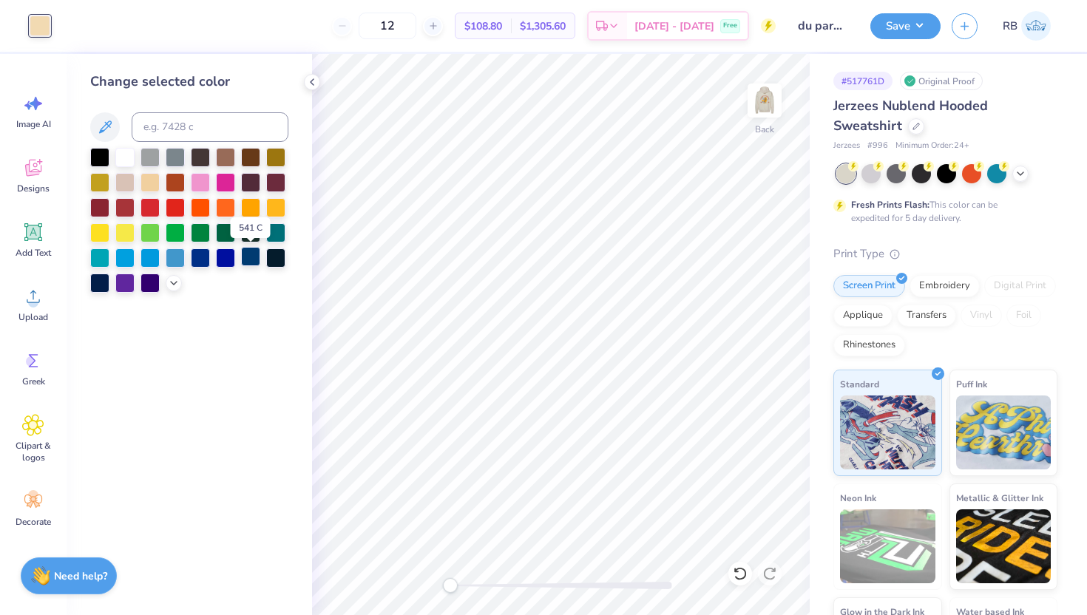
click at [255, 257] on div at bounding box center [250, 256] width 19 height 19
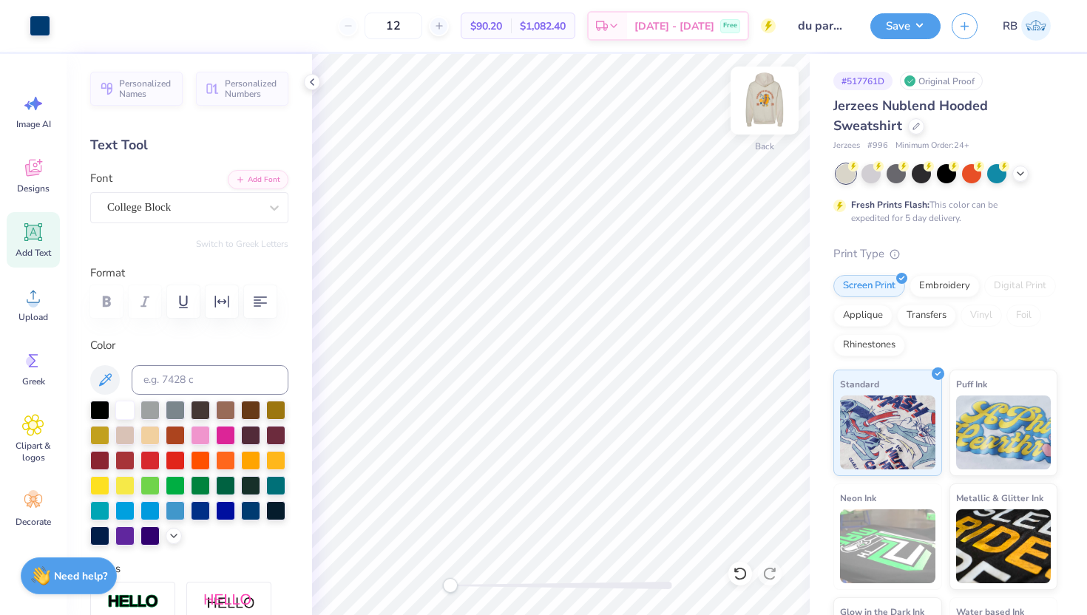
click at [754, 112] on img at bounding box center [764, 100] width 59 height 59
click at [754, 112] on img at bounding box center [765, 101] width 30 height 30
click at [754, 96] on img at bounding box center [764, 100] width 59 height 59
click at [30, 18] on div at bounding box center [40, 24] width 21 height 21
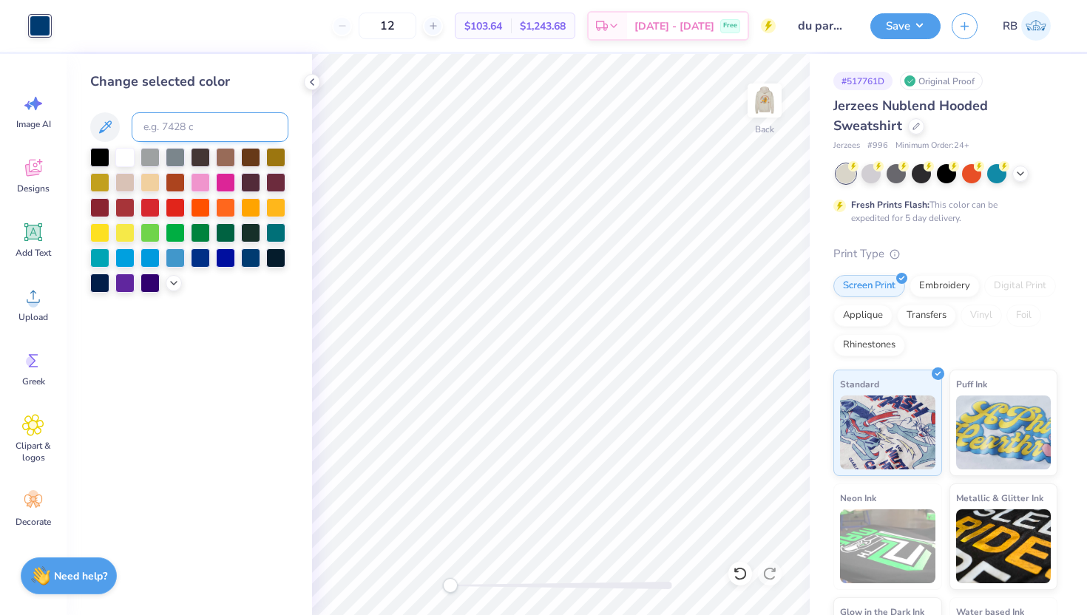
click at [174, 139] on input at bounding box center [210, 127] width 157 height 30
type input "1675"
click at [900, 27] on button "Save" at bounding box center [905, 24] width 70 height 26
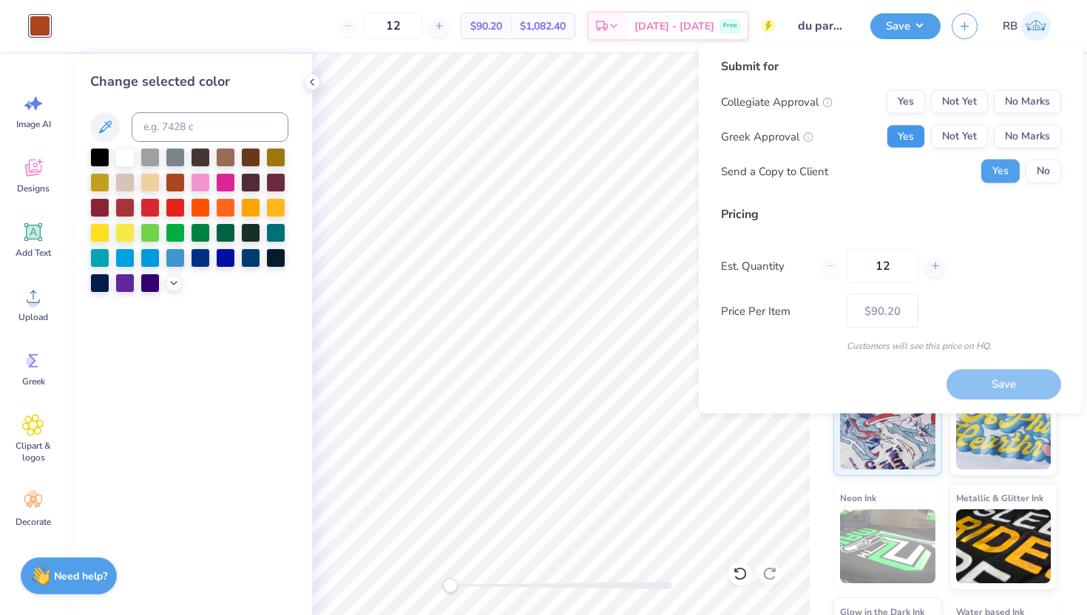
click at [912, 140] on button "Yes" at bounding box center [905, 137] width 38 height 24
click at [1059, 94] on button "No Marks" at bounding box center [1027, 102] width 67 height 24
click at [979, 388] on button "Save" at bounding box center [1003, 384] width 115 height 30
type input "$74.40"
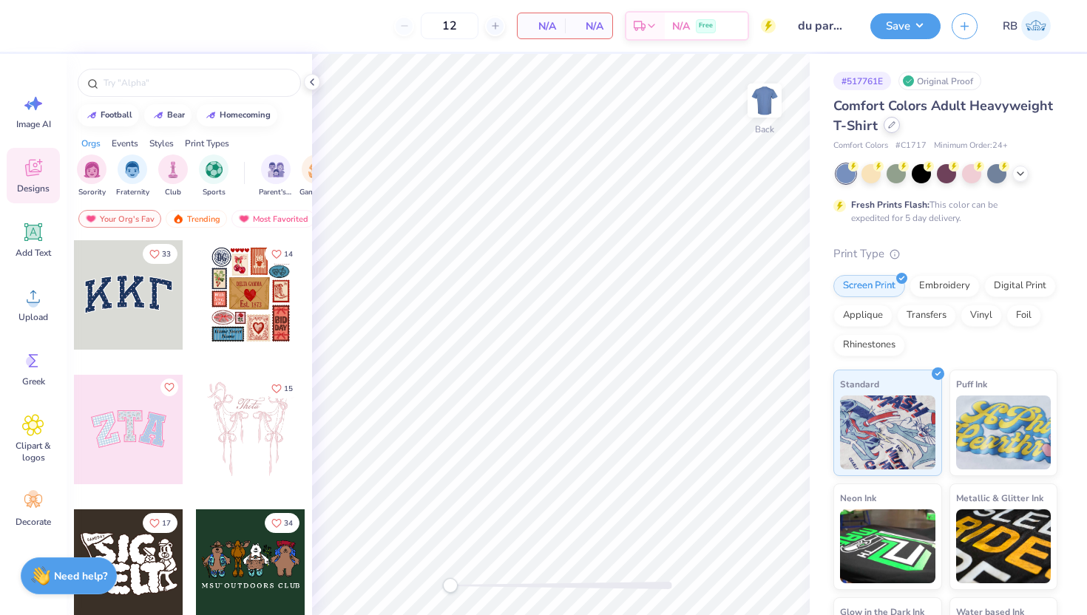
click at [889, 127] on icon at bounding box center [892, 125] width 6 height 6
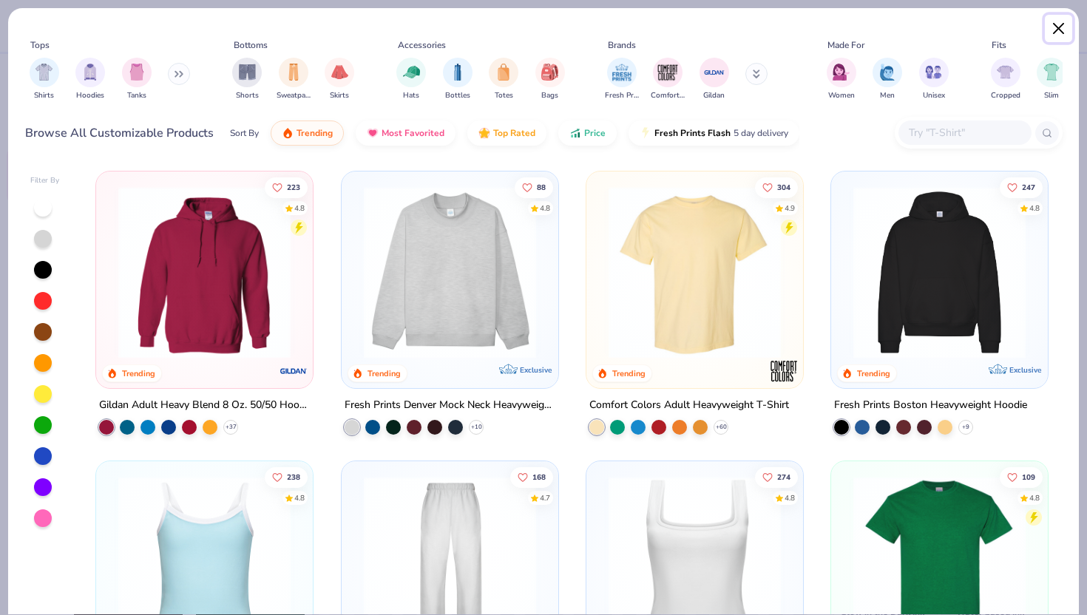
click at [1062, 30] on button "Close" at bounding box center [1059, 29] width 28 height 28
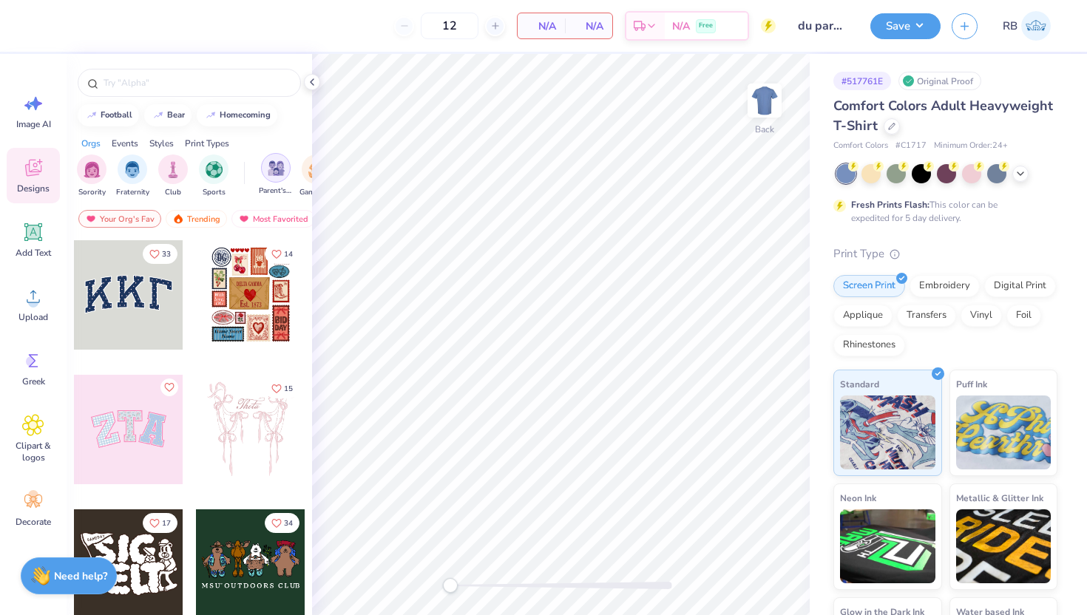
click at [274, 170] on img "filter for Parent's Weekend" at bounding box center [276, 168] width 17 height 17
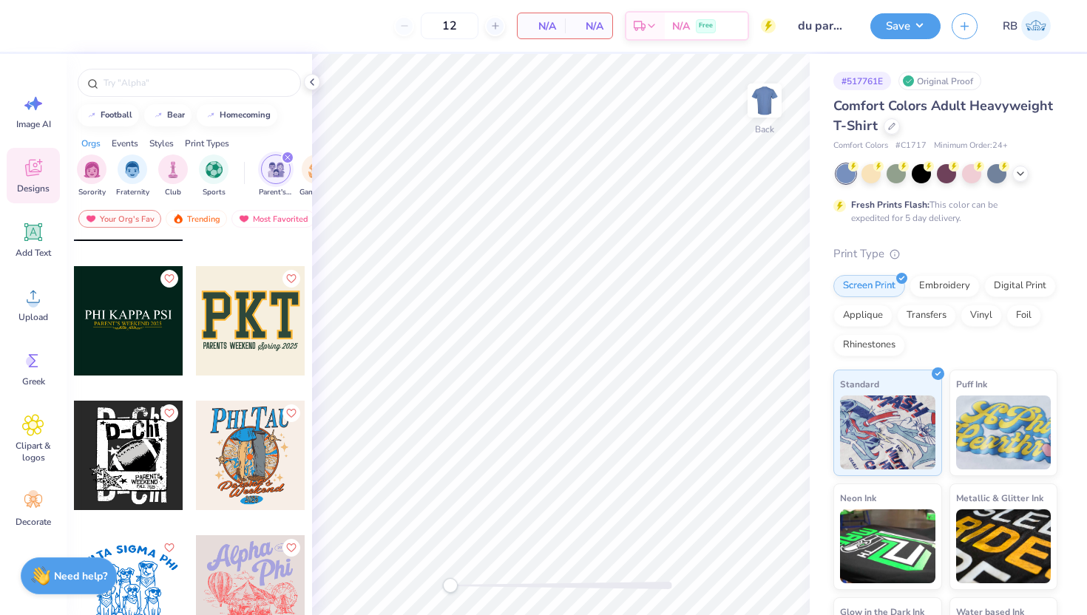
scroll to position [2346, 0]
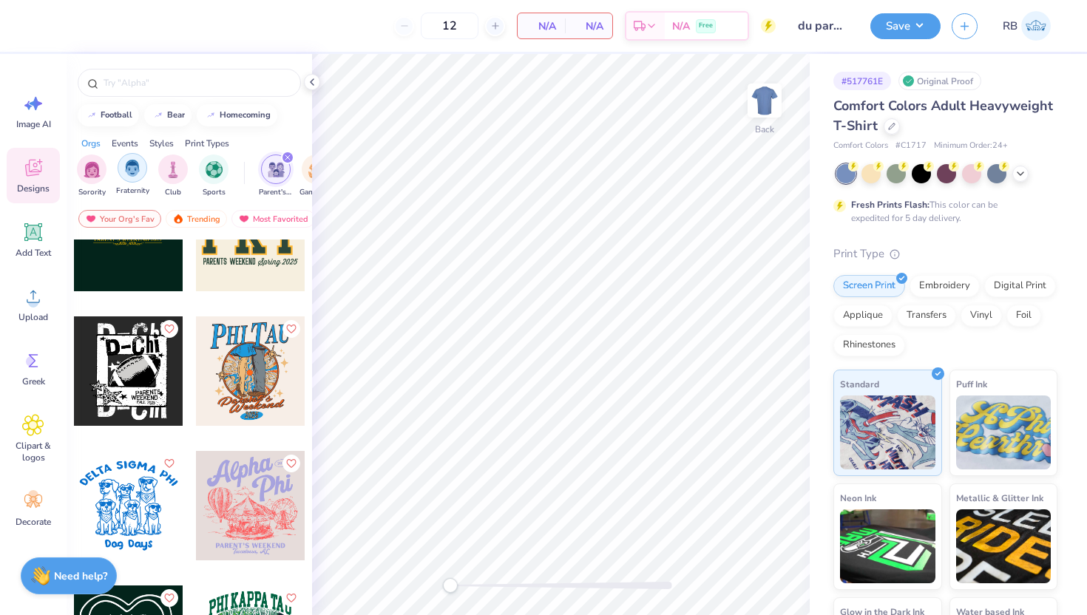
click at [135, 177] on div "filter for Fraternity" at bounding box center [133, 168] width 30 height 30
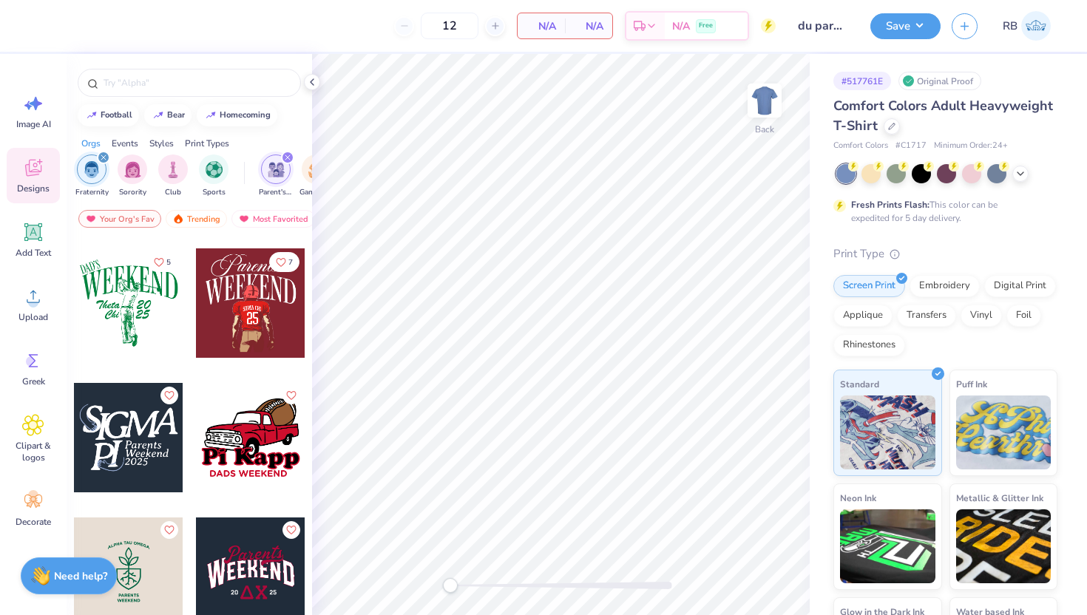
scroll to position [260, 0]
click at [282, 333] on div at bounding box center [250, 303] width 109 height 109
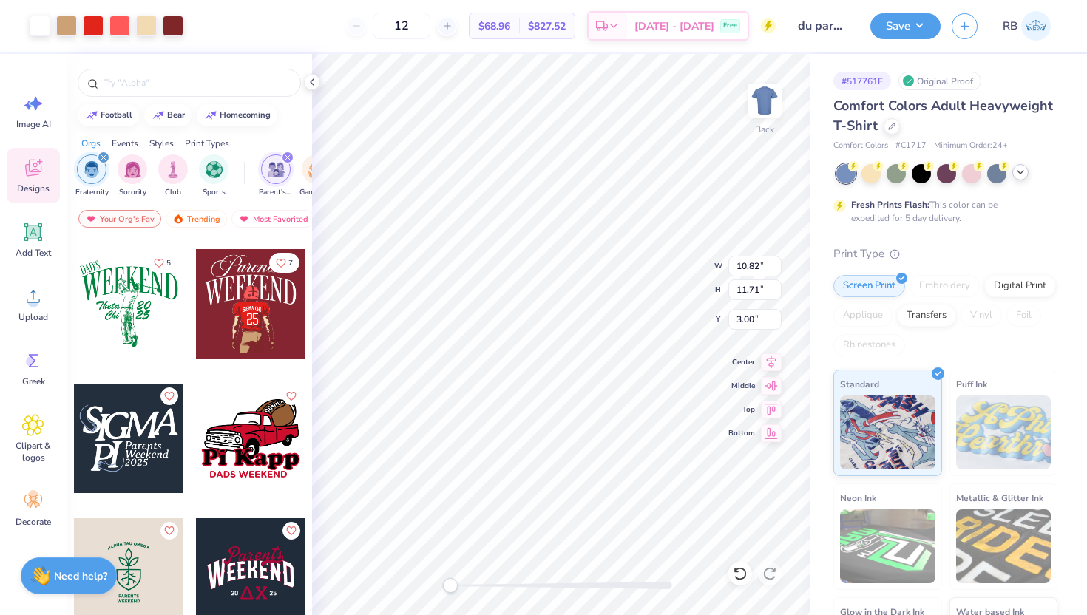
click at [1023, 172] on icon at bounding box center [1020, 172] width 12 height 12
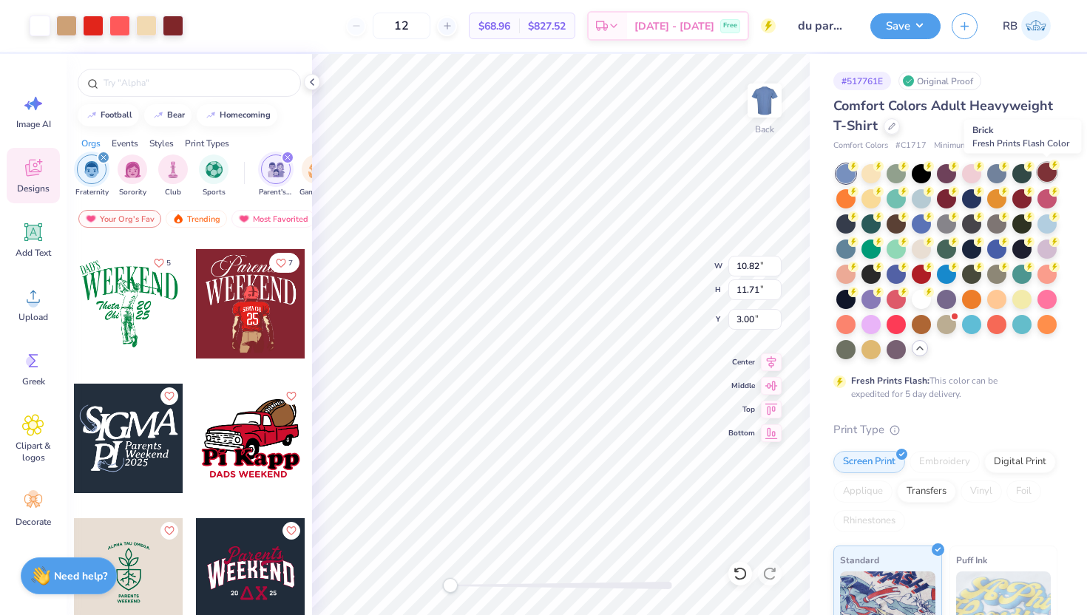
click at [1049, 176] on div at bounding box center [1046, 172] width 19 height 19
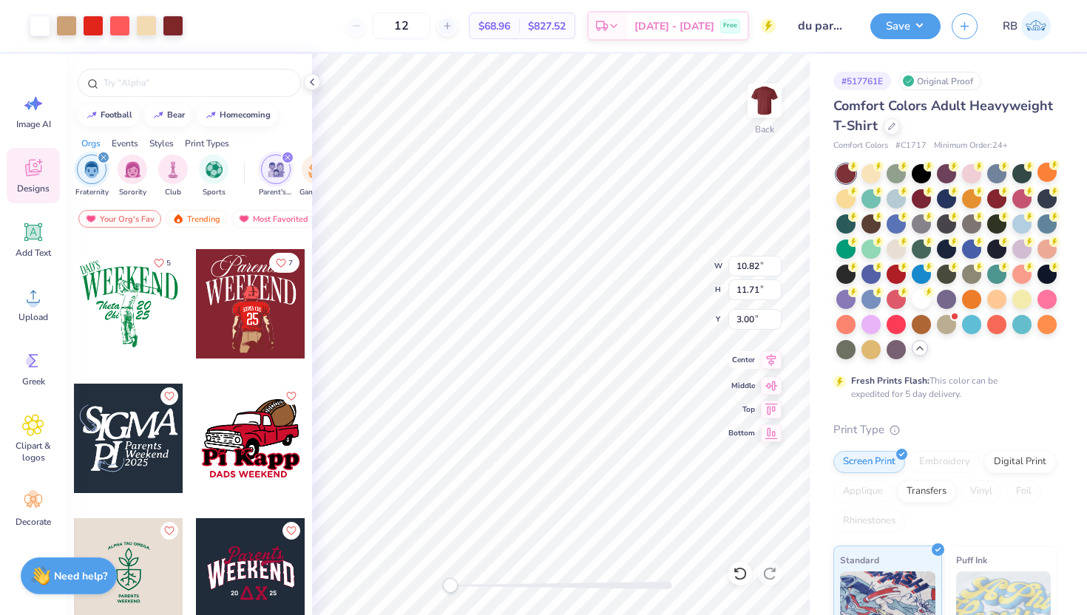
click at [767, 360] on icon at bounding box center [771, 360] width 21 height 18
click at [543, 594] on div "Back" at bounding box center [561, 334] width 498 height 561
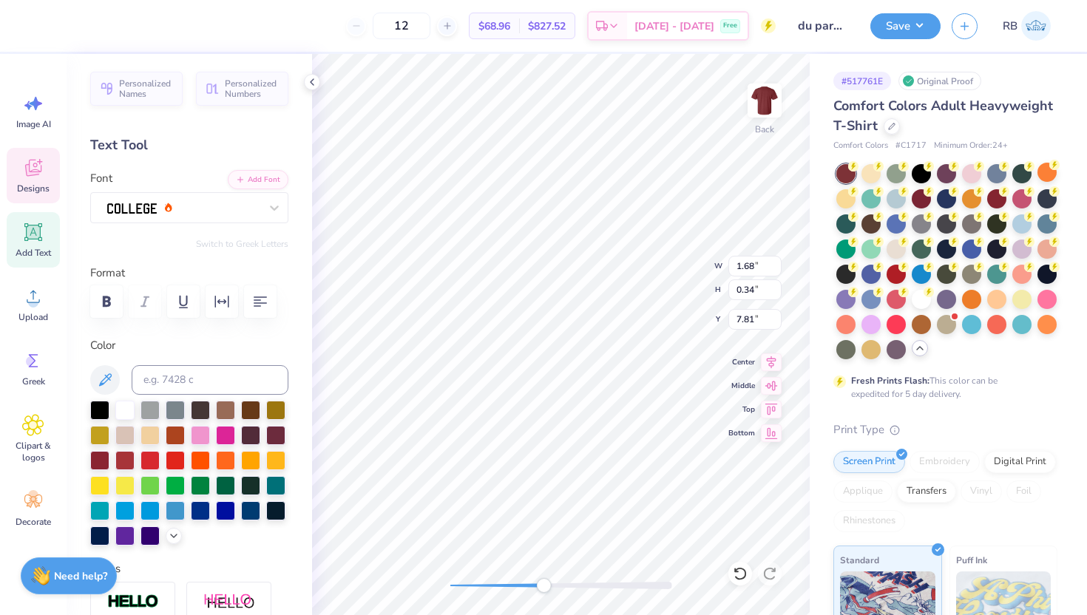
scroll to position [0, 1]
type textarea "DELTA UPSILON"
click at [770, 356] on icon at bounding box center [772, 360] width 10 height 13
click at [770, 360] on icon at bounding box center [771, 360] width 21 height 18
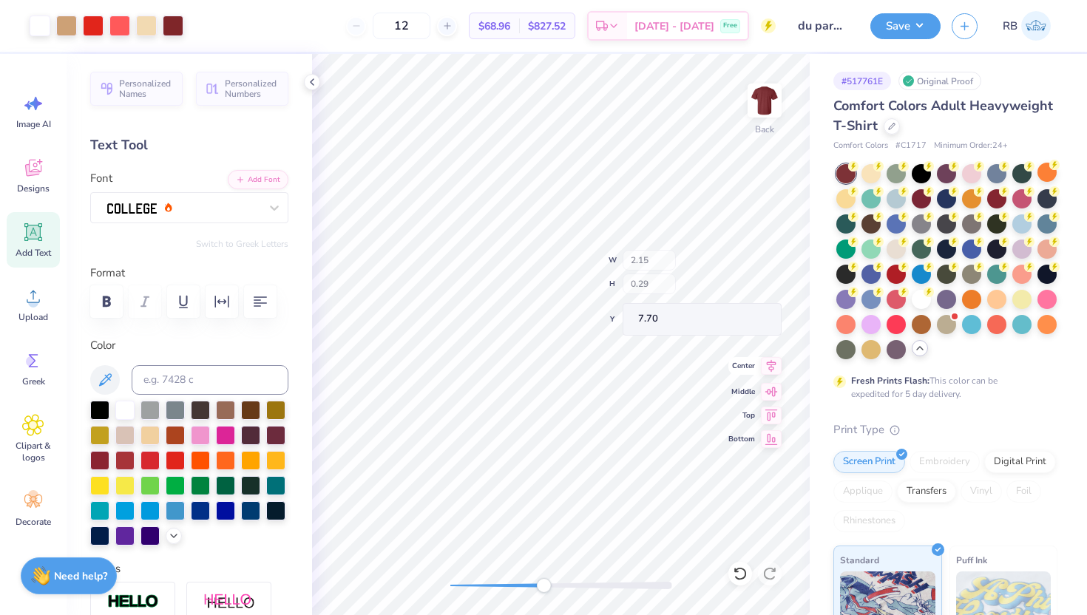
type input "4.00"
type input "6.22"
type input "5.84"
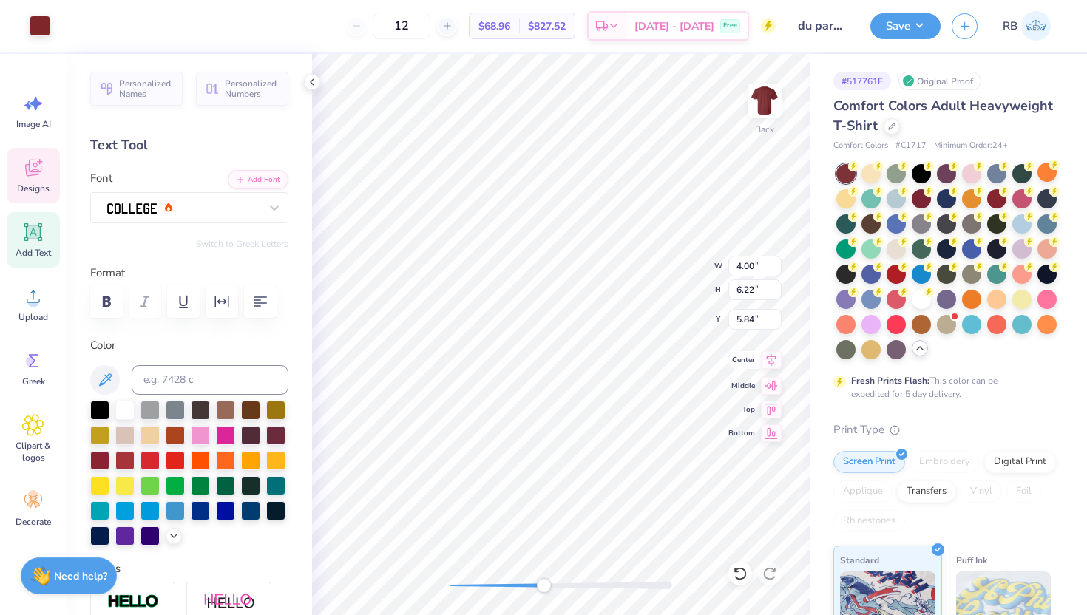
type input "2.03"
type input "0.27"
type input "7.70"
type input "4.00"
type input "6.23"
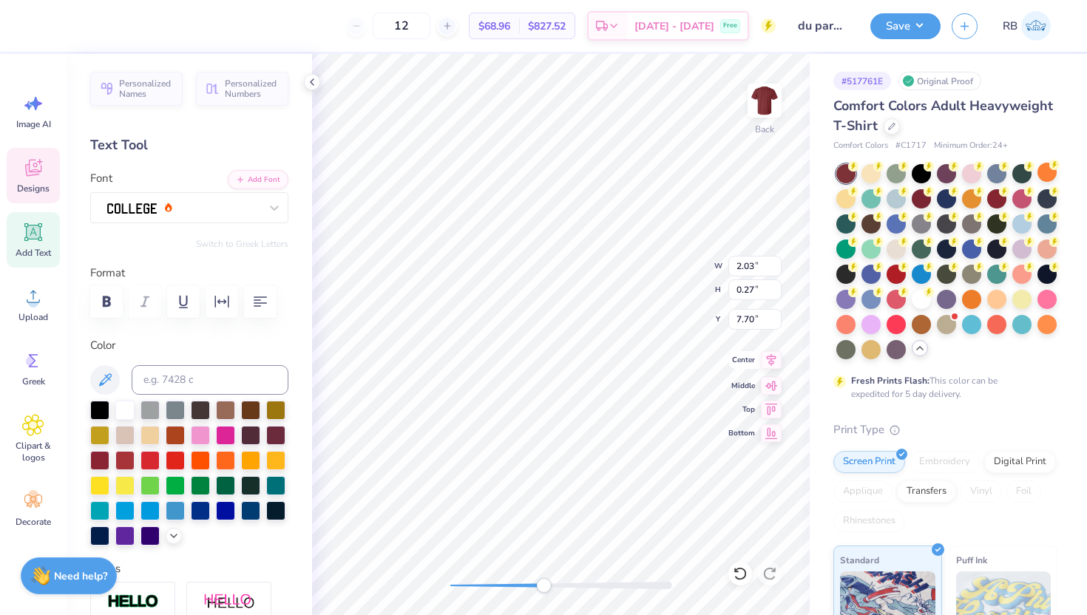
type input "5.83"
click at [422, 584] on div "Back W 4.00 4.00 " H 6.23 6.23 " Y 5.83 5.83 " Center [GEOGRAPHIC_DATA]" at bounding box center [561, 334] width 498 height 561
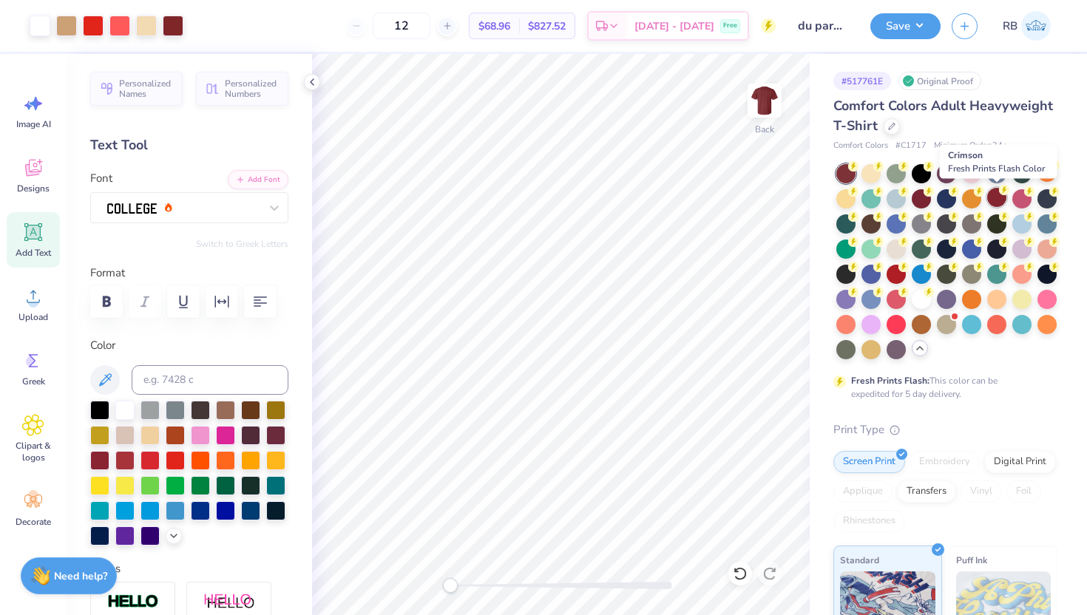
click at [995, 188] on div at bounding box center [996, 197] width 19 height 19
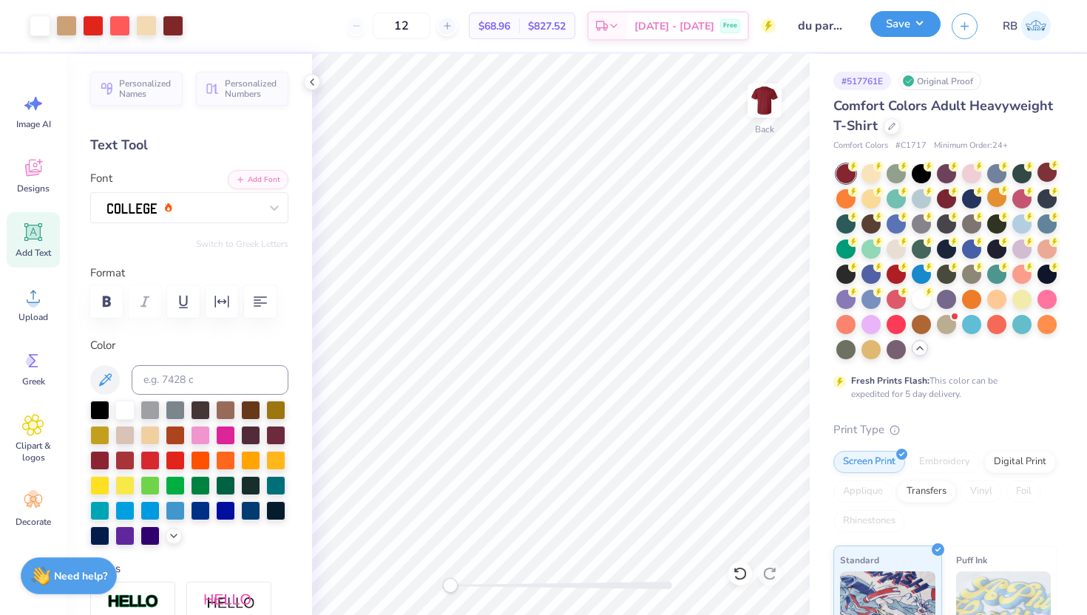
click at [909, 21] on button "Save" at bounding box center [905, 24] width 70 height 26
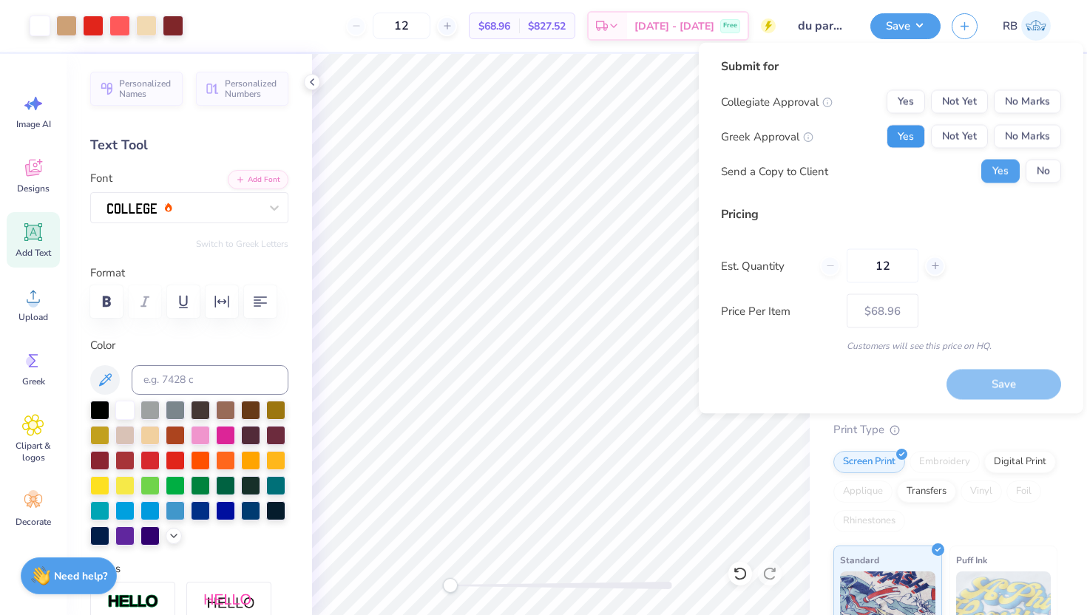
click at [905, 138] on button "Yes" at bounding box center [905, 137] width 38 height 24
click at [1031, 97] on button "No Marks" at bounding box center [1027, 102] width 67 height 24
click at [994, 376] on button "Save" at bounding box center [1003, 384] width 115 height 30
type input "$56.87"
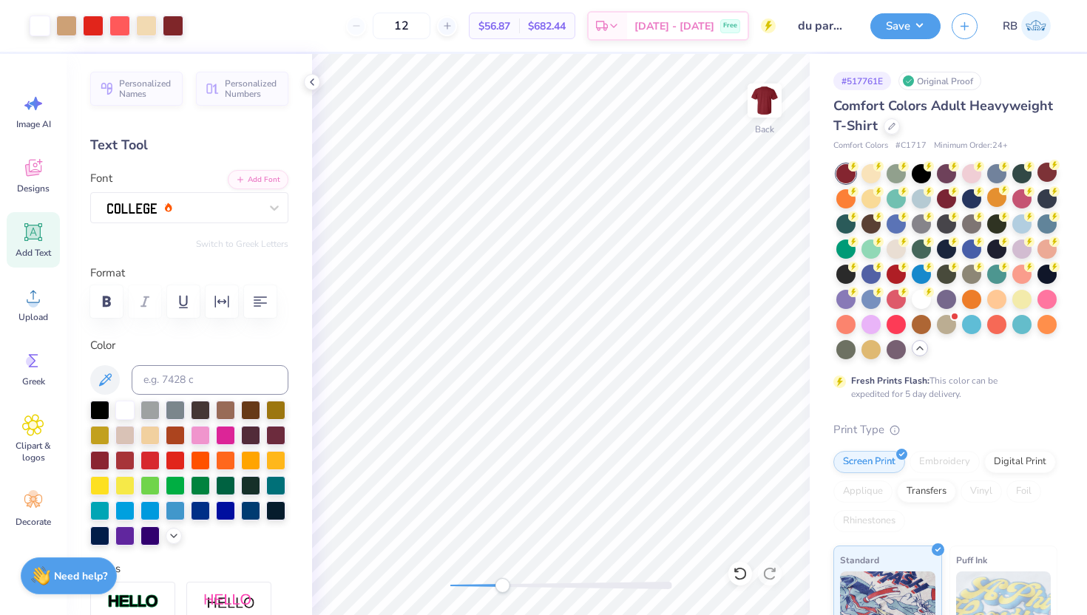
drag, startPoint x: 450, startPoint y: 586, endPoint x: 504, endPoint y: 587, distance: 54.7
click at [504, 587] on div "Accessibility label" at bounding box center [502, 585] width 15 height 15
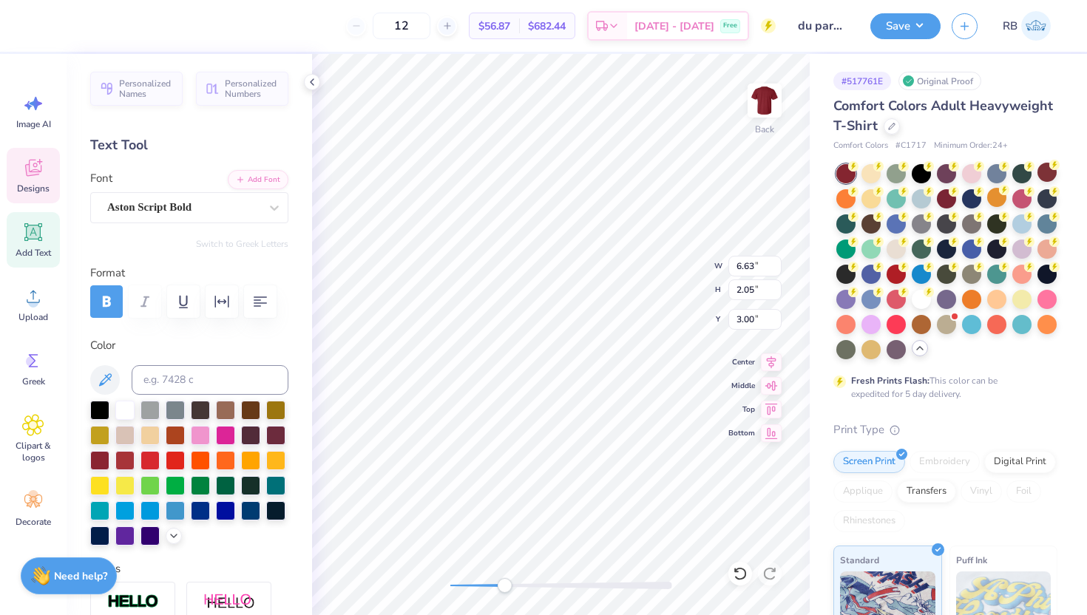
scroll to position [0, 1]
type textarea "Parents"
click at [770, 359] on icon at bounding box center [772, 360] width 10 height 13
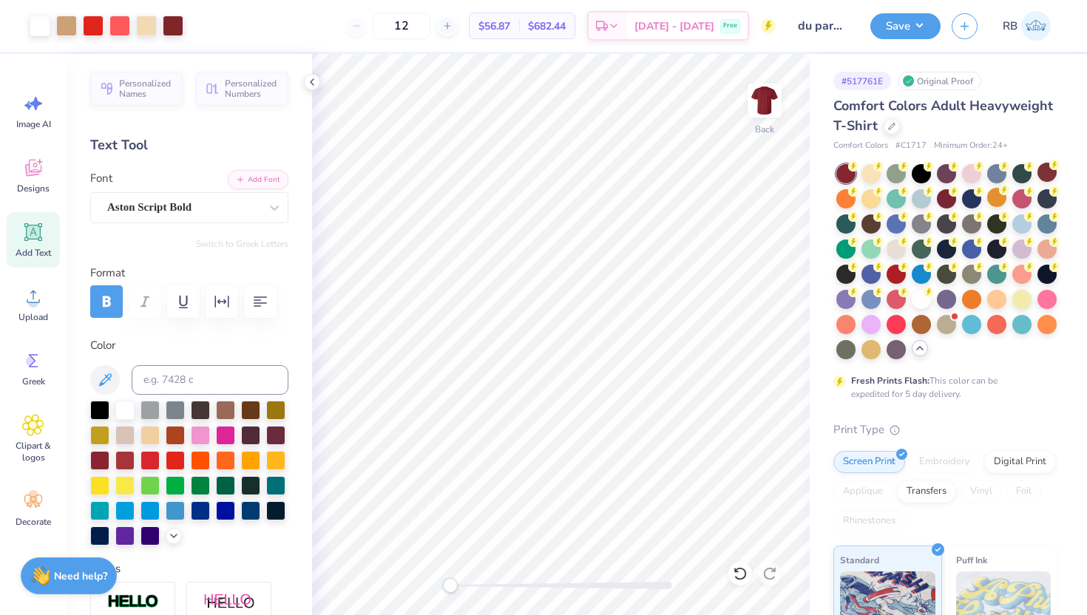
click at [428, 591] on div "Back" at bounding box center [561, 334] width 498 height 561
click at [906, 37] on div "Save" at bounding box center [905, 26] width 70 height 26
click at [894, 31] on button "Save" at bounding box center [905, 24] width 70 height 26
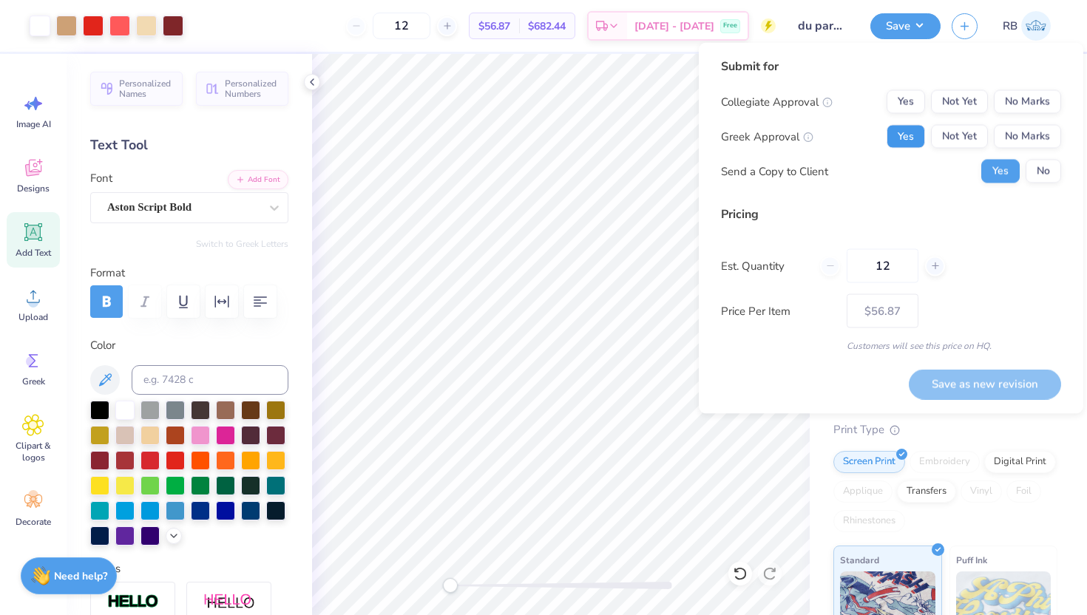
click at [907, 141] on button "Yes" at bounding box center [905, 137] width 38 height 24
click at [1033, 106] on button "No Marks" at bounding box center [1027, 102] width 67 height 24
click at [982, 392] on button "Save as new revision" at bounding box center [985, 384] width 152 height 30
type input "$56.87"
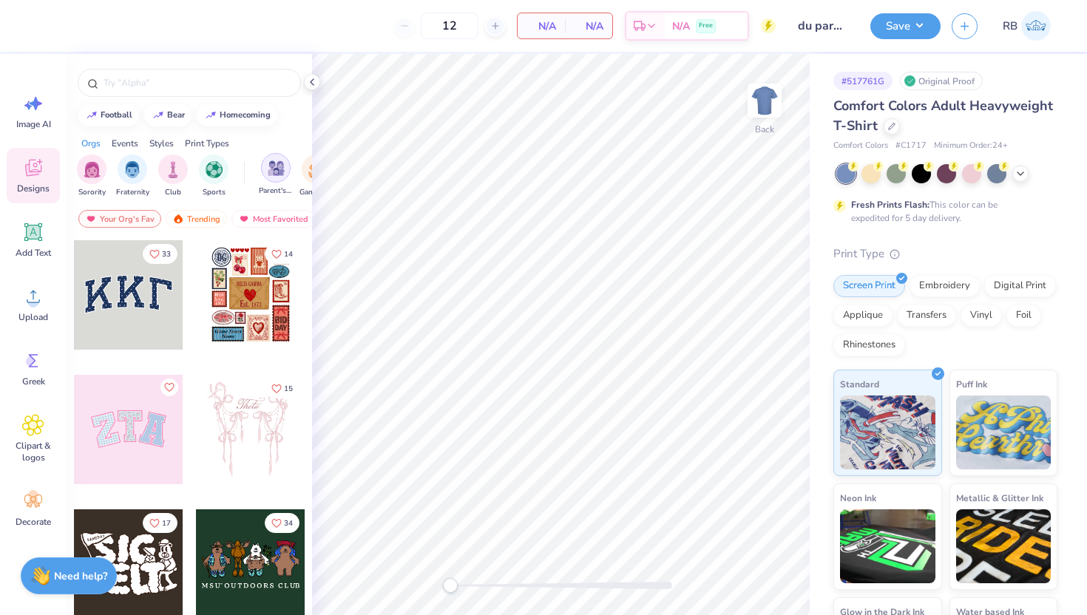
click at [283, 165] on img "filter for Parent's Weekend" at bounding box center [276, 168] width 17 height 17
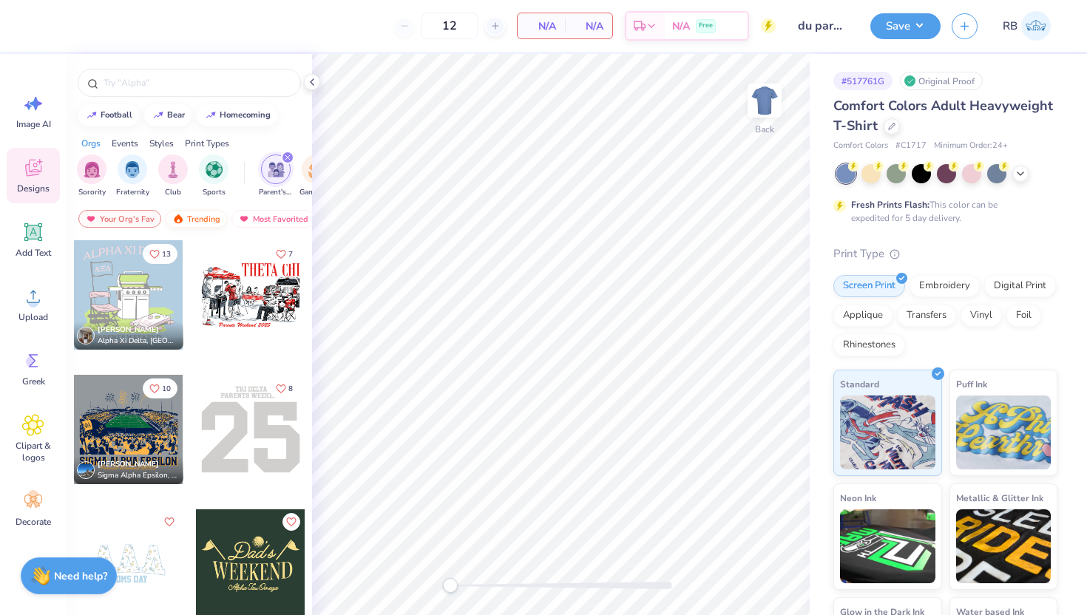
click at [208, 217] on div "Trending" at bounding box center [196, 219] width 61 height 18
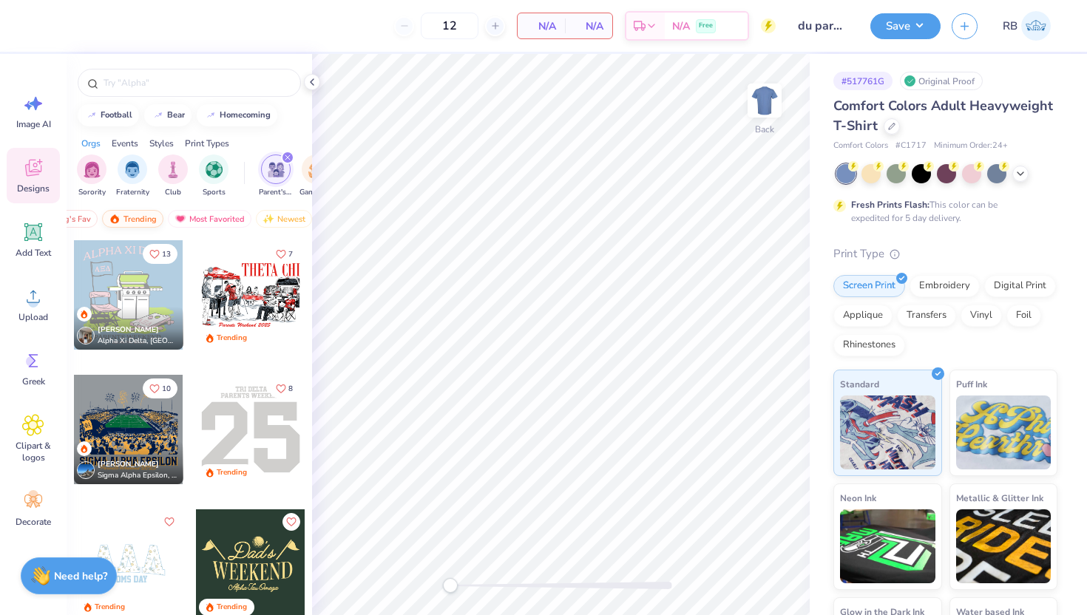
scroll to position [0, 86]
click at [265, 217] on div "Newest" at bounding box center [262, 219] width 56 height 18
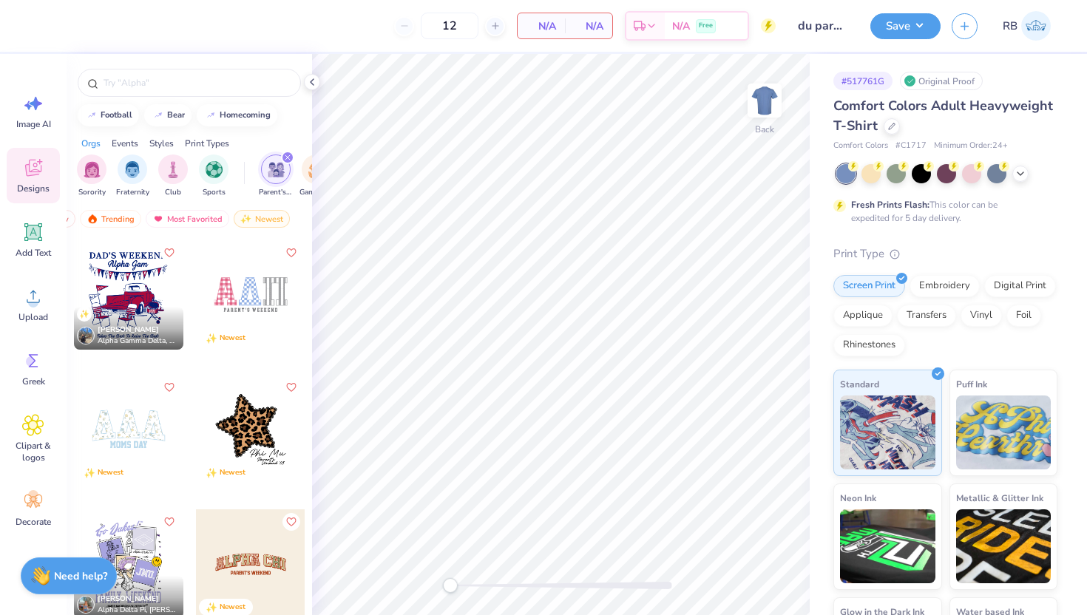
click at [152, 317] on div "Allie Helms Alpha Gamma Delta, The Ohio State University" at bounding box center [128, 328] width 109 height 43
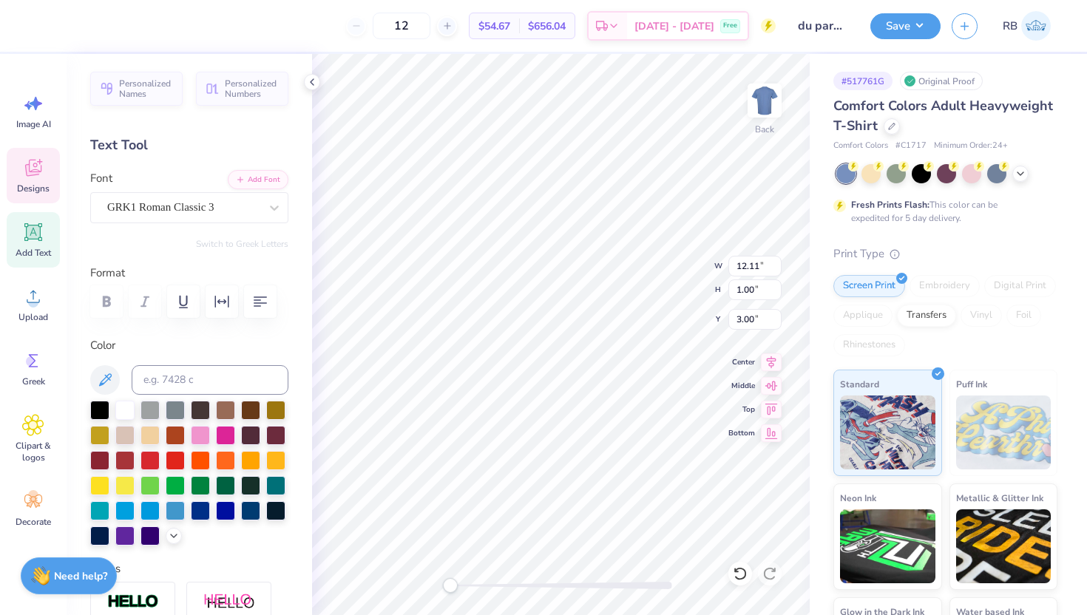
scroll to position [0, 1]
type textarea "parents weekend"
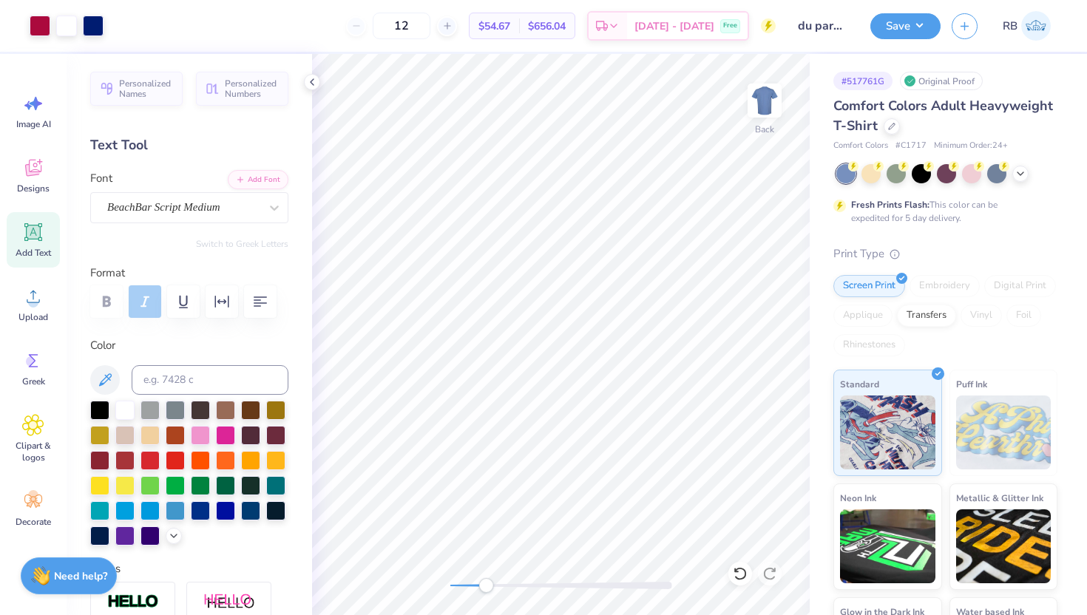
drag, startPoint x: 451, startPoint y: 585, endPoint x: 486, endPoint y: 585, distance: 34.7
click at [486, 585] on div "Accessibility label" at bounding box center [485, 585] width 15 height 15
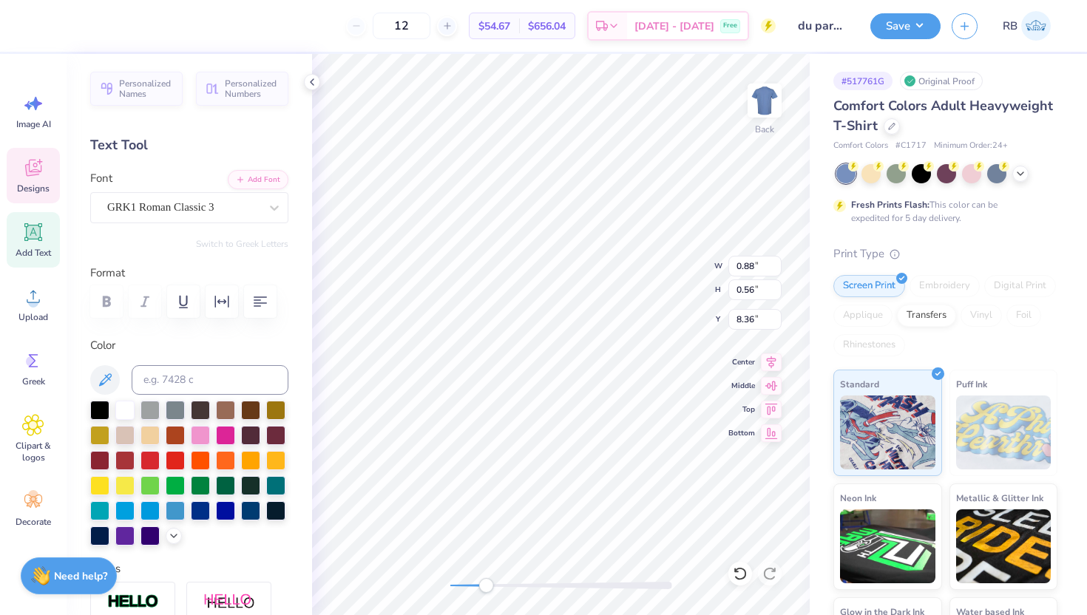
type textarea "DDD"
type input "8.36"
click at [775, 318] on input "8.36" at bounding box center [754, 319] width 53 height 21
click at [451, 223] on div "Hold “Option ⌥” to see the space between elements." at bounding box center [496, 223] width 148 height 34
click at [776, 318] on input "8.38" at bounding box center [754, 319] width 53 height 21
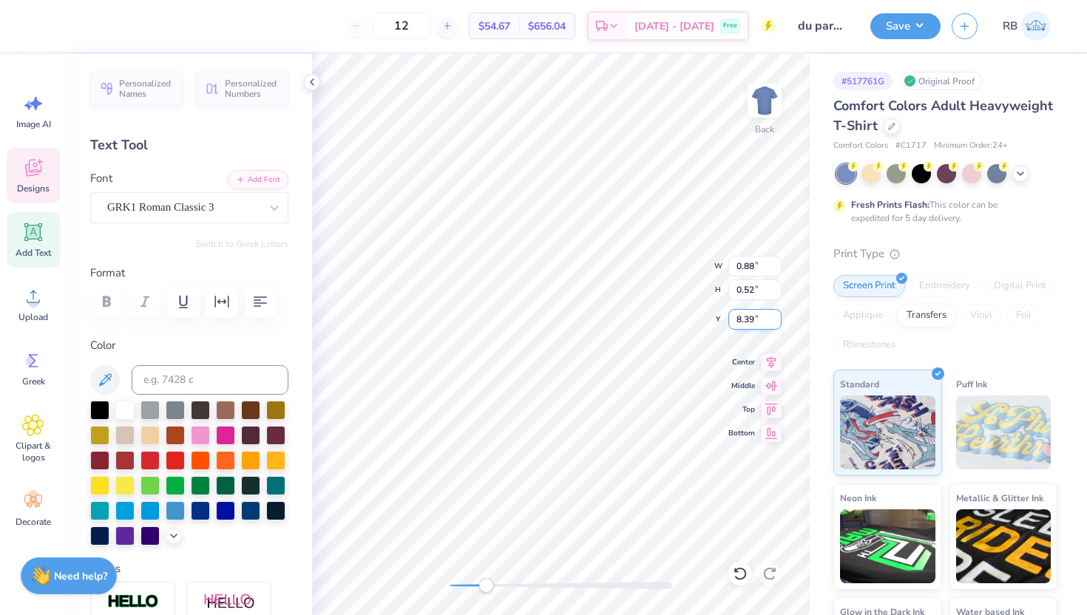
click at [776, 318] on input "8.39" at bounding box center [754, 319] width 53 height 21
click at [776, 323] on input "8.38" at bounding box center [754, 319] width 53 height 21
click at [776, 323] on input "8.37" at bounding box center [754, 319] width 53 height 21
click at [776, 323] on input "8.36" at bounding box center [754, 319] width 53 height 21
type input "8.35"
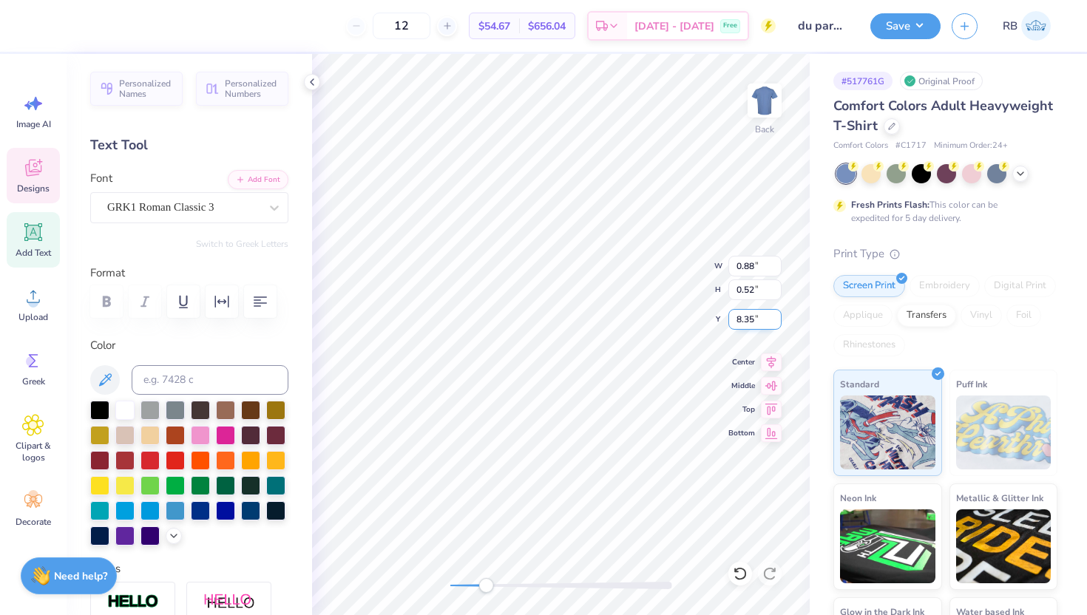
click at [776, 323] on input "8.35" at bounding box center [754, 319] width 53 height 21
type textarea "DU"
click at [742, 571] on icon at bounding box center [740, 573] width 15 height 15
type input "9.80"
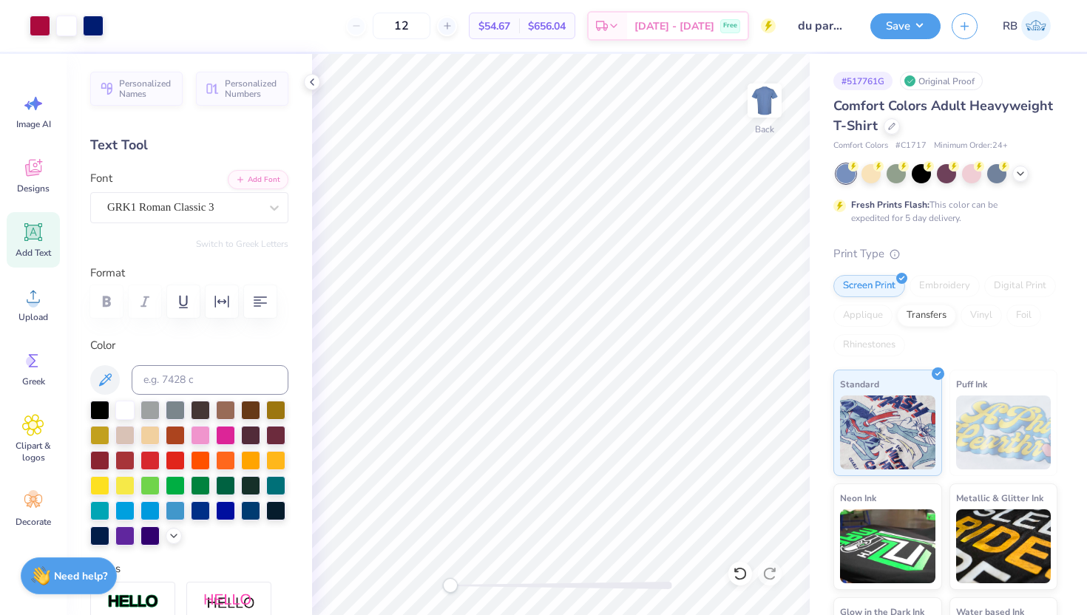
drag, startPoint x: 486, startPoint y: 587, endPoint x: 450, endPoint y: 586, distance: 37.0
click at [450, 586] on div "Accessibility label" at bounding box center [450, 585] width 15 height 15
drag, startPoint x: 450, startPoint y: 586, endPoint x: 458, endPoint y: 586, distance: 8.1
click at [458, 586] on div "Accessibility label" at bounding box center [457, 585] width 15 height 15
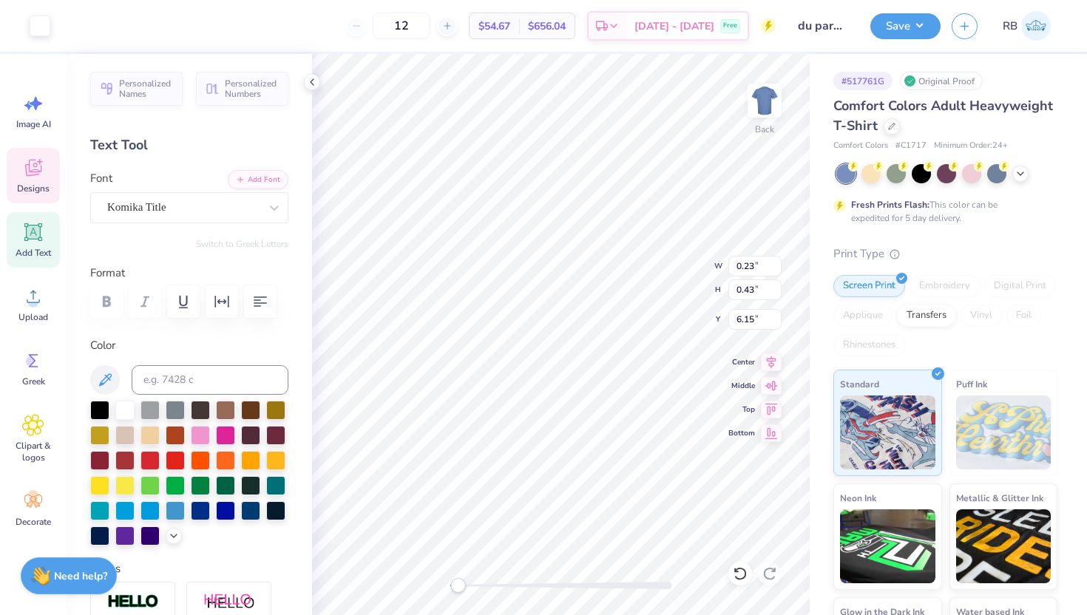
type input "0.23"
type input "0.43"
type input "6.15"
type textarea "N"
type input "0.18"
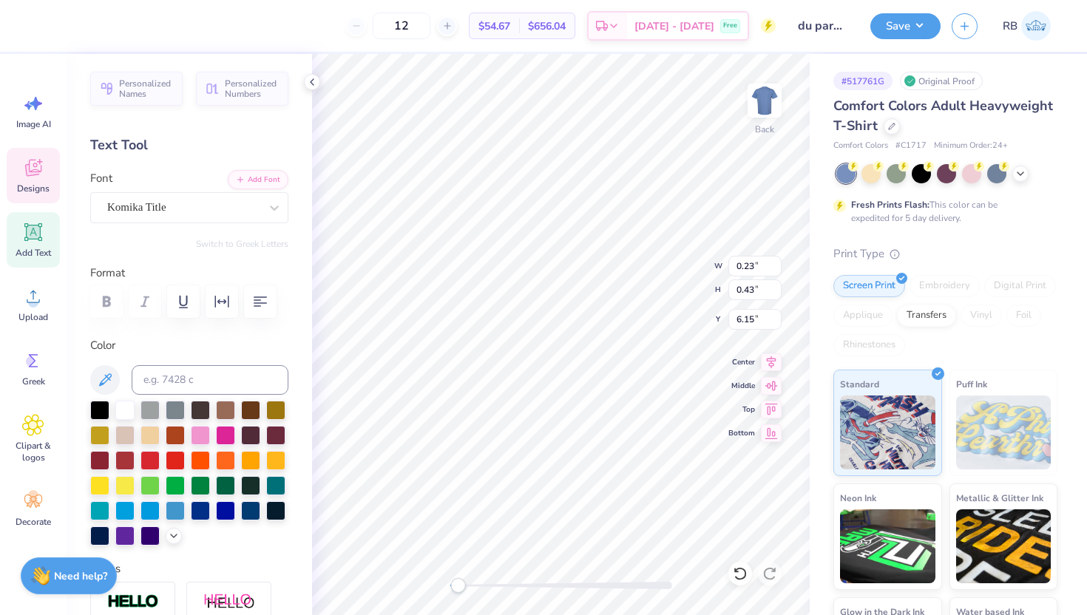
type input "6.23"
type textarea "E"
type textarea "W"
type textarea "A"
type textarea "R"
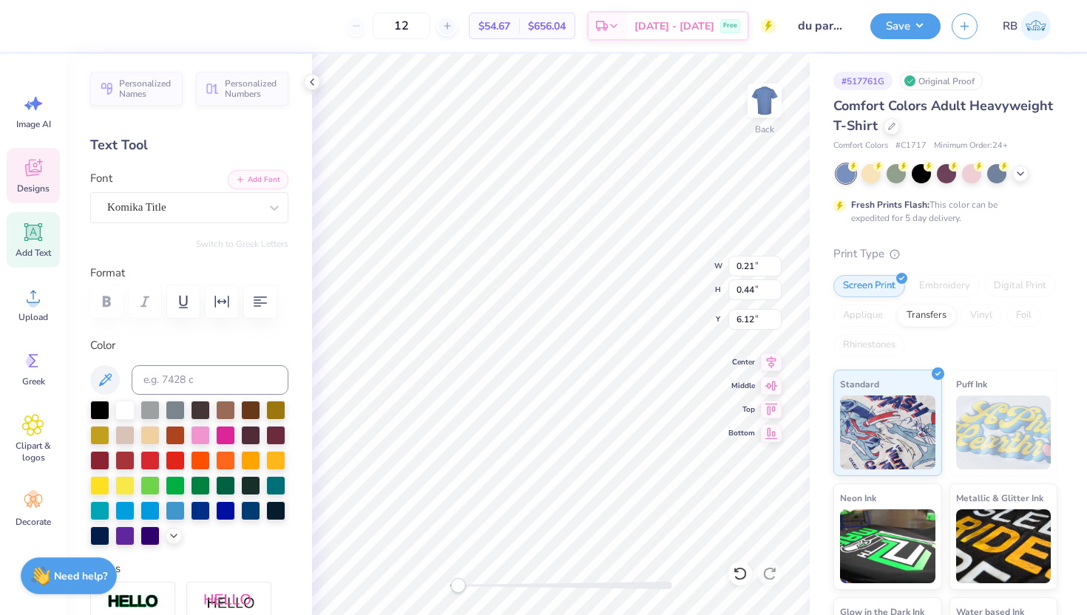
type textarea "K"
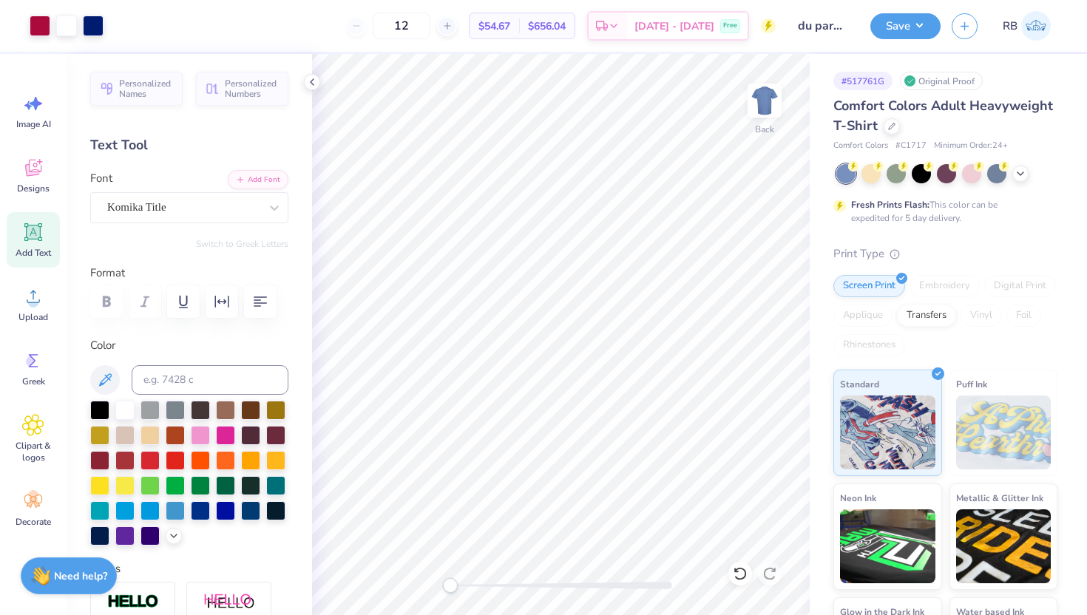
click at [391, 578] on div "Back" at bounding box center [561, 334] width 498 height 561
click at [98, 28] on div at bounding box center [93, 24] width 21 height 21
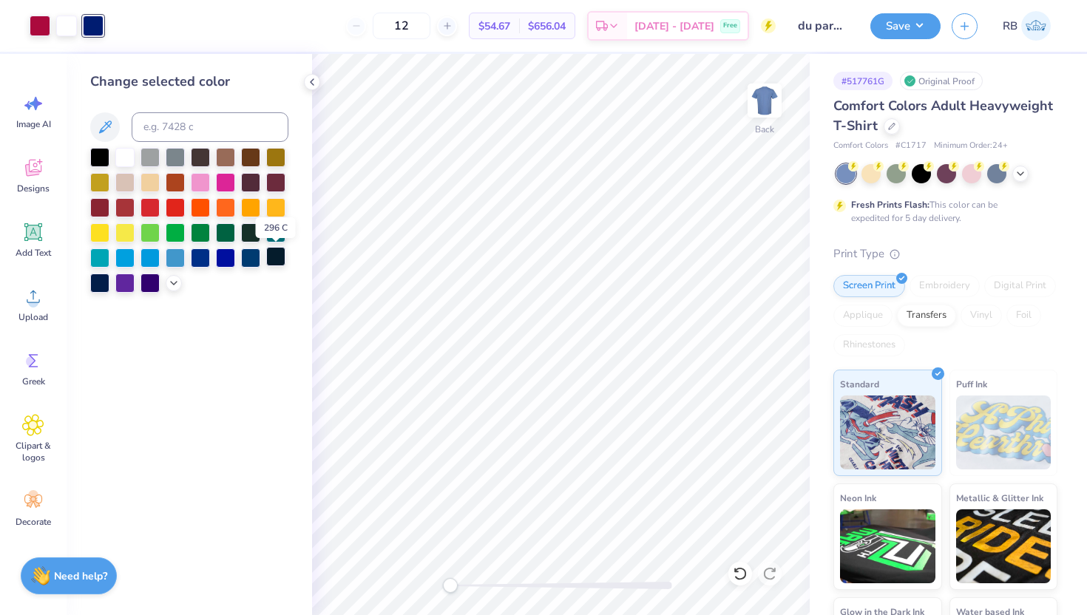
click at [273, 257] on div at bounding box center [275, 256] width 19 height 19
click at [889, 134] on div "Comfort Colors Adult Heavyweight T-Shirt" at bounding box center [945, 116] width 224 height 40
click at [744, 578] on icon at bounding box center [740, 573] width 15 height 15
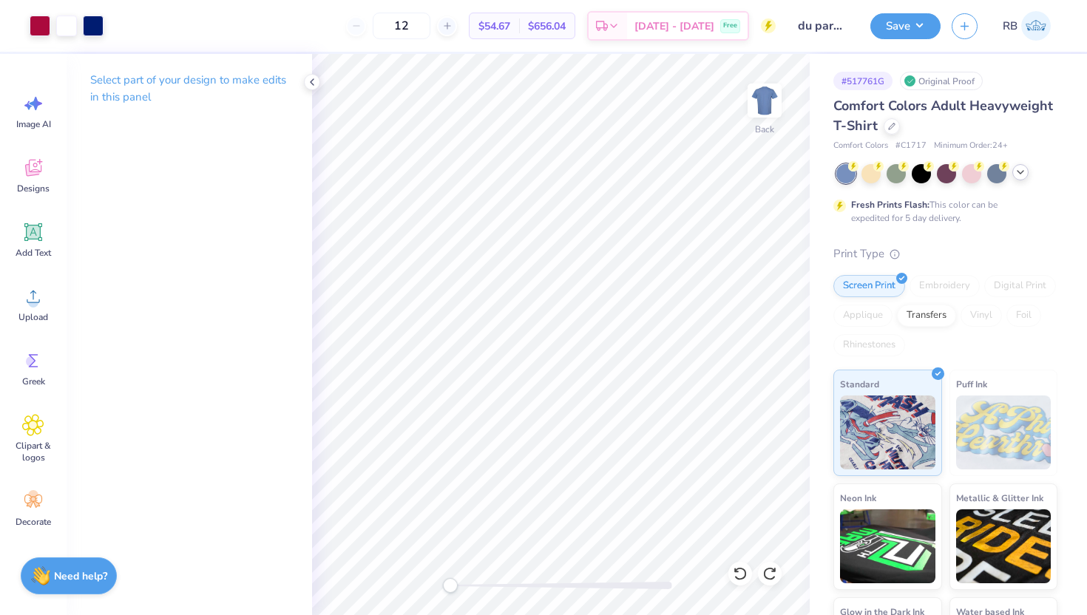
click at [1020, 172] on icon at bounding box center [1020, 172] width 12 height 12
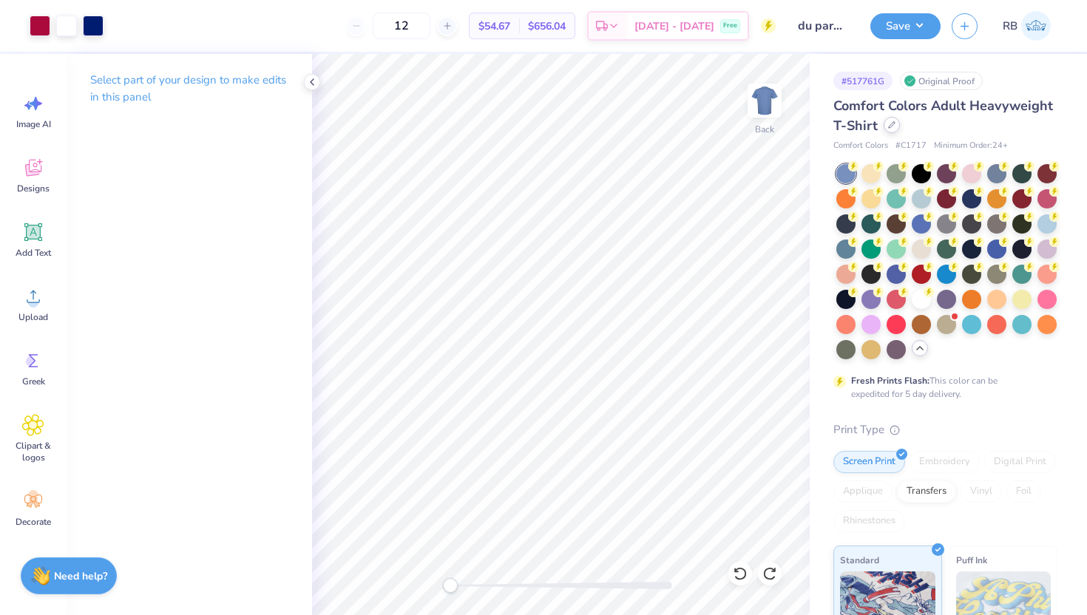
click at [889, 124] on icon at bounding box center [892, 125] width 6 height 6
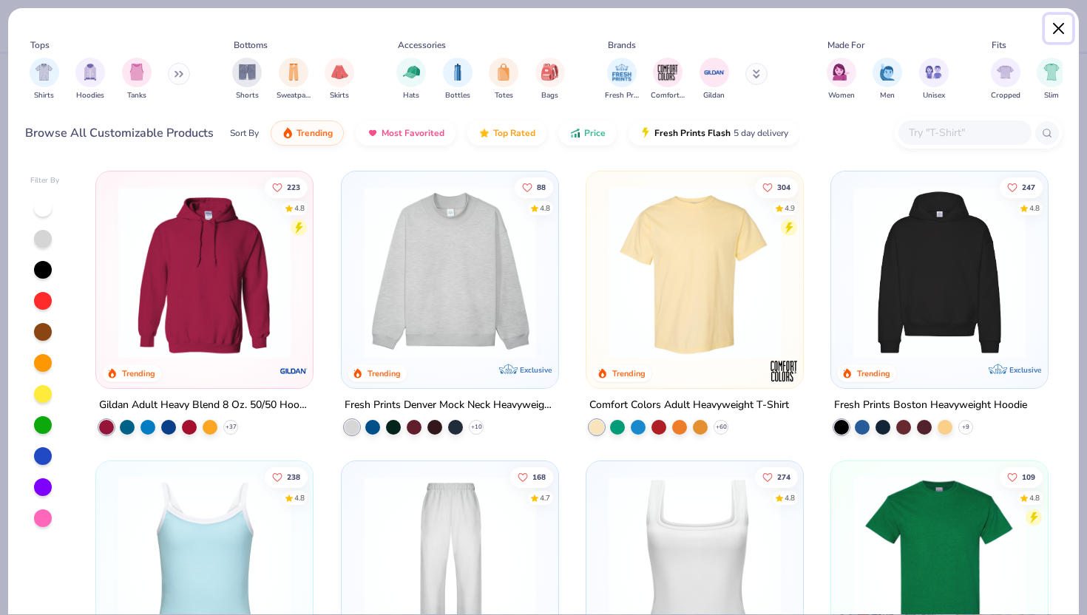
click at [1058, 31] on button "Close" at bounding box center [1059, 29] width 28 height 28
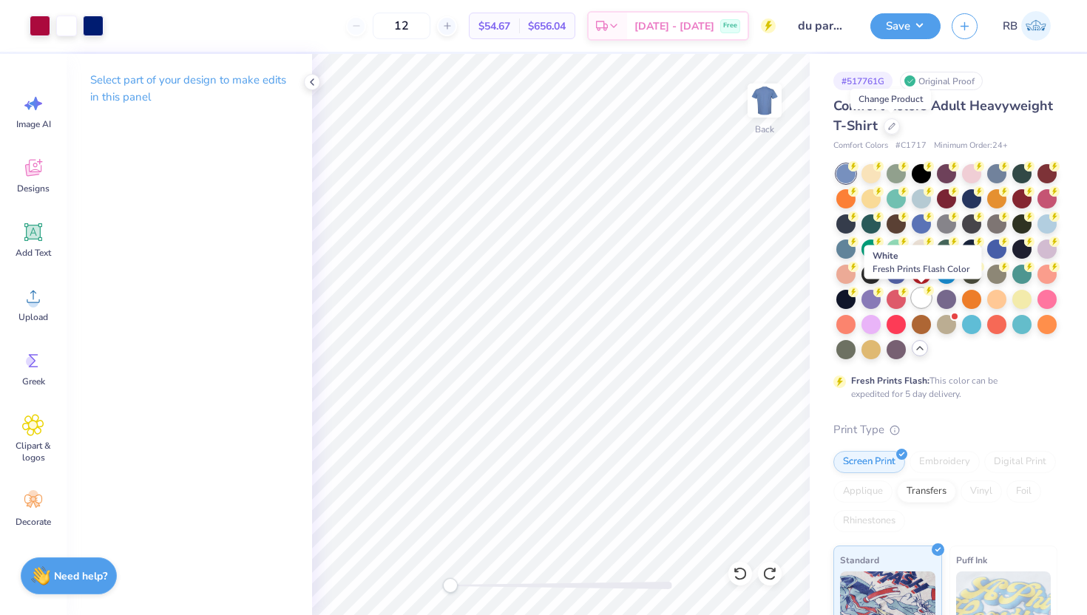
click at [915, 302] on div at bounding box center [921, 297] width 19 height 19
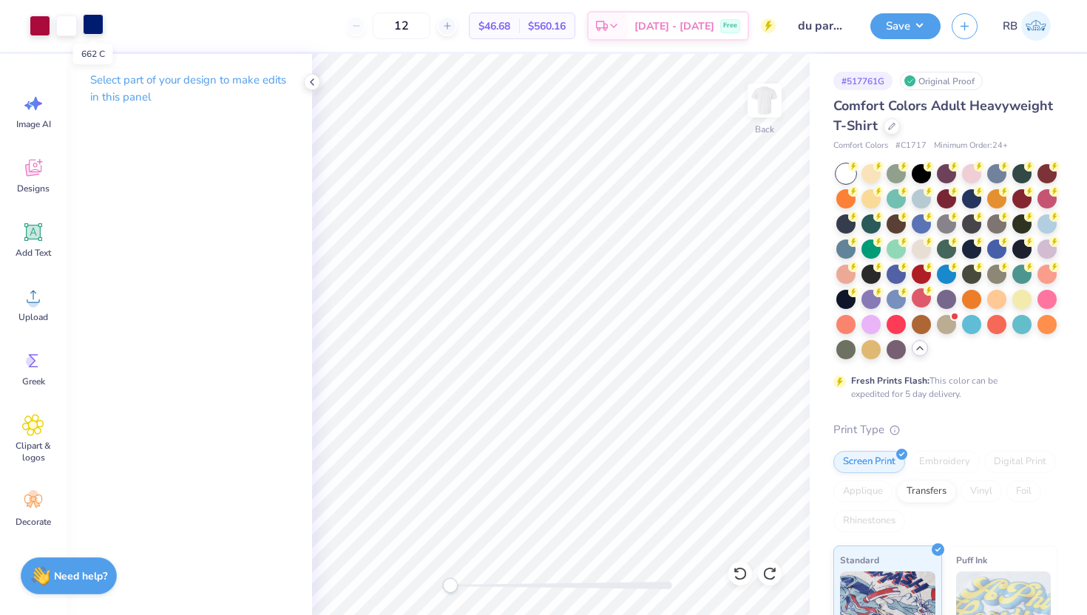
click at [94, 17] on div at bounding box center [93, 24] width 21 height 21
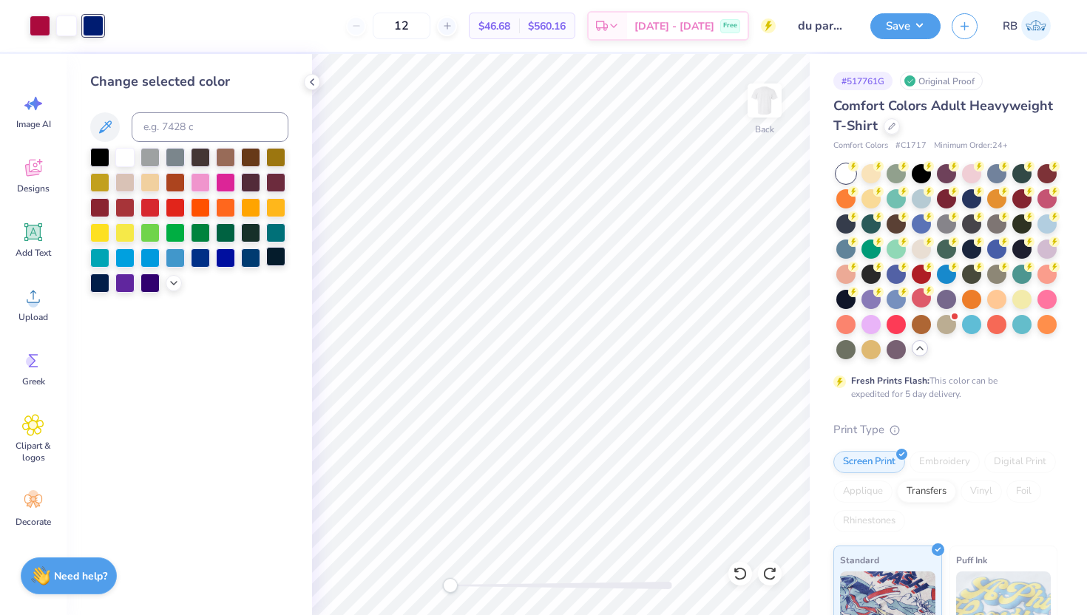
click at [268, 254] on div at bounding box center [275, 256] width 19 height 19
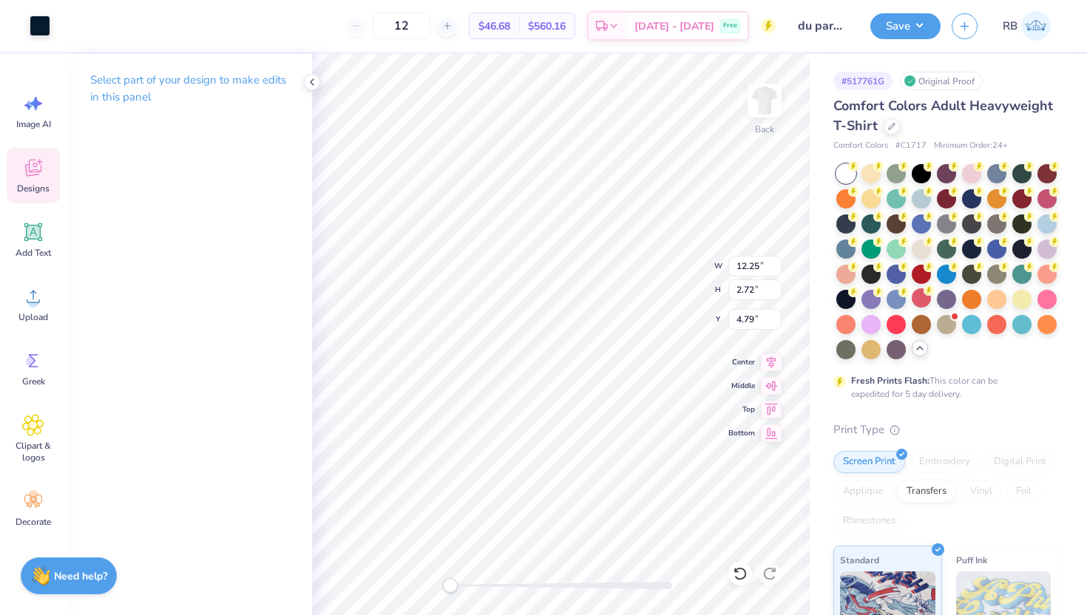
click at [239, 232] on div "Select part of your design to make edits in this panel" at bounding box center [189, 334] width 245 height 561
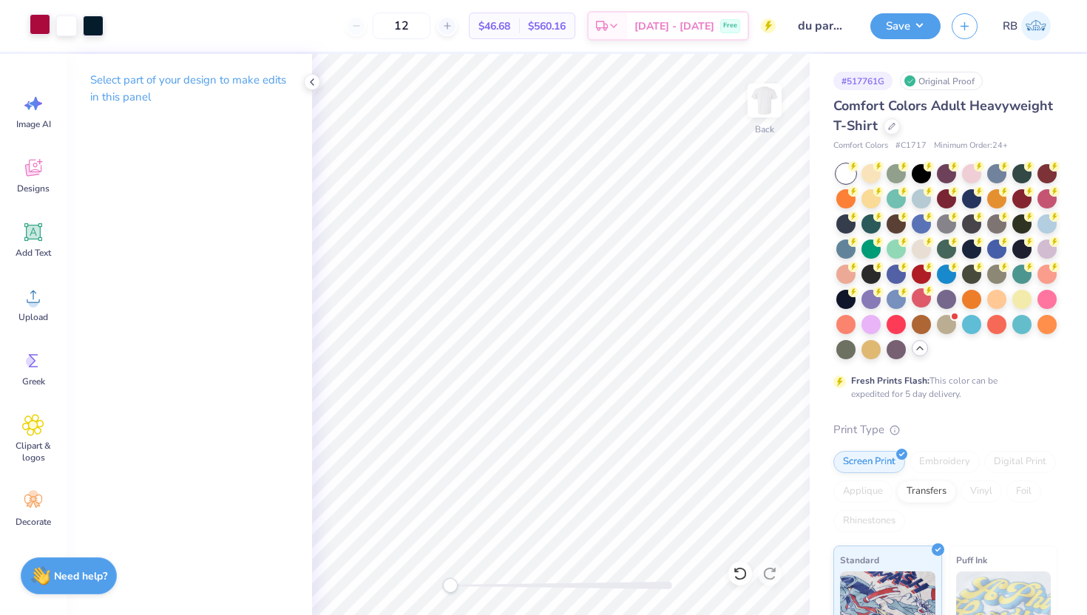
click at [39, 27] on div at bounding box center [40, 24] width 21 height 21
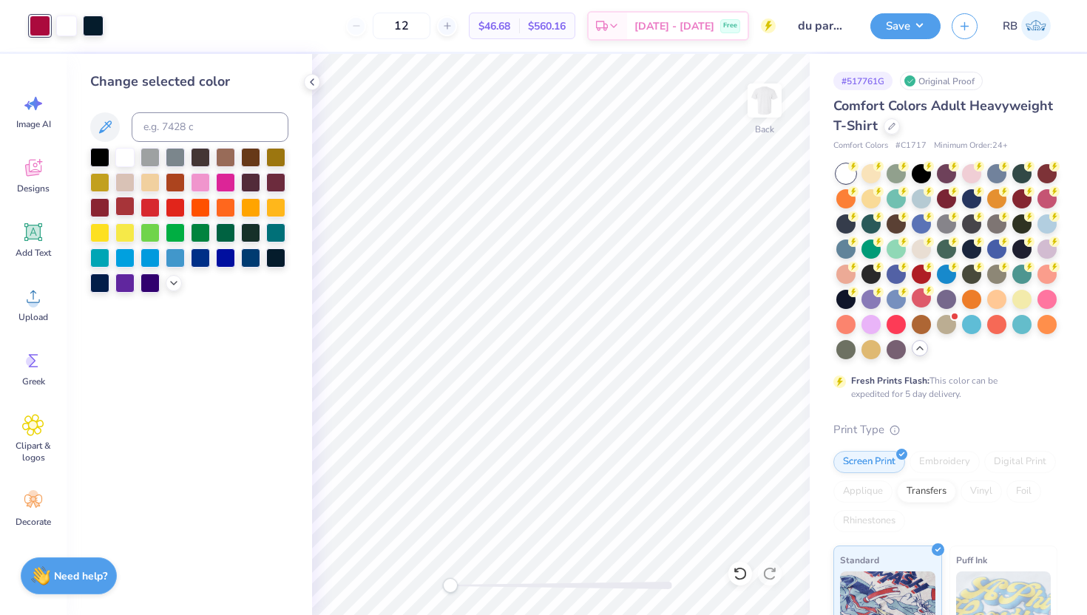
click at [123, 207] on div at bounding box center [124, 206] width 19 height 19
click at [98, 212] on div at bounding box center [99, 206] width 19 height 19
click at [892, 128] on icon at bounding box center [891, 124] width 7 height 7
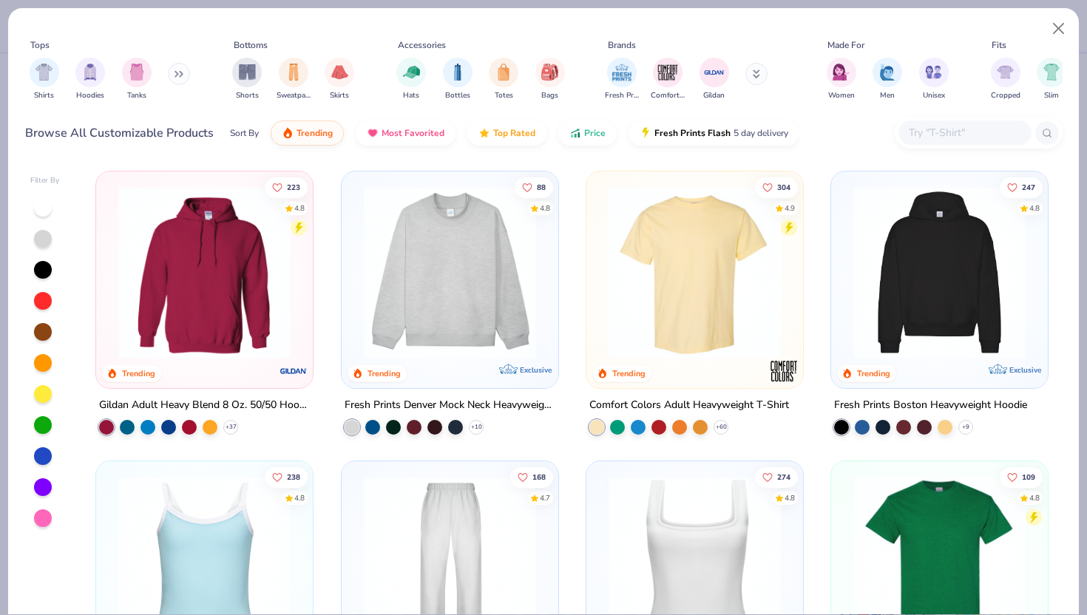
click at [928, 139] on input "text" at bounding box center [964, 132] width 114 height 17
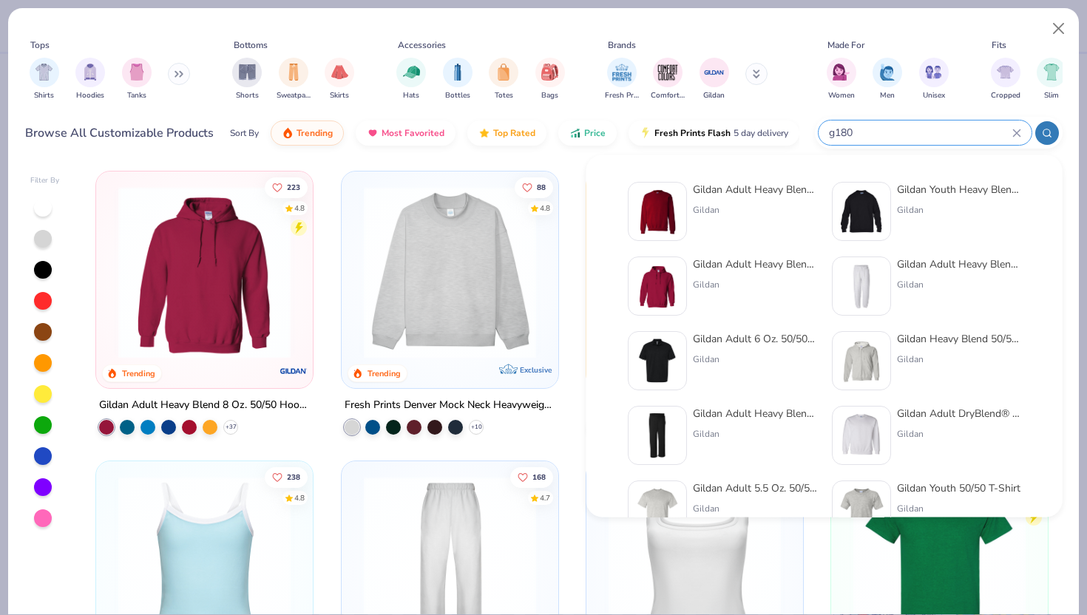
type input "g180"
click at [677, 222] on img at bounding box center [657, 212] width 46 height 46
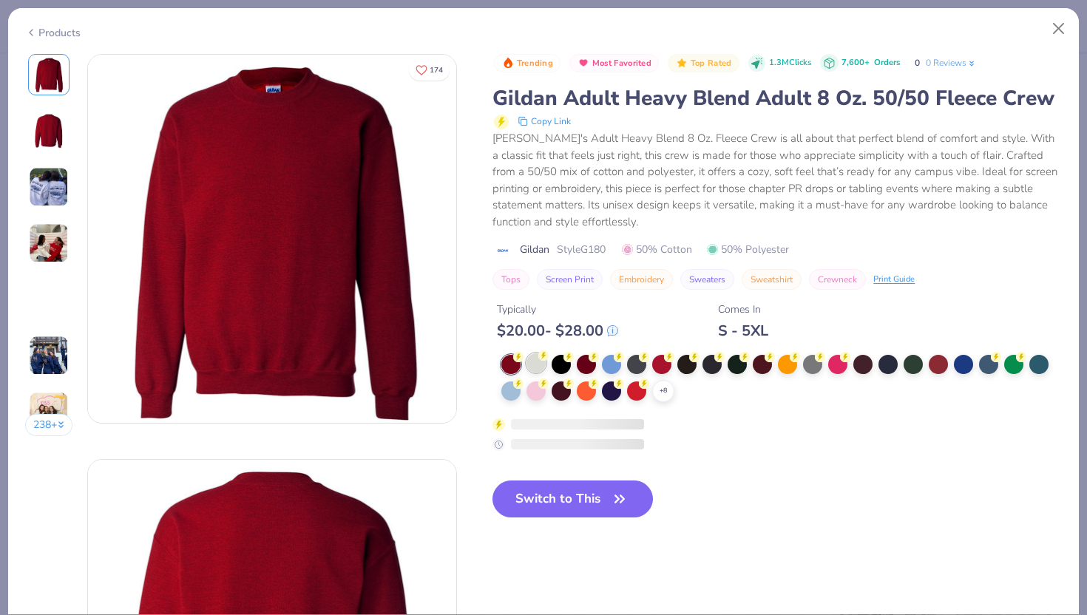
click at [529, 367] on div at bounding box center [535, 362] width 19 height 19
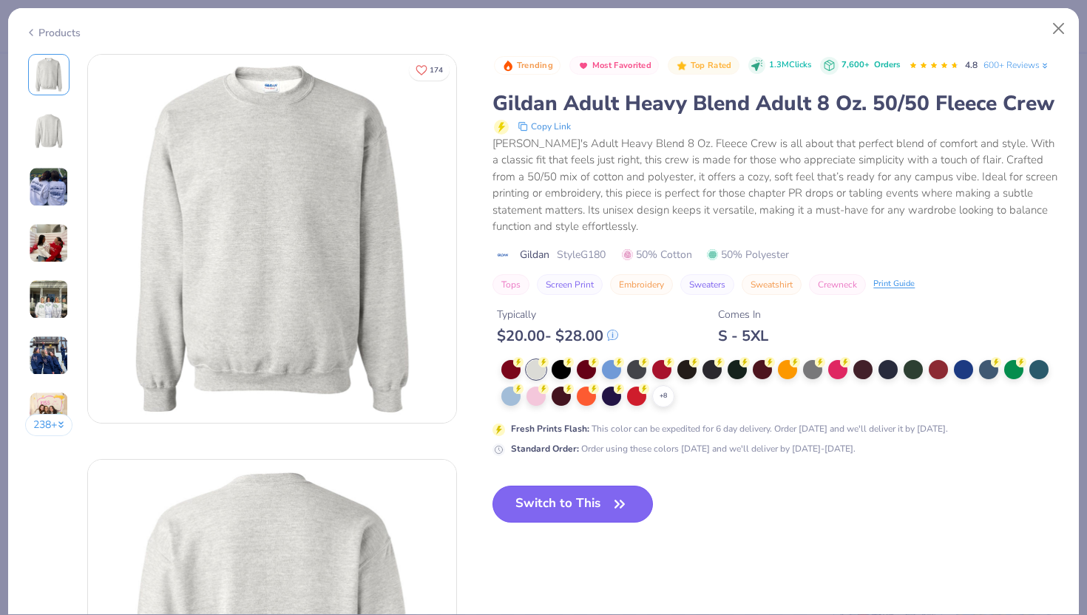
click at [535, 502] on button "Switch to This" at bounding box center [572, 504] width 160 height 37
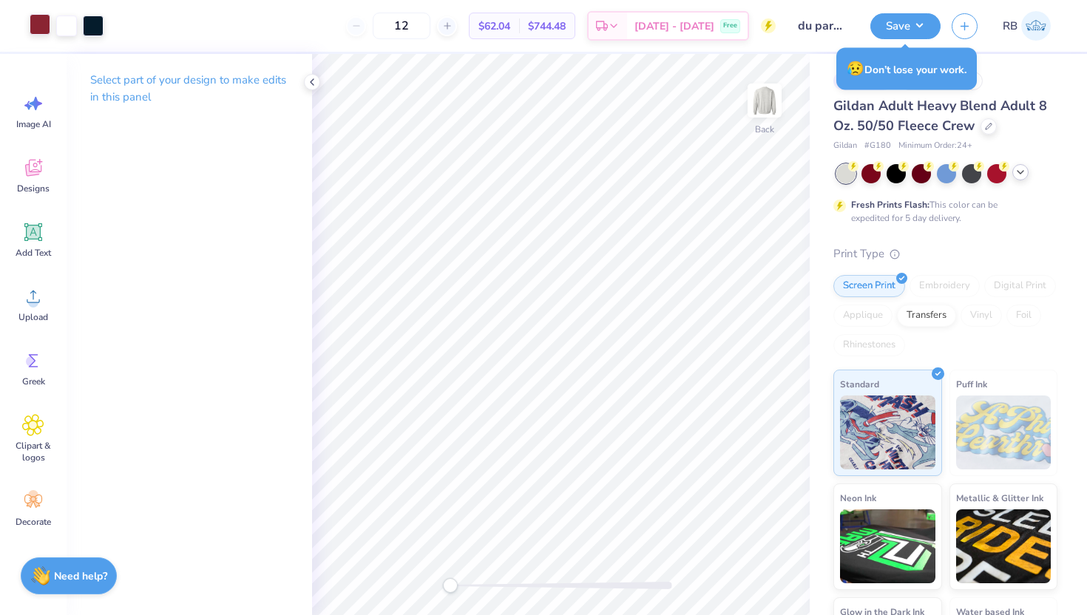
click at [36, 29] on div at bounding box center [40, 24] width 21 height 21
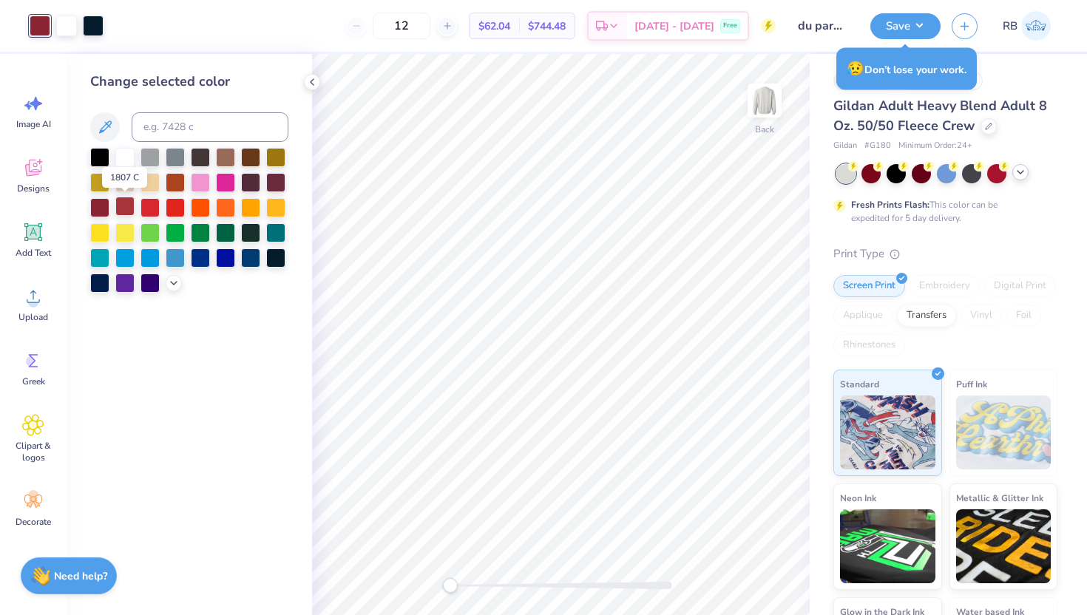
click at [125, 206] on div at bounding box center [124, 206] width 19 height 19
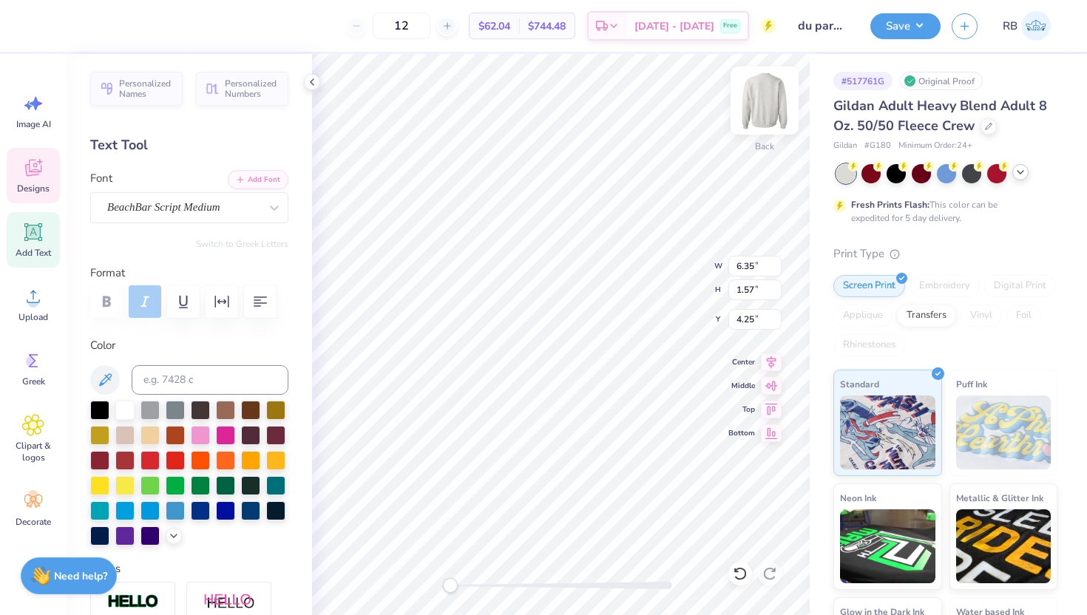
type textarea "Tri Delta x Delta Upsilon"
click at [770, 361] on icon at bounding box center [772, 360] width 10 height 13
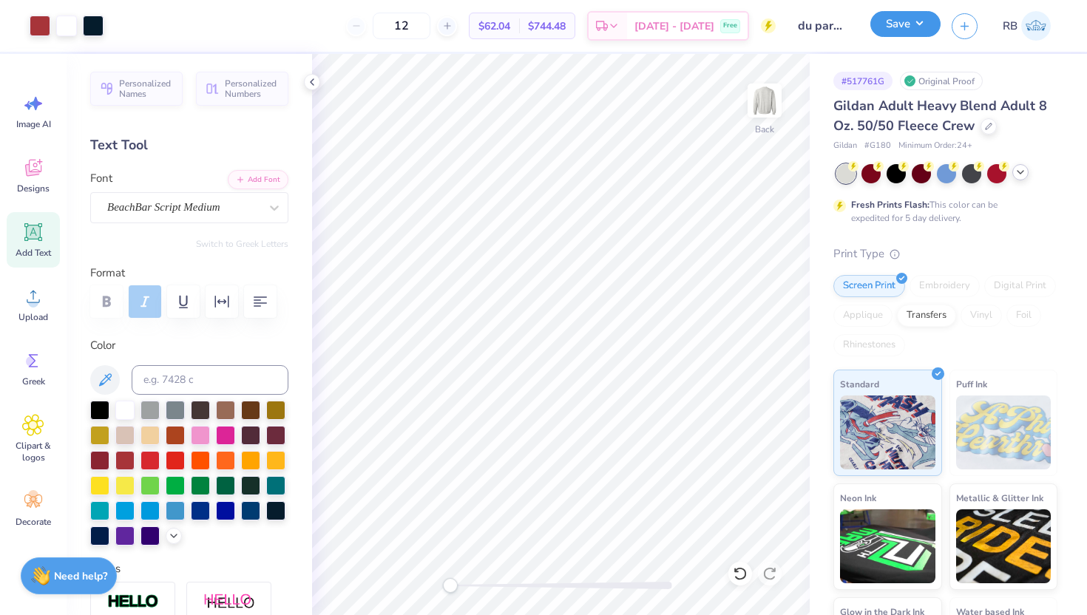
click at [906, 24] on button "Save" at bounding box center [905, 24] width 70 height 26
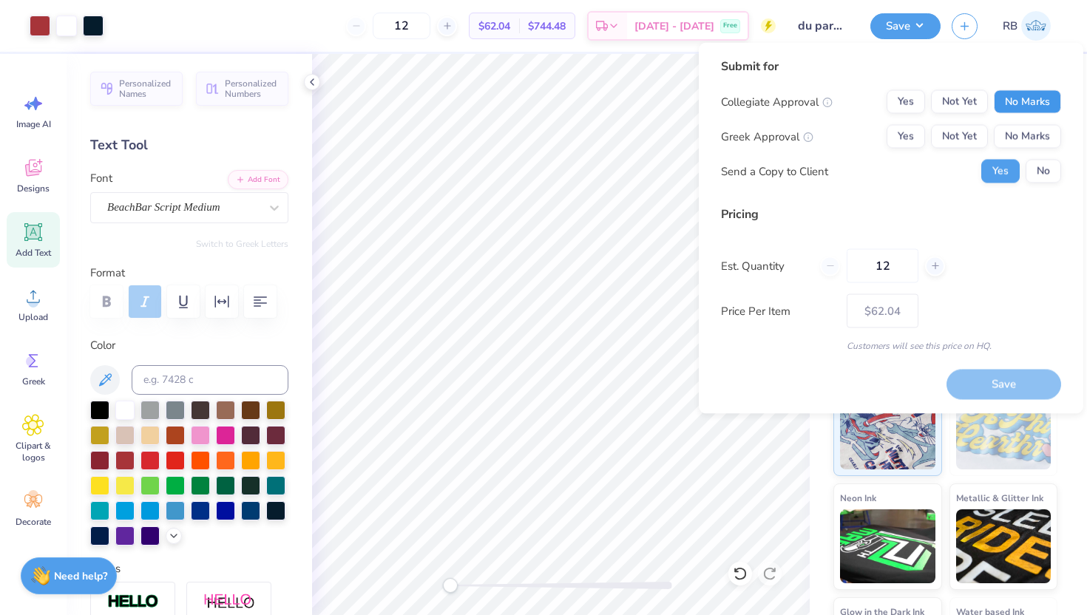
click at [1035, 98] on button "No Marks" at bounding box center [1027, 102] width 67 height 24
click at [923, 135] on button "Yes" at bounding box center [905, 137] width 38 height 24
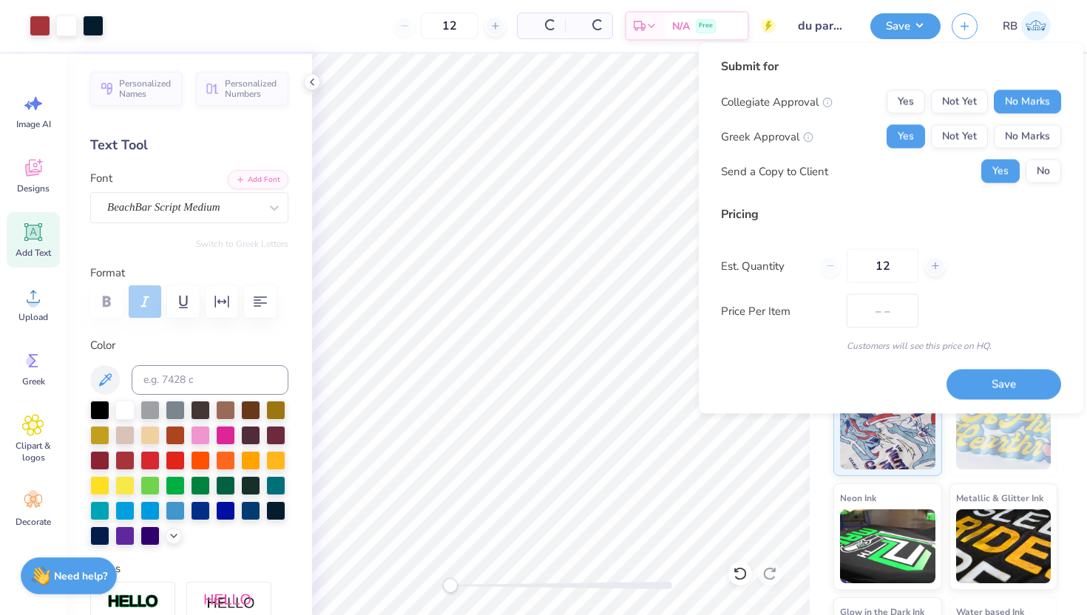
type input "$51.17"
click at [903, 271] on input "12" at bounding box center [883, 266] width 72 height 34
type input "1"
type input "0"
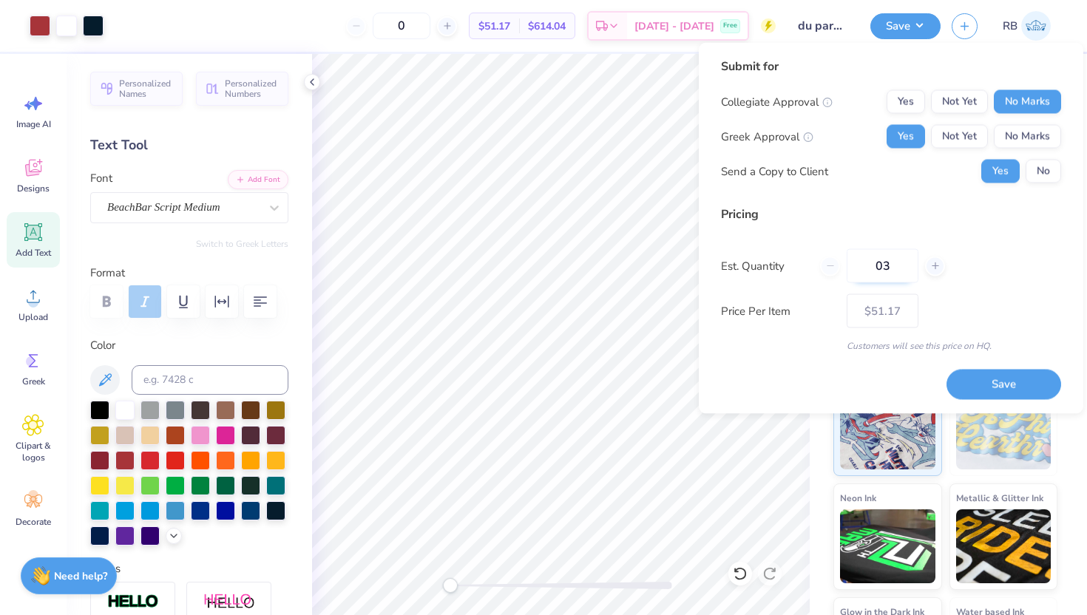
type input "035"
type input "35"
type input "$29.90"
type input "035"
click at [983, 373] on button "Save" at bounding box center [1003, 384] width 115 height 30
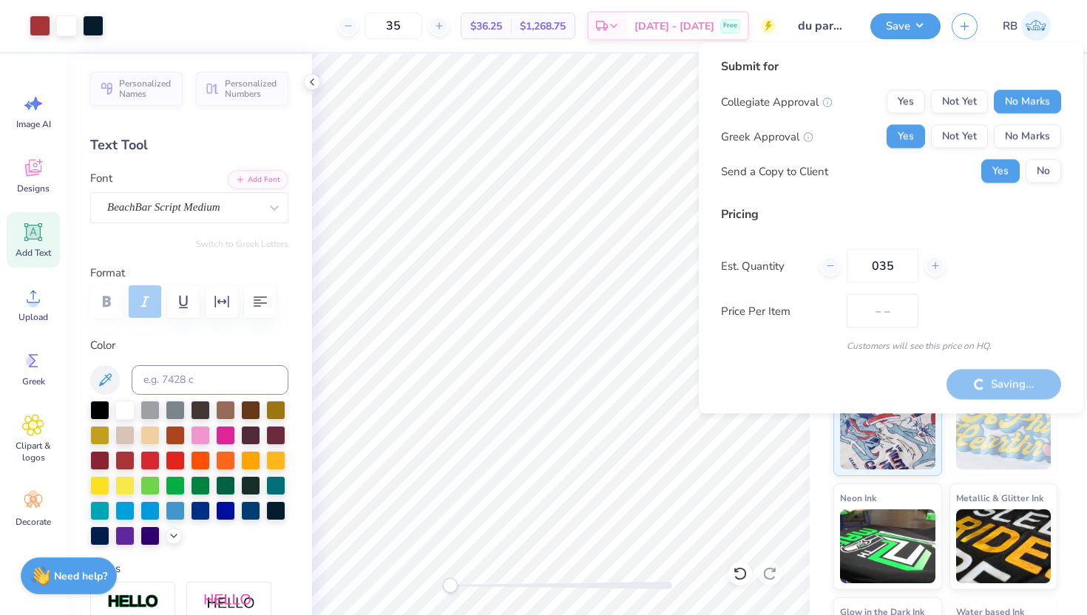
type input "$29.90"
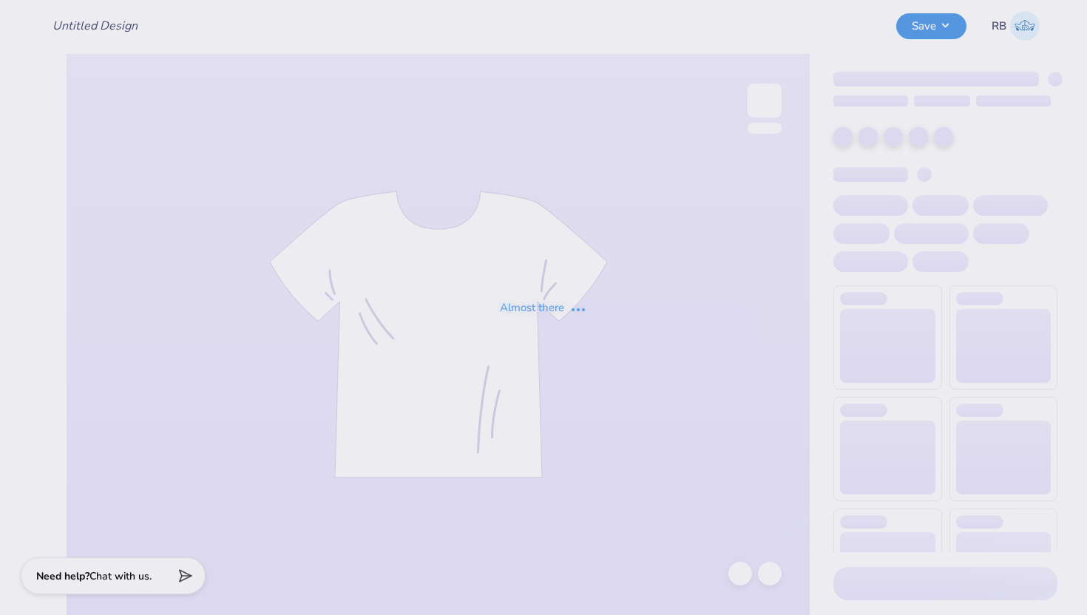
type input "du parents weekend"
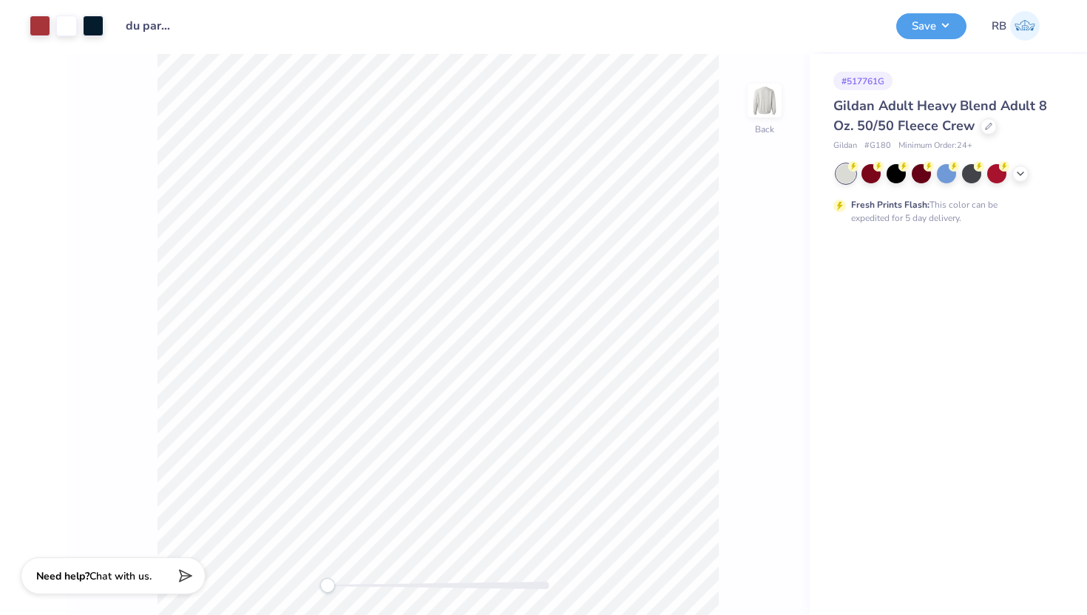
click at [302, 585] on div "Back" at bounding box center [438, 334] width 743 height 561
click at [985, 123] on icon at bounding box center [988, 124] width 7 height 7
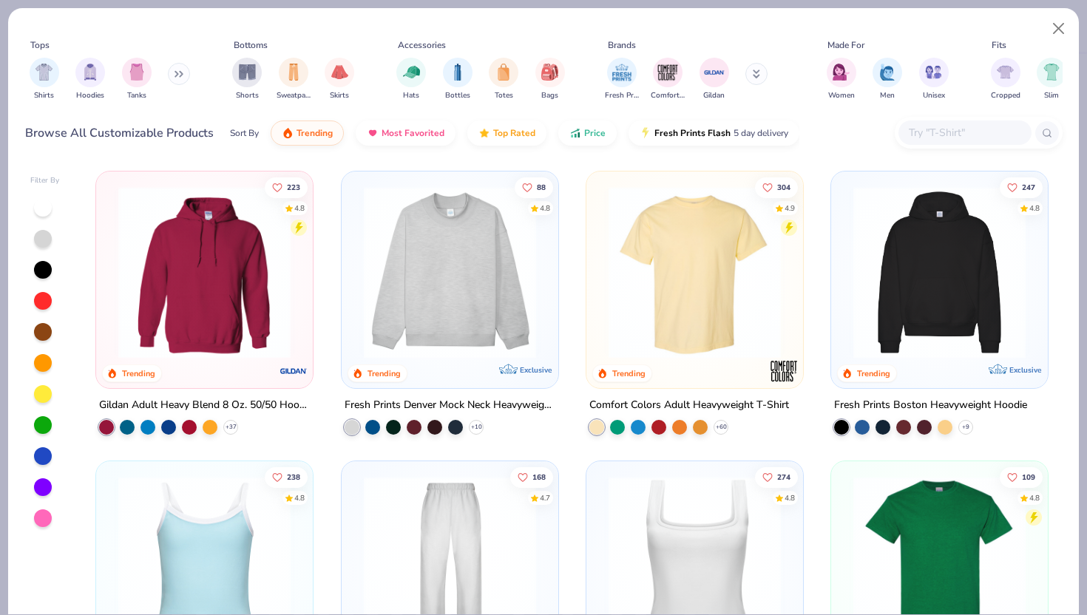
click at [967, 131] on input "text" at bounding box center [964, 132] width 114 height 17
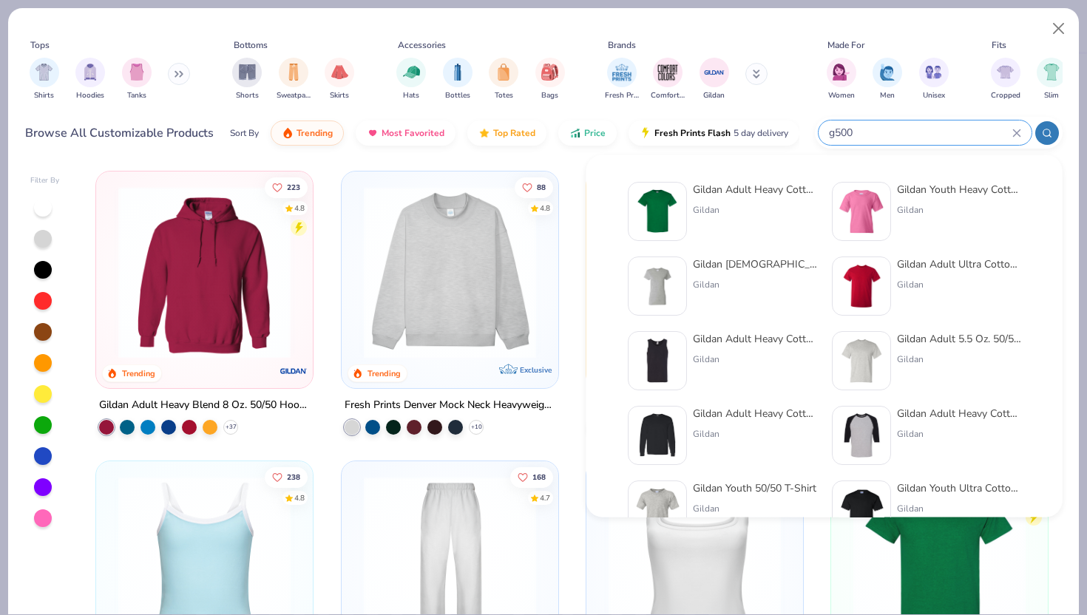
type input "g500"
click at [682, 204] on div at bounding box center [657, 211] width 59 height 59
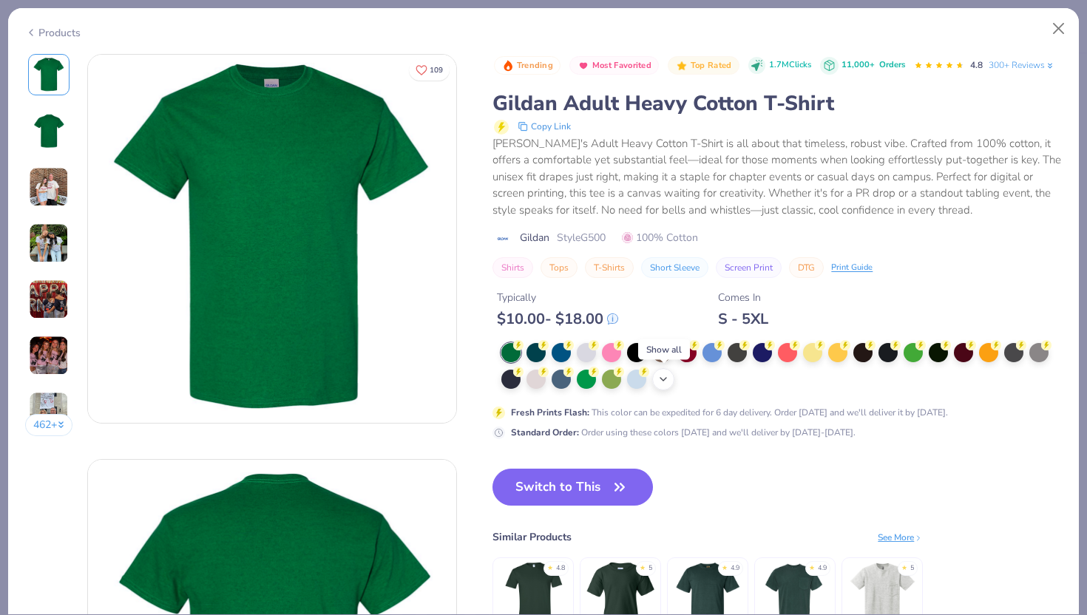
click at [668, 377] on icon at bounding box center [663, 379] width 12 height 12
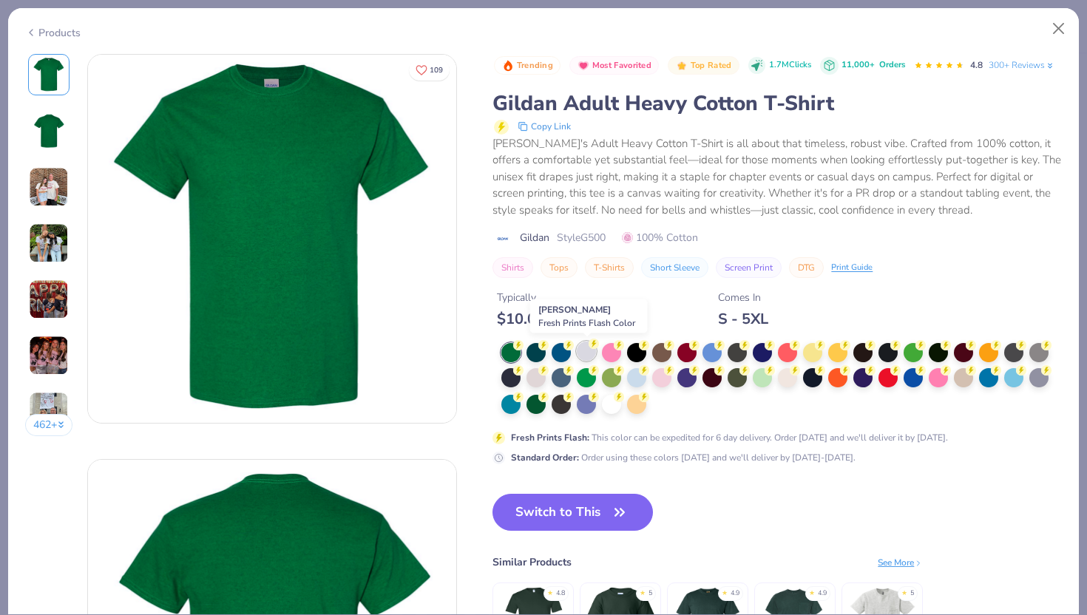
click at [584, 353] on div at bounding box center [586, 351] width 19 height 19
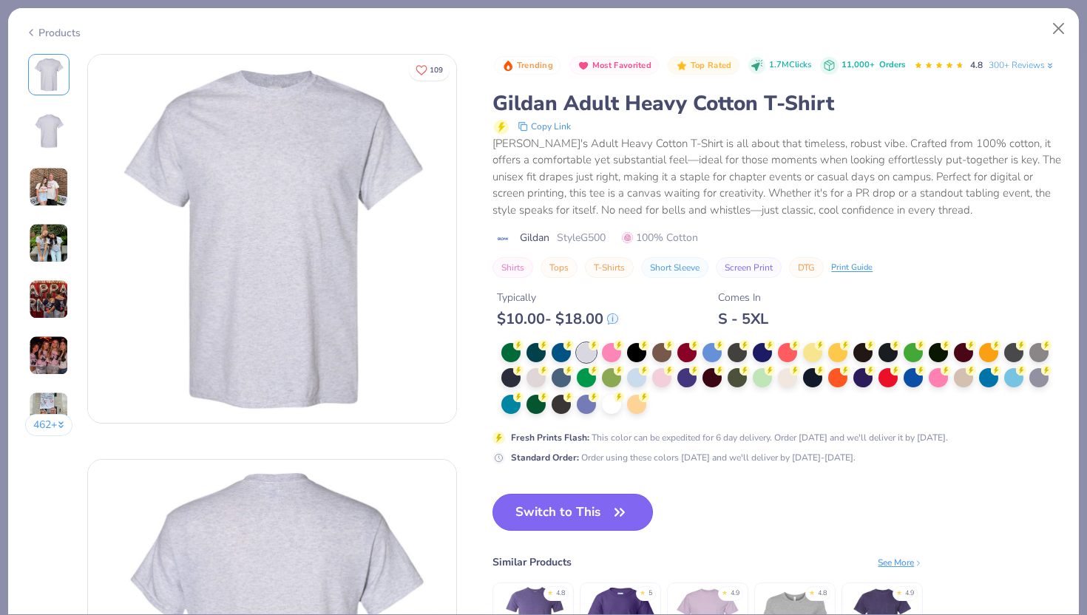
click at [546, 521] on button "Switch to This" at bounding box center [572, 512] width 160 height 37
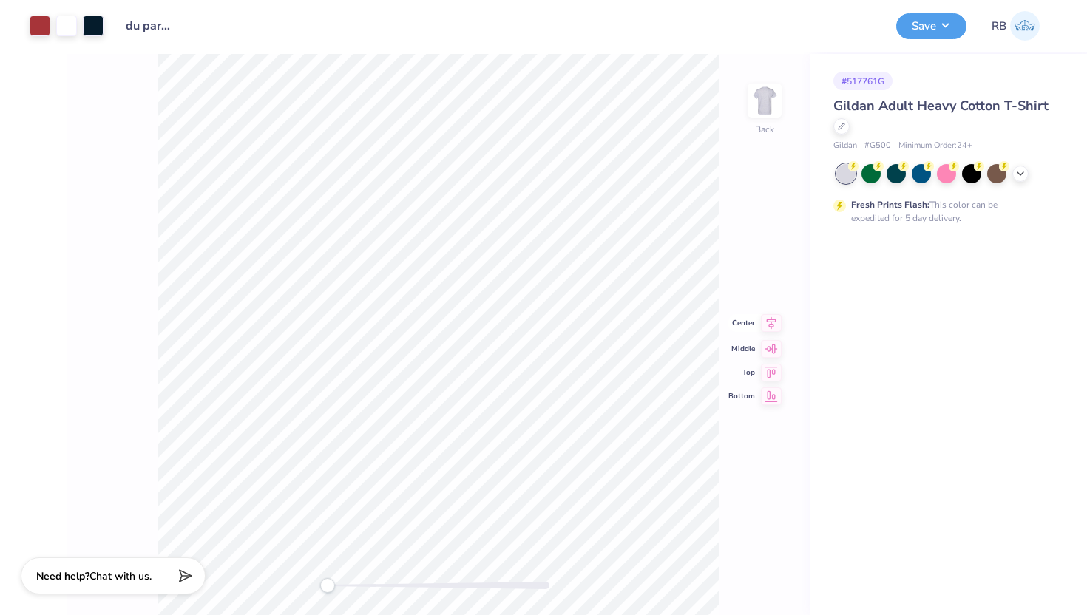
click at [769, 321] on icon at bounding box center [771, 323] width 21 height 18
click at [772, 312] on icon at bounding box center [772, 311] width 10 height 13
click at [921, 29] on button "Save" at bounding box center [931, 24] width 70 height 26
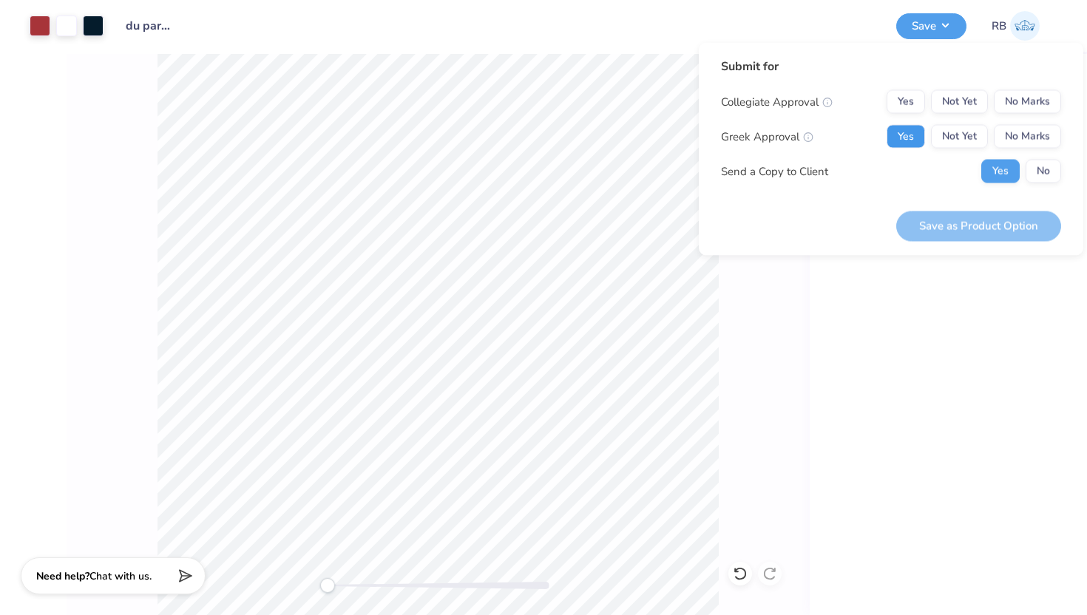
click at [902, 137] on button "Yes" at bounding box center [905, 137] width 38 height 24
click at [1049, 98] on button "No Marks" at bounding box center [1027, 102] width 67 height 24
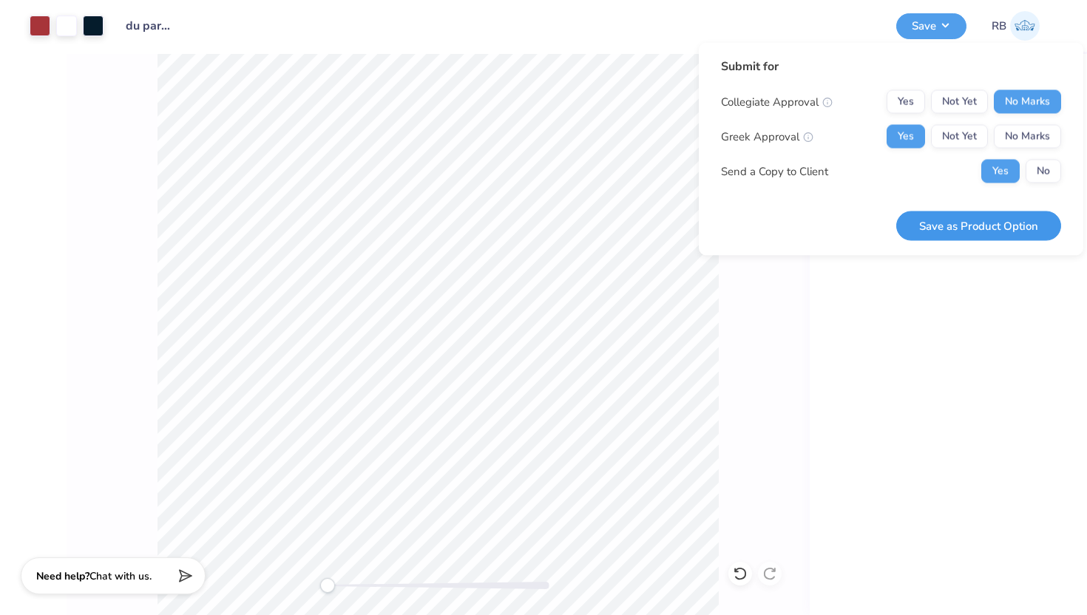
click at [1003, 220] on button "Save as Product Option" at bounding box center [978, 226] width 165 height 30
